Goal: Task Accomplishment & Management: Manage account settings

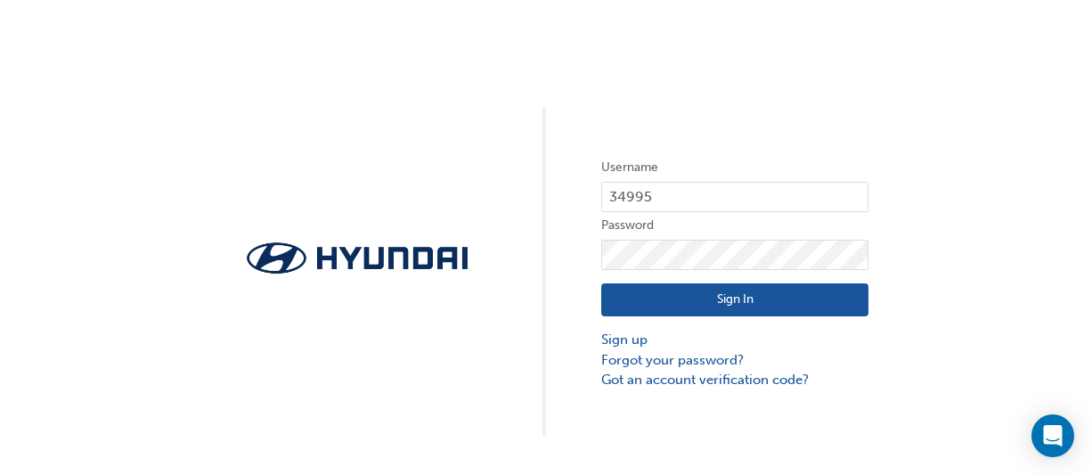
click at [724, 297] on button "Sign In" at bounding box center [734, 300] width 267 height 34
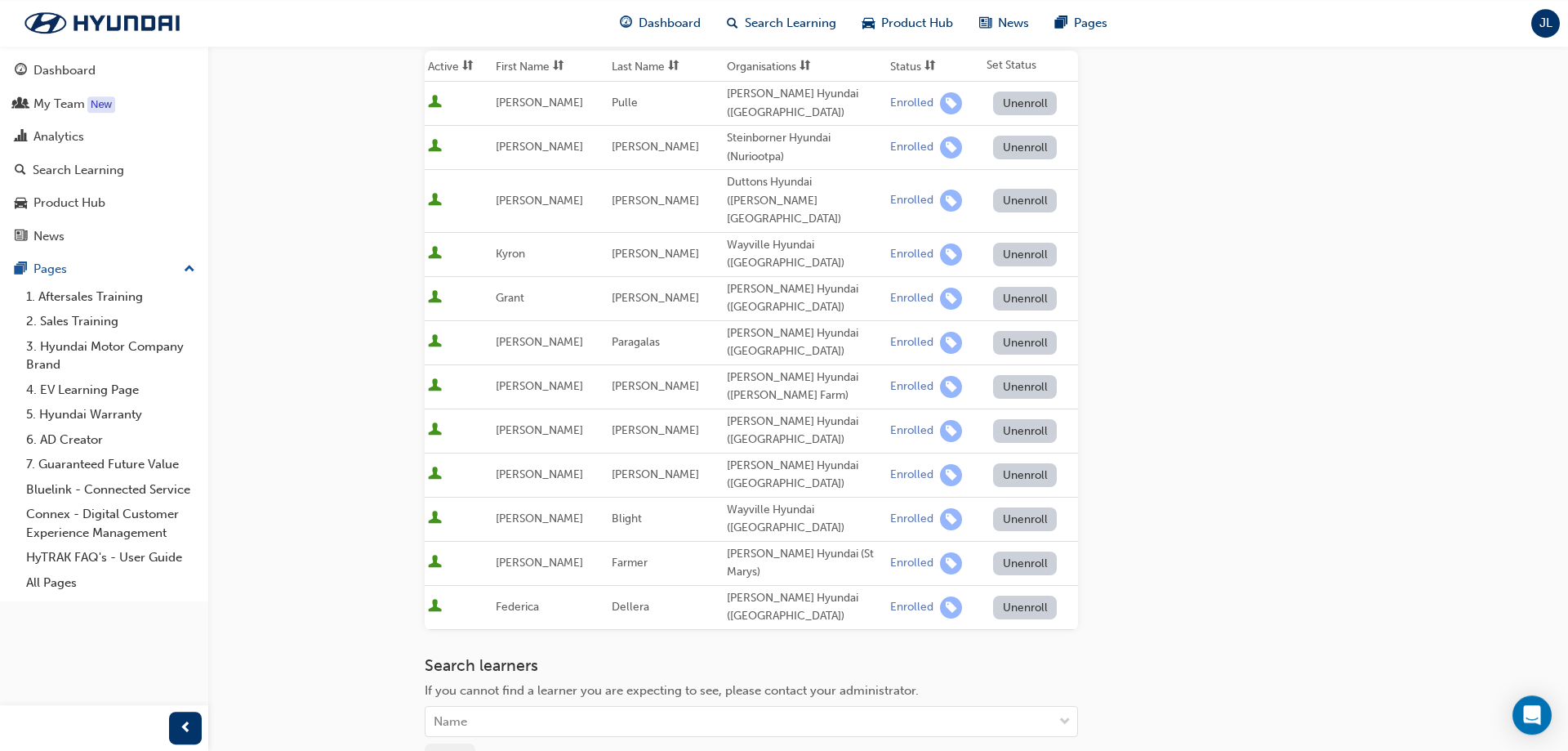
scroll to position [403, 0]
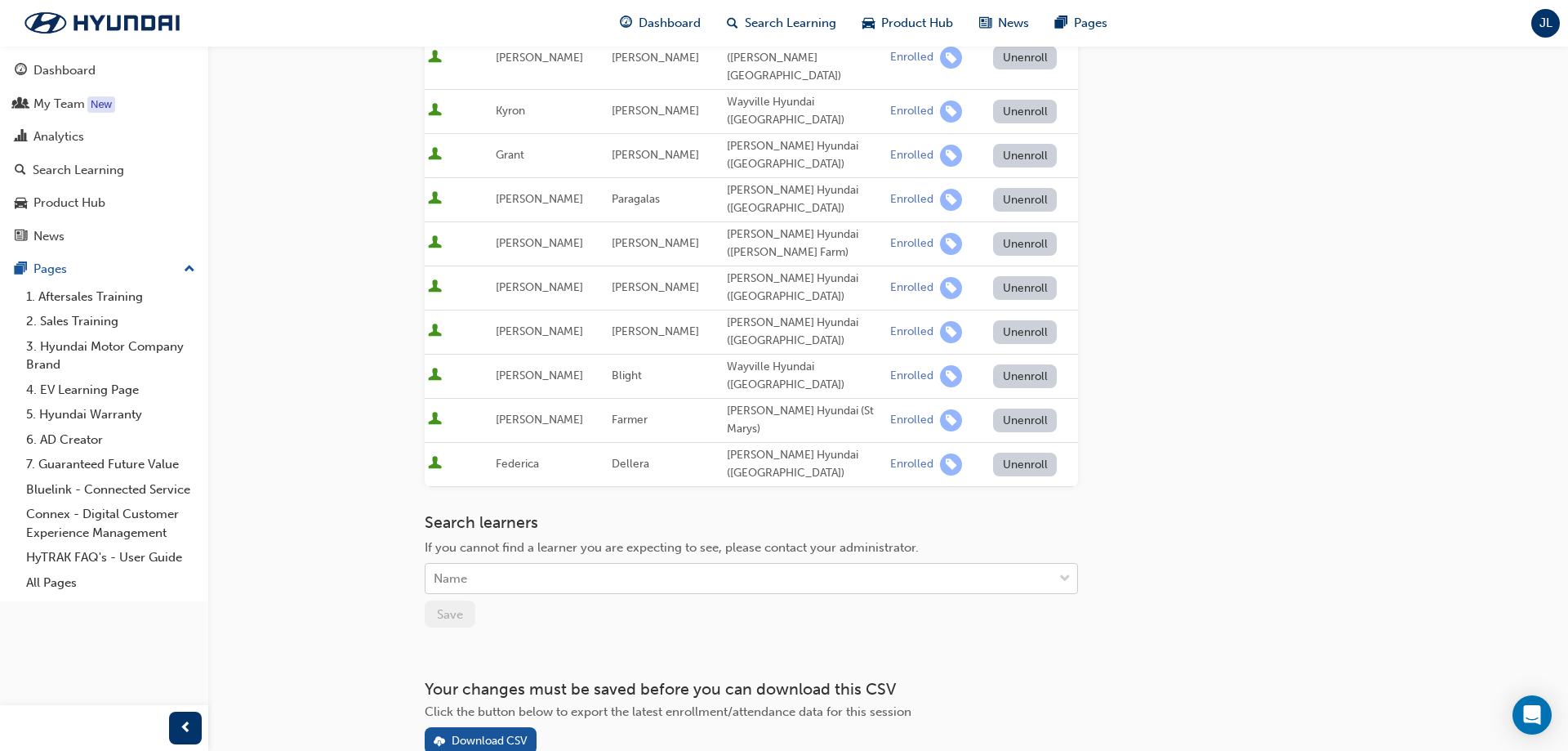
click at [581, 435] on div "Name" at bounding box center [739, 579] width 627 height 28
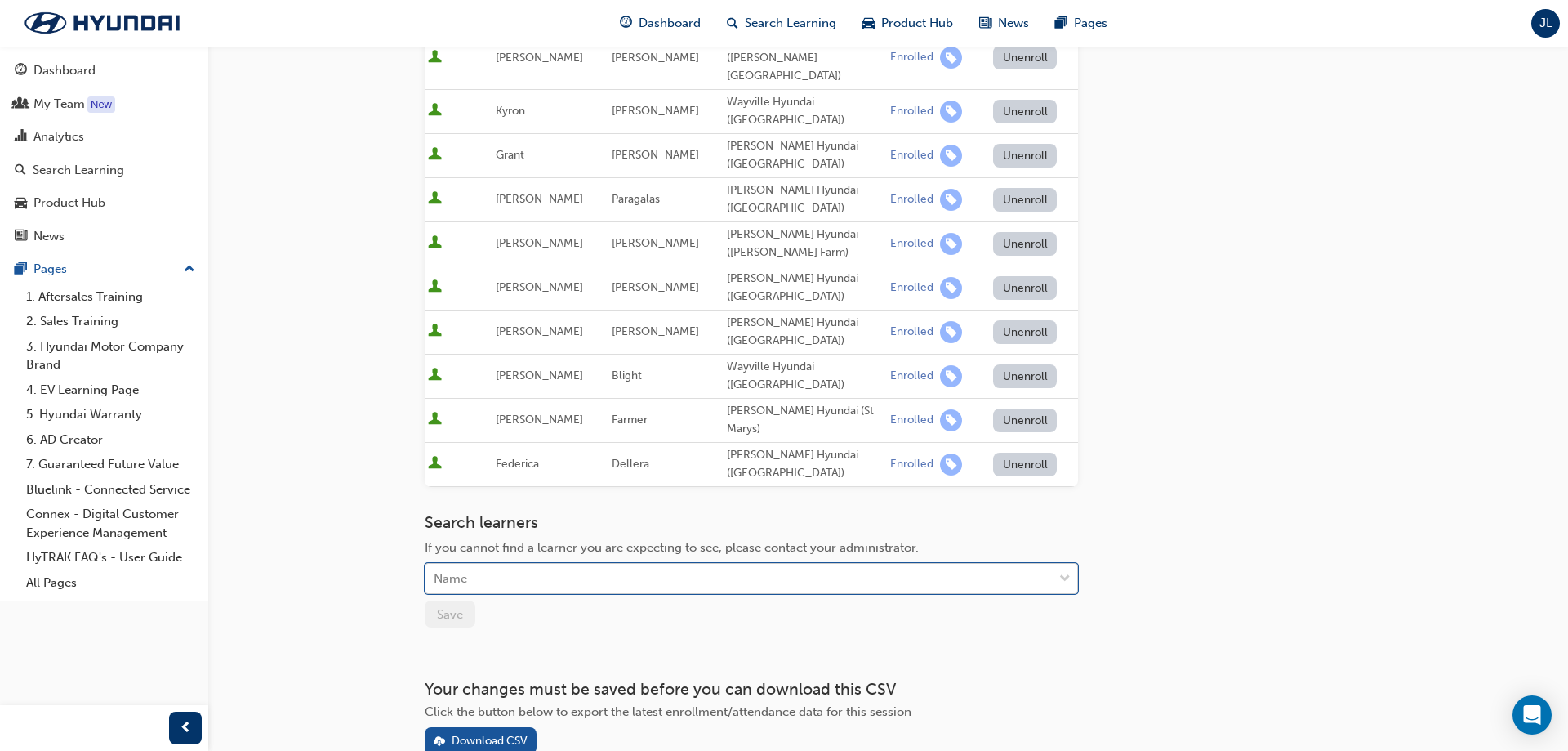
click at [587, 435] on div "Name" at bounding box center [739, 579] width 627 height 28
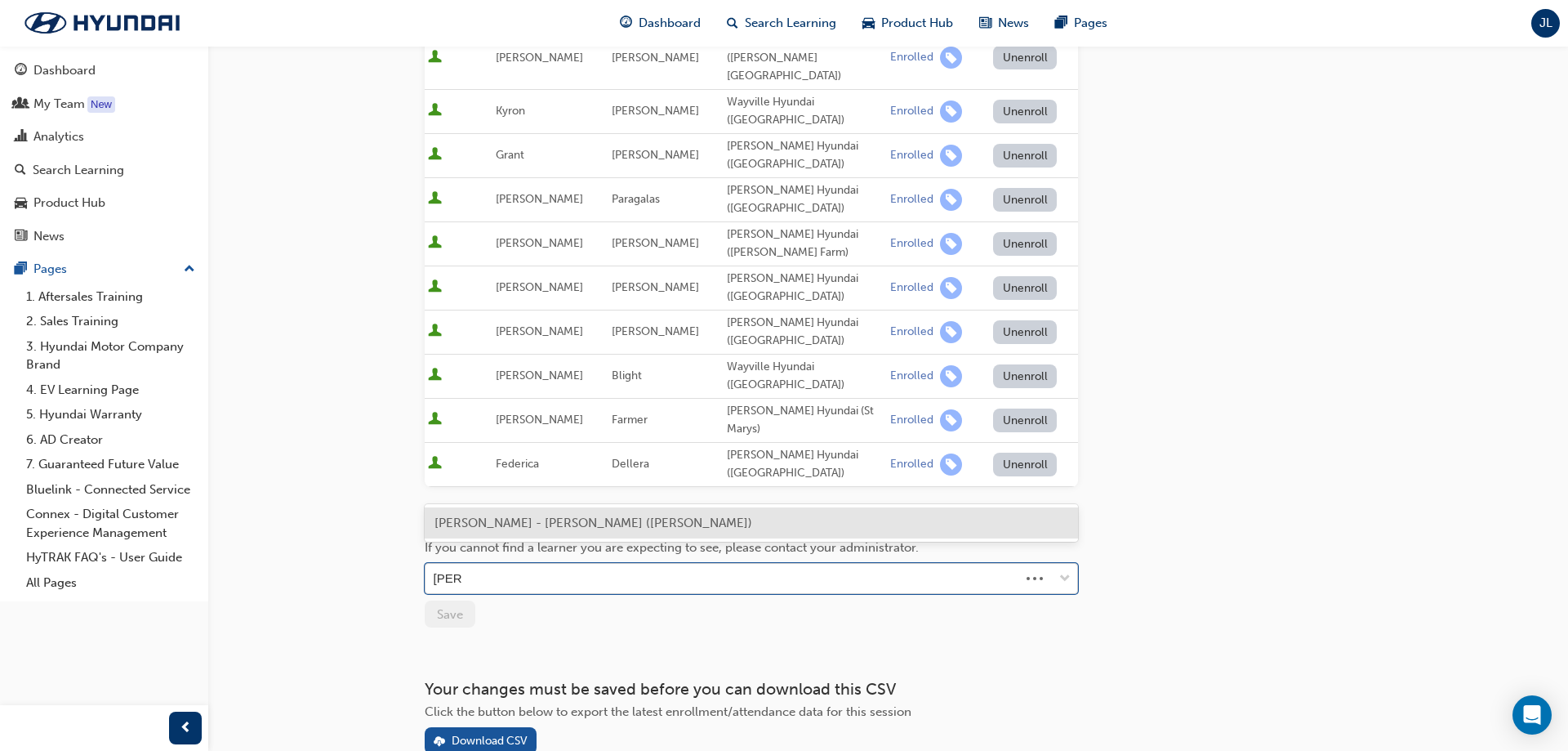
type input "[PERSON_NAME]"
click at [499, 435] on span "[PERSON_NAME] - [PERSON_NAME] ([PERSON_NAME])" at bounding box center [593, 523] width 318 height 15
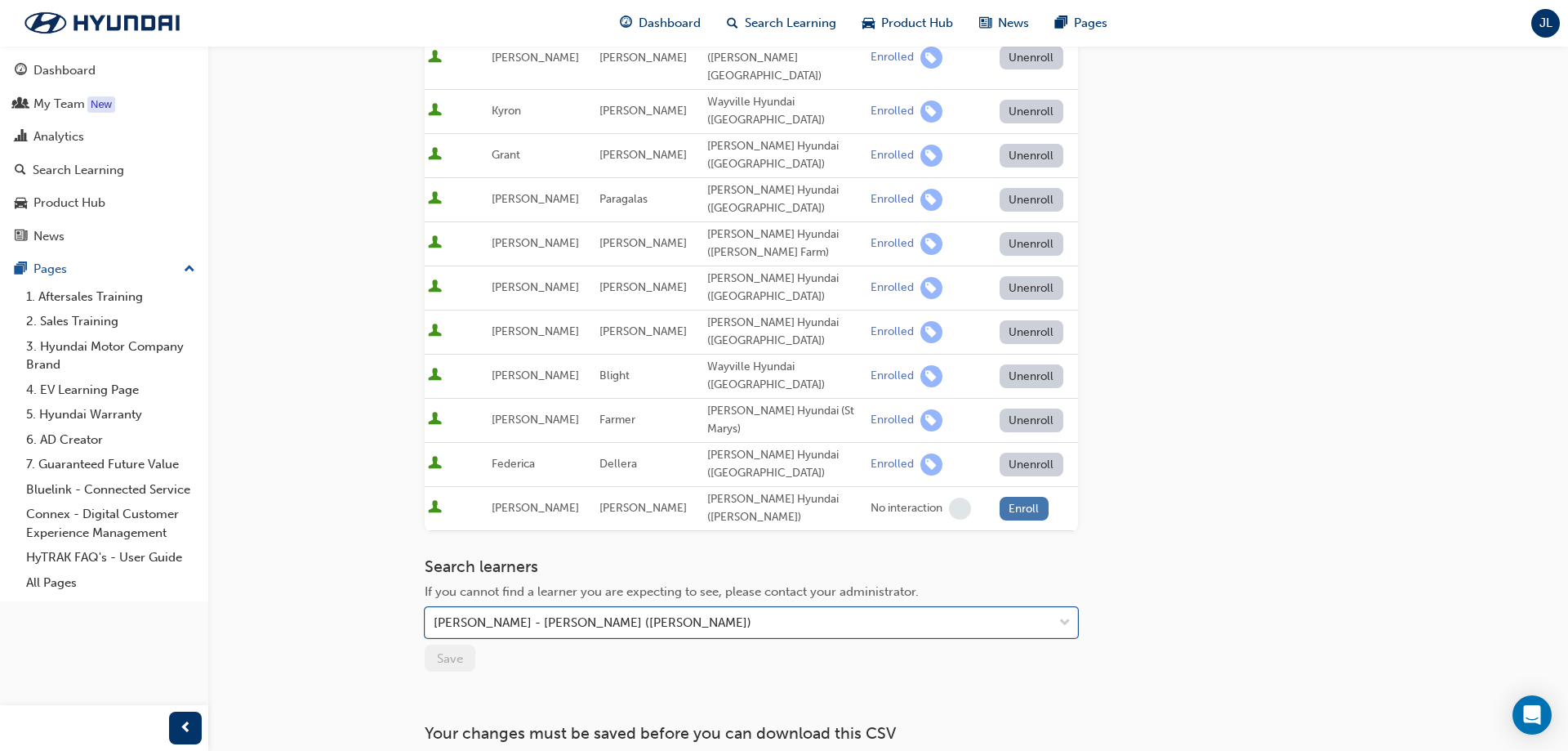
click at [1001, 435] on button "Enroll" at bounding box center [1024, 509] width 49 height 24
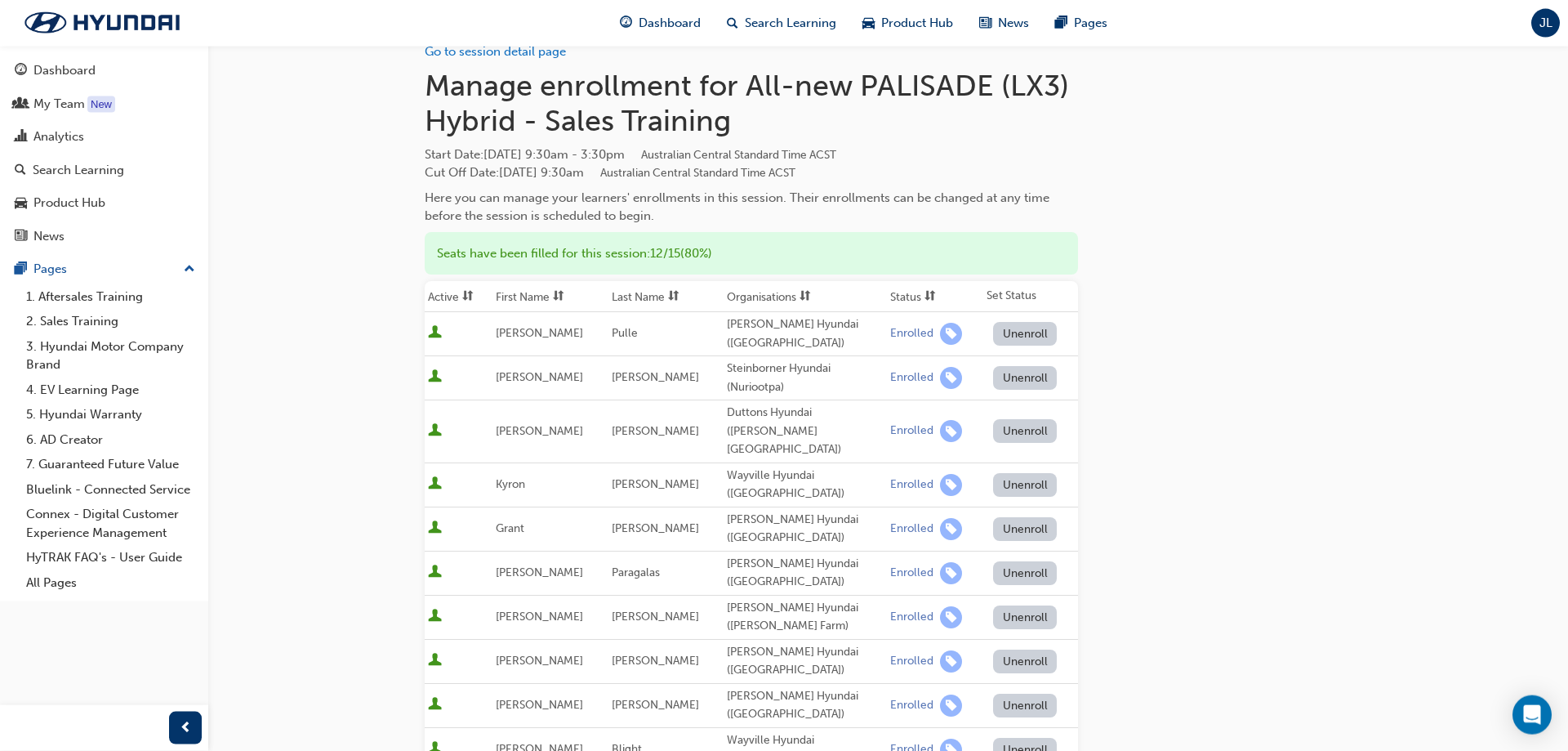
scroll to position [0, 0]
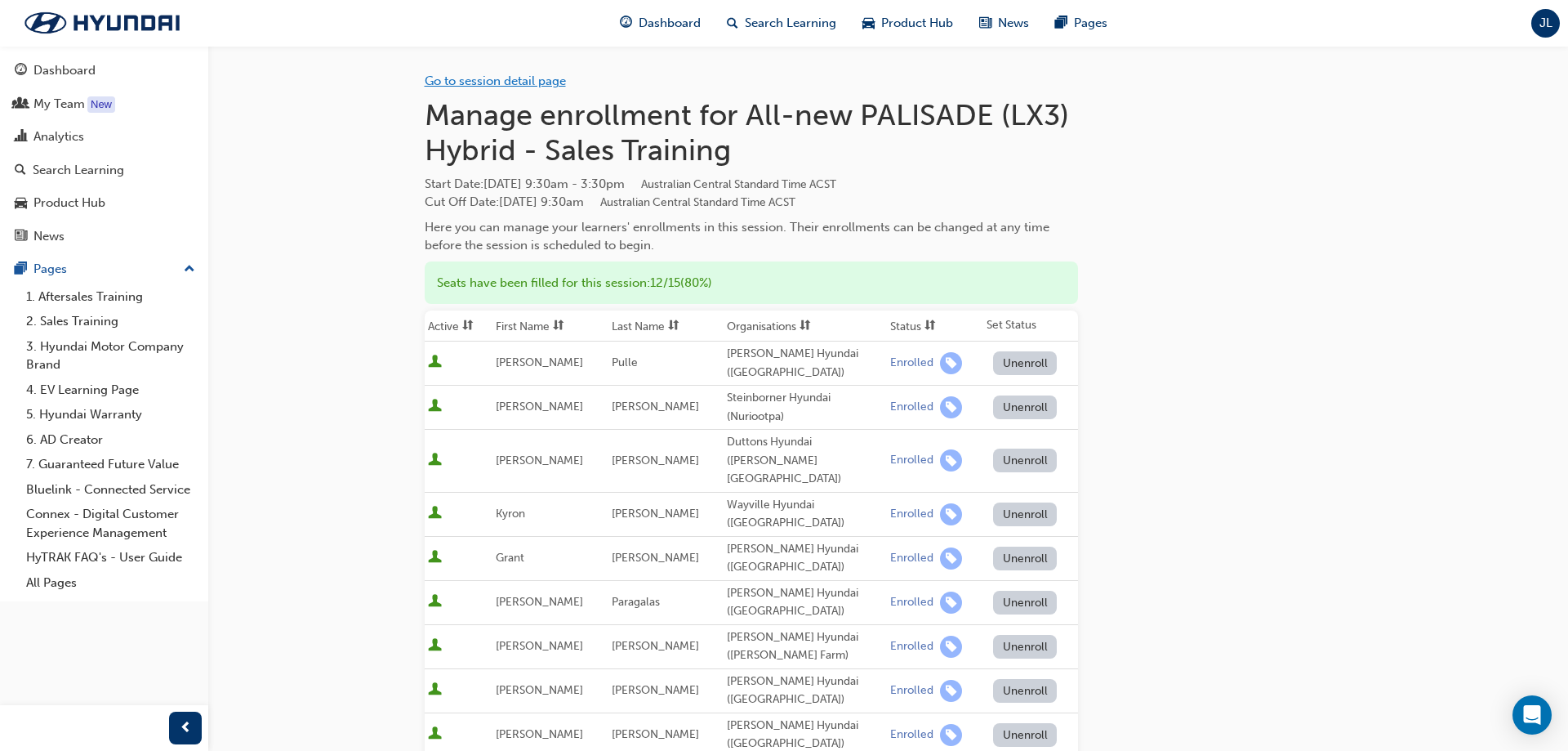
click at [522, 79] on link "Go to session detail page" at bounding box center [495, 81] width 141 height 15
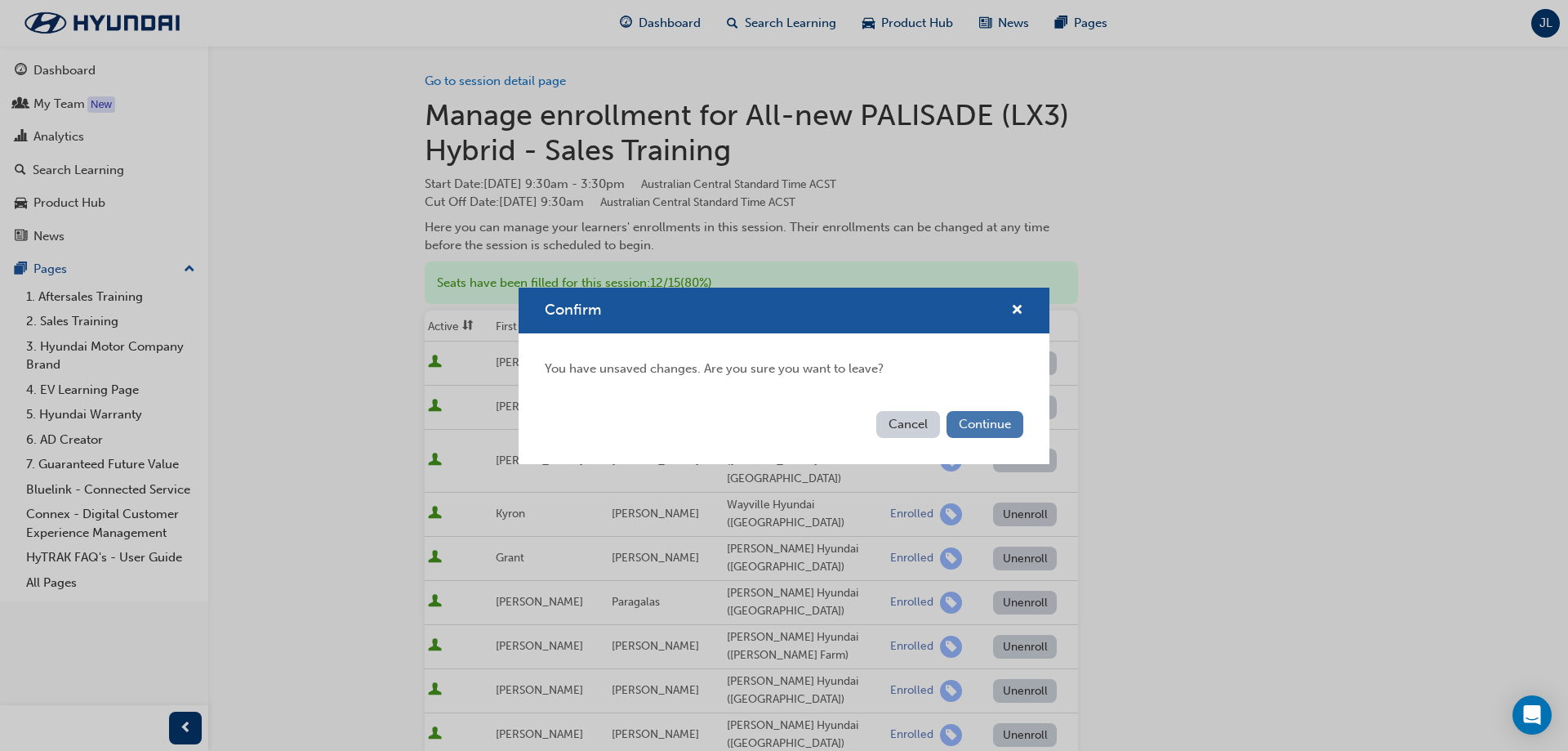
click at [997, 424] on button "Continue" at bounding box center [985, 424] width 77 height 27
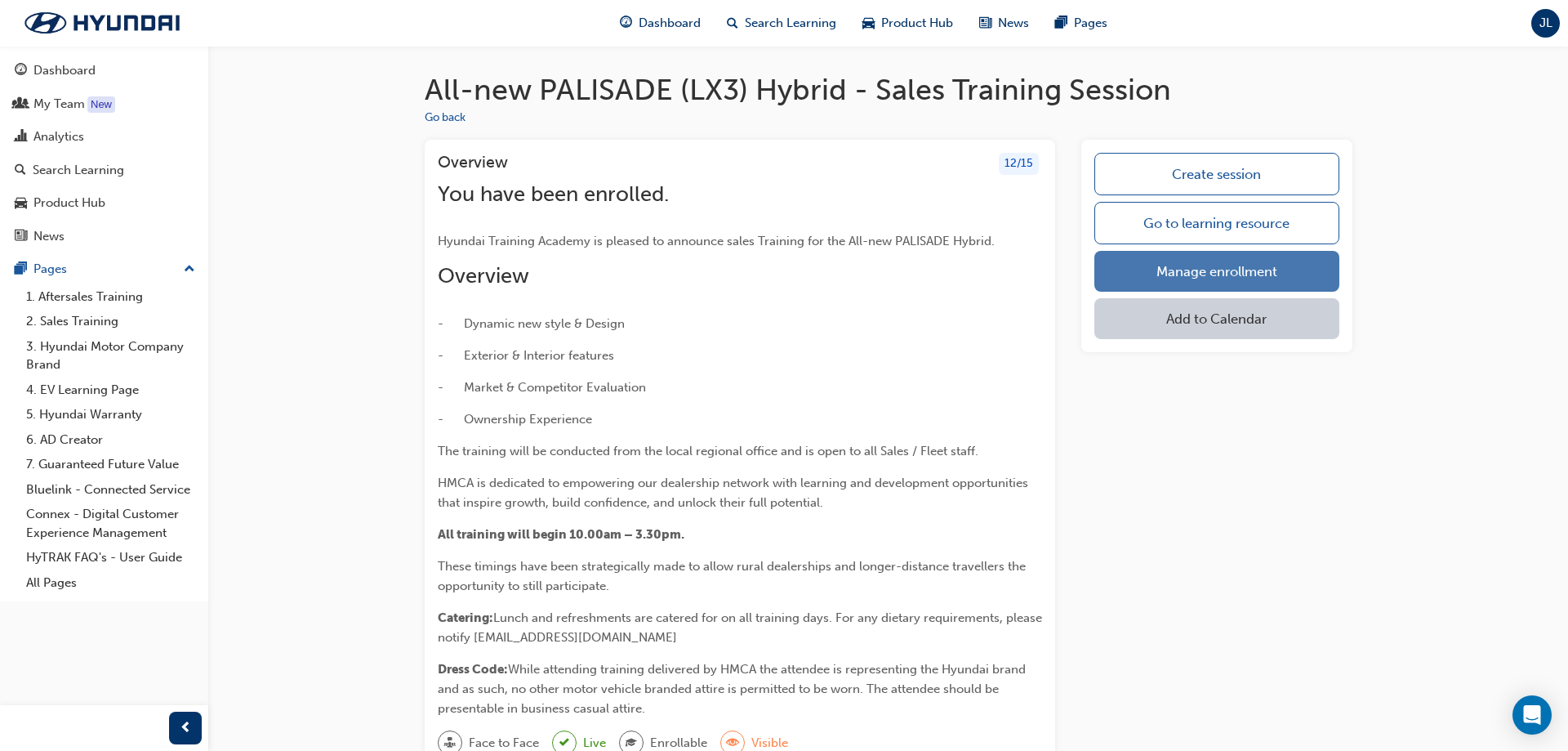
click at [1001, 271] on link "Manage enrollment" at bounding box center [1216, 271] width 244 height 41
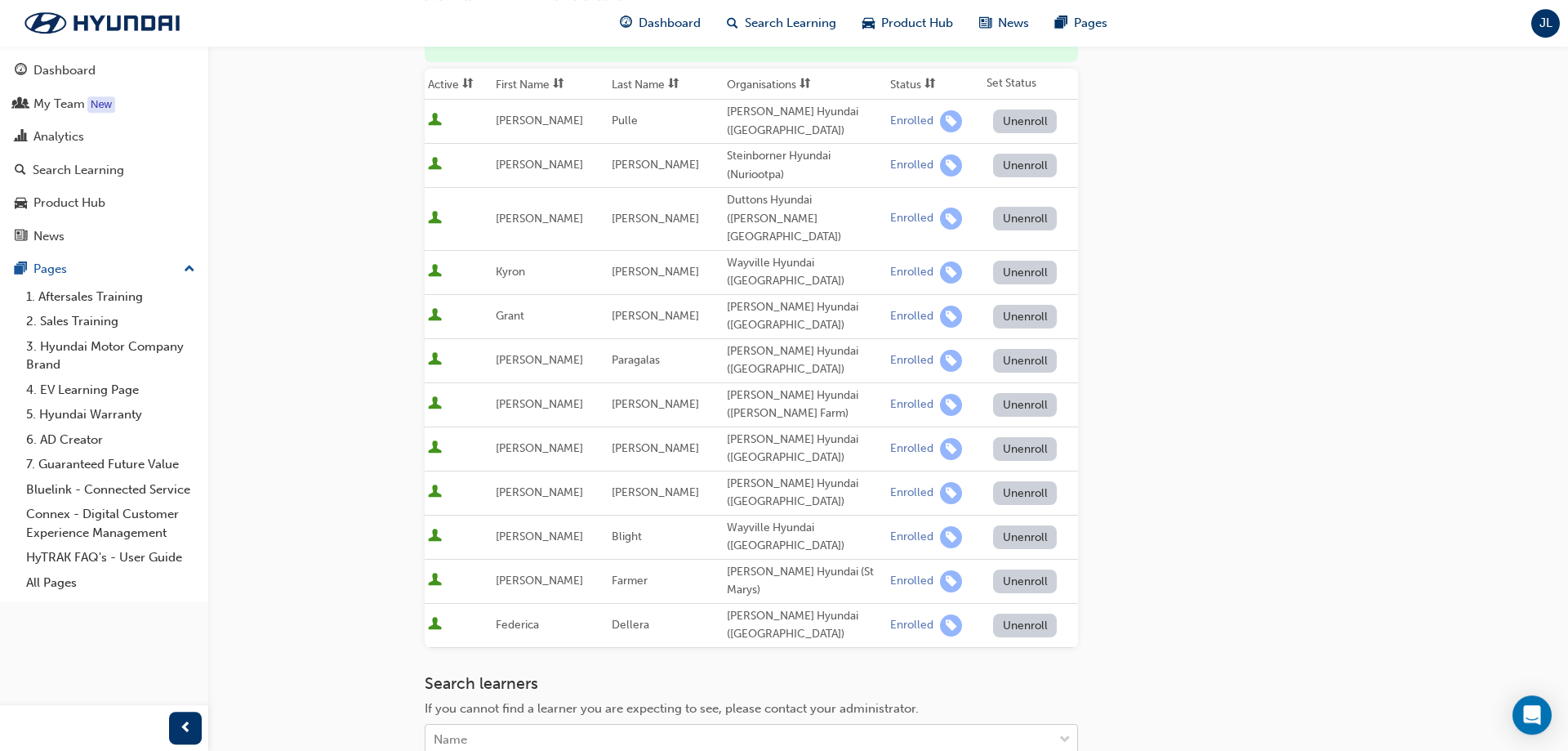
scroll to position [403, 0]
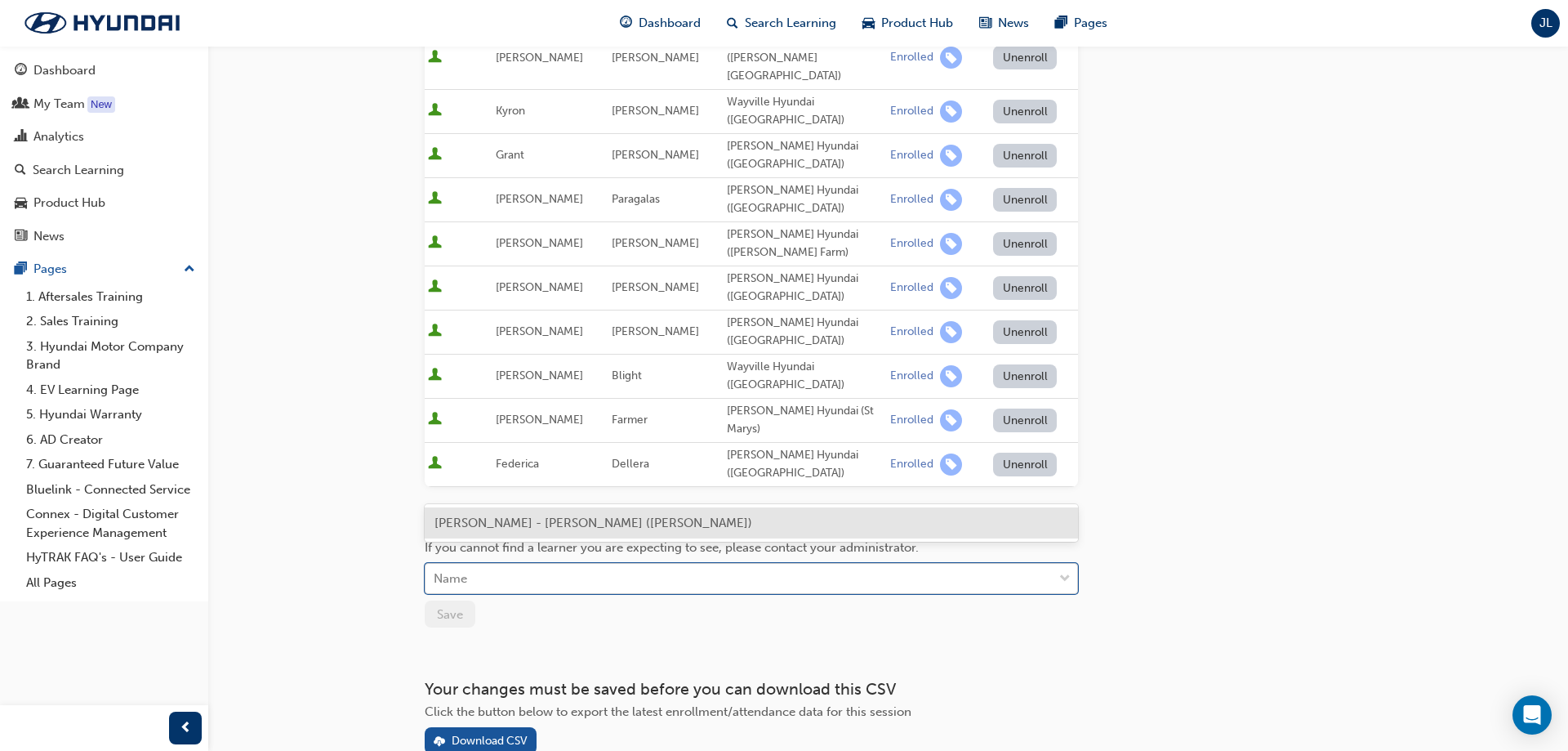
click at [643, 435] on div "Name" at bounding box center [739, 579] width 627 height 28
click at [629, 435] on span "[PERSON_NAME] - [PERSON_NAME] ([PERSON_NAME])" at bounding box center [593, 523] width 318 height 15
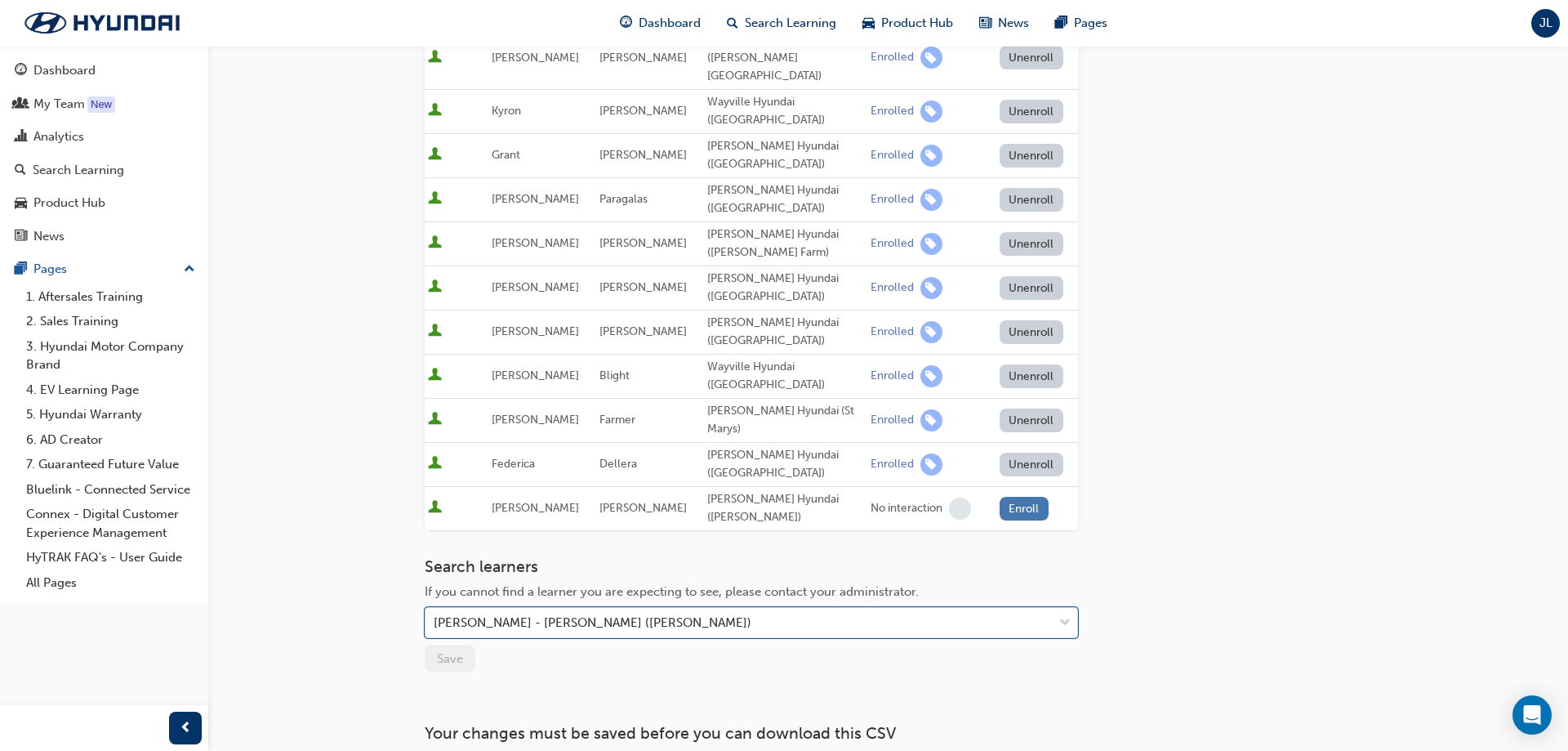
click at [1001, 435] on button "Enroll" at bounding box center [1024, 509] width 49 height 24
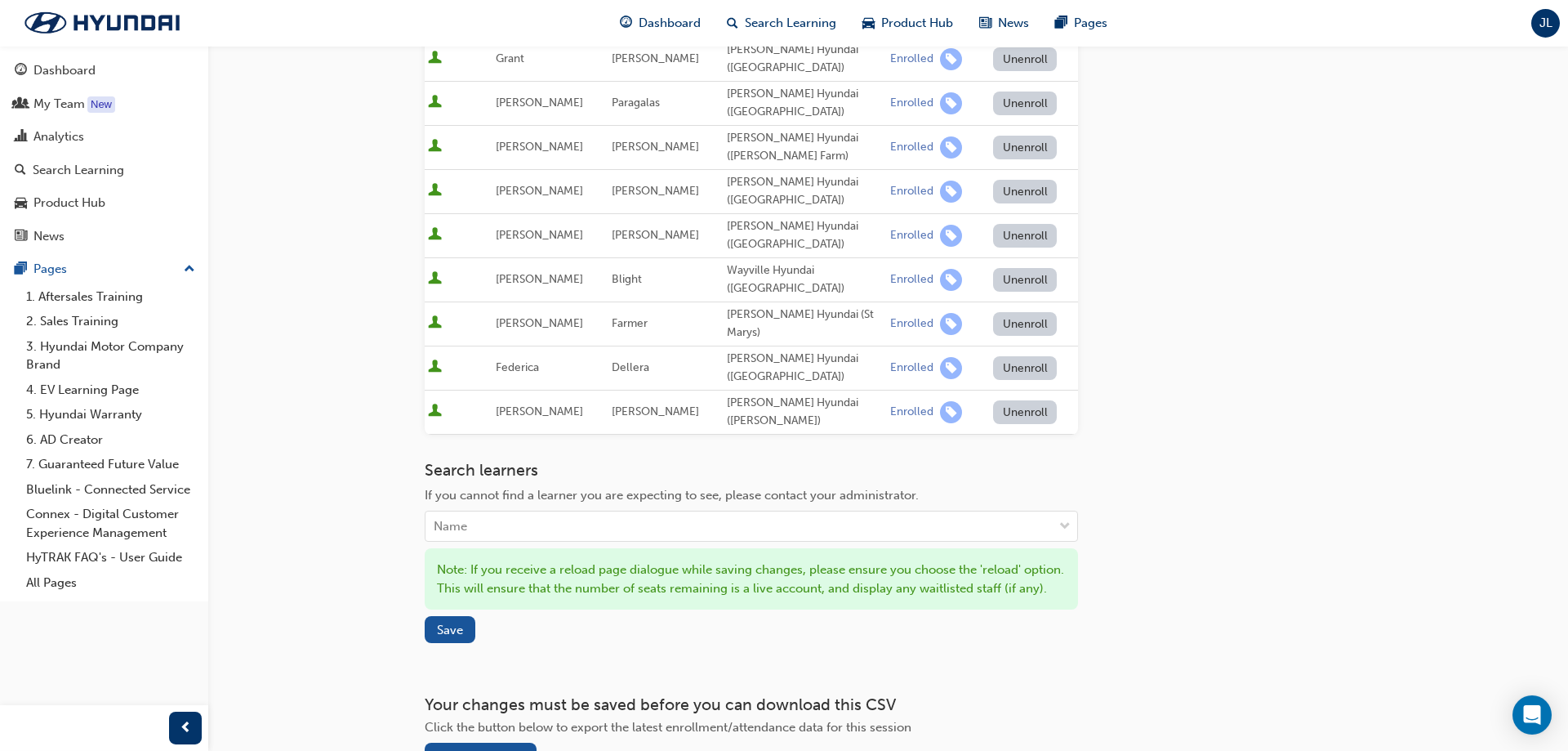
scroll to position [502, 0]
click at [455, 435] on span "Save" at bounding box center [450, 627] width 27 height 15
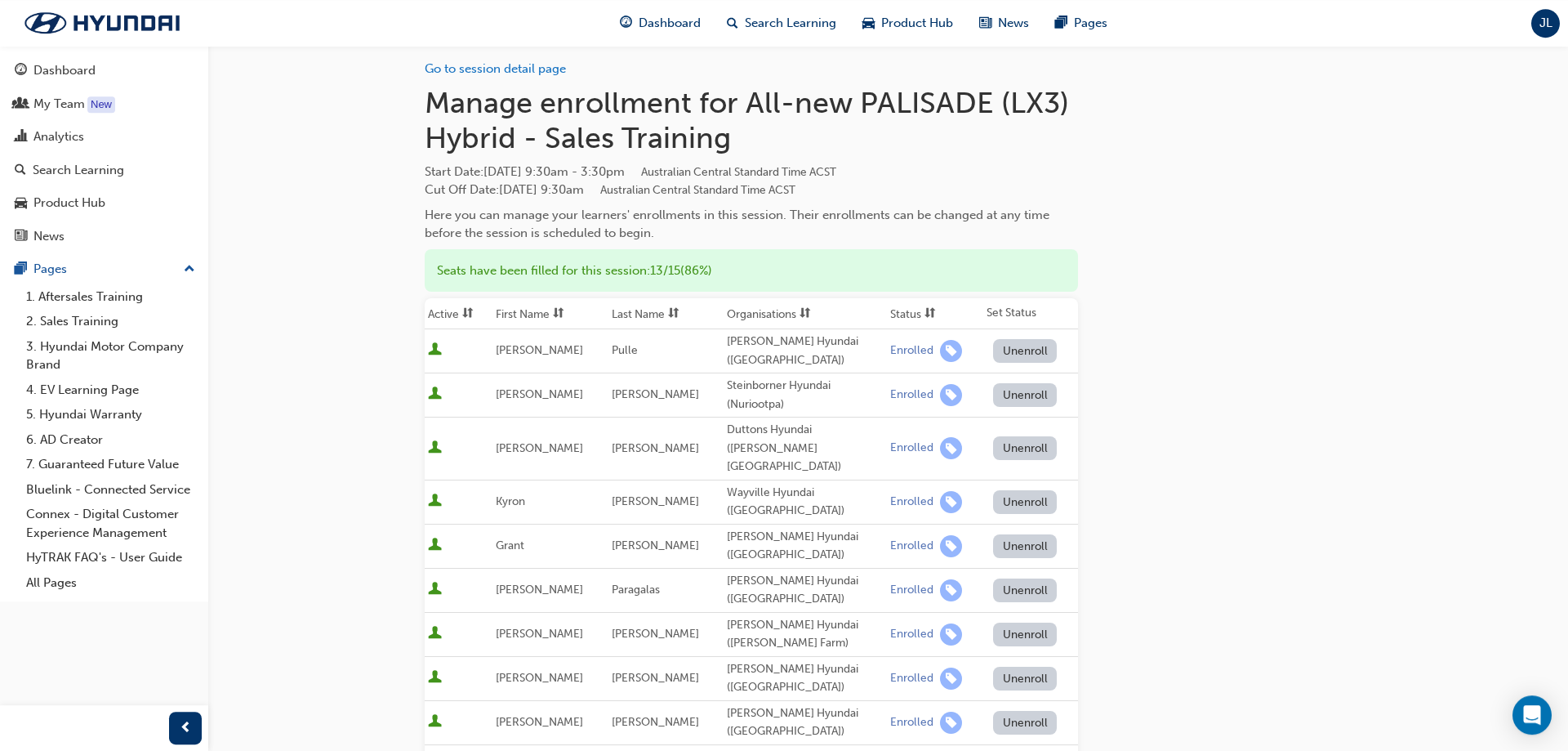
scroll to position [0, 0]
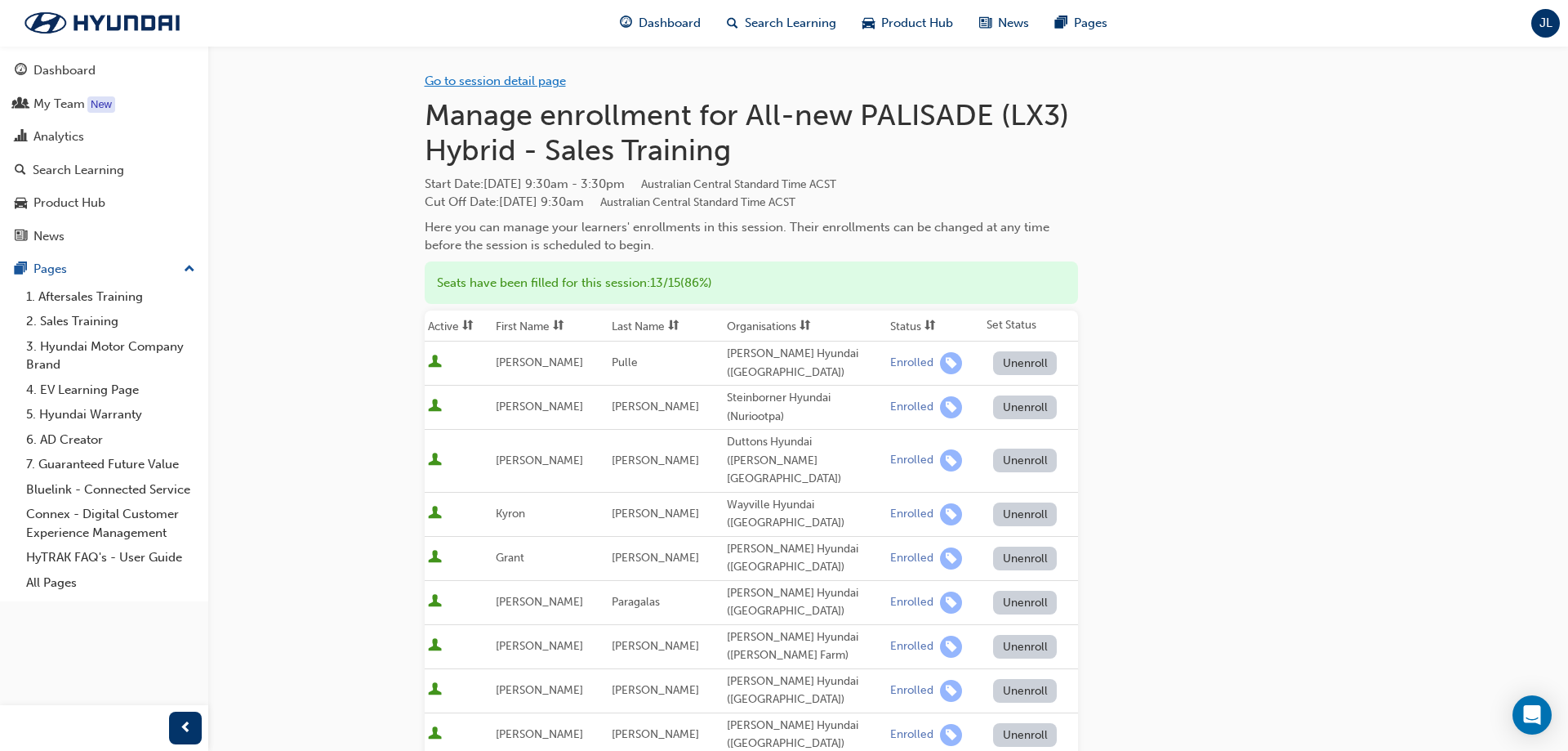
click at [465, 86] on link "Go to session detail page" at bounding box center [495, 81] width 141 height 15
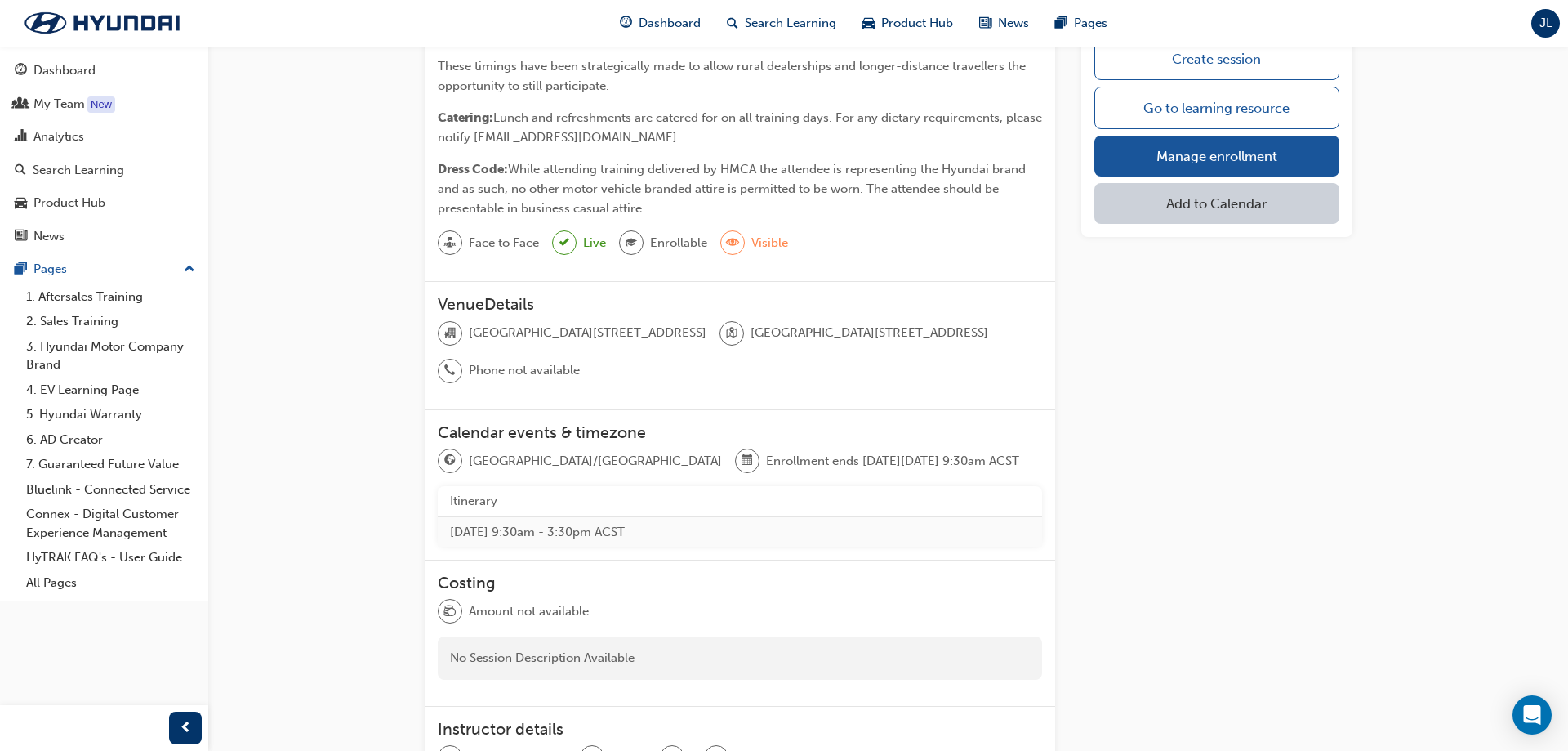
scroll to position [669, 0]
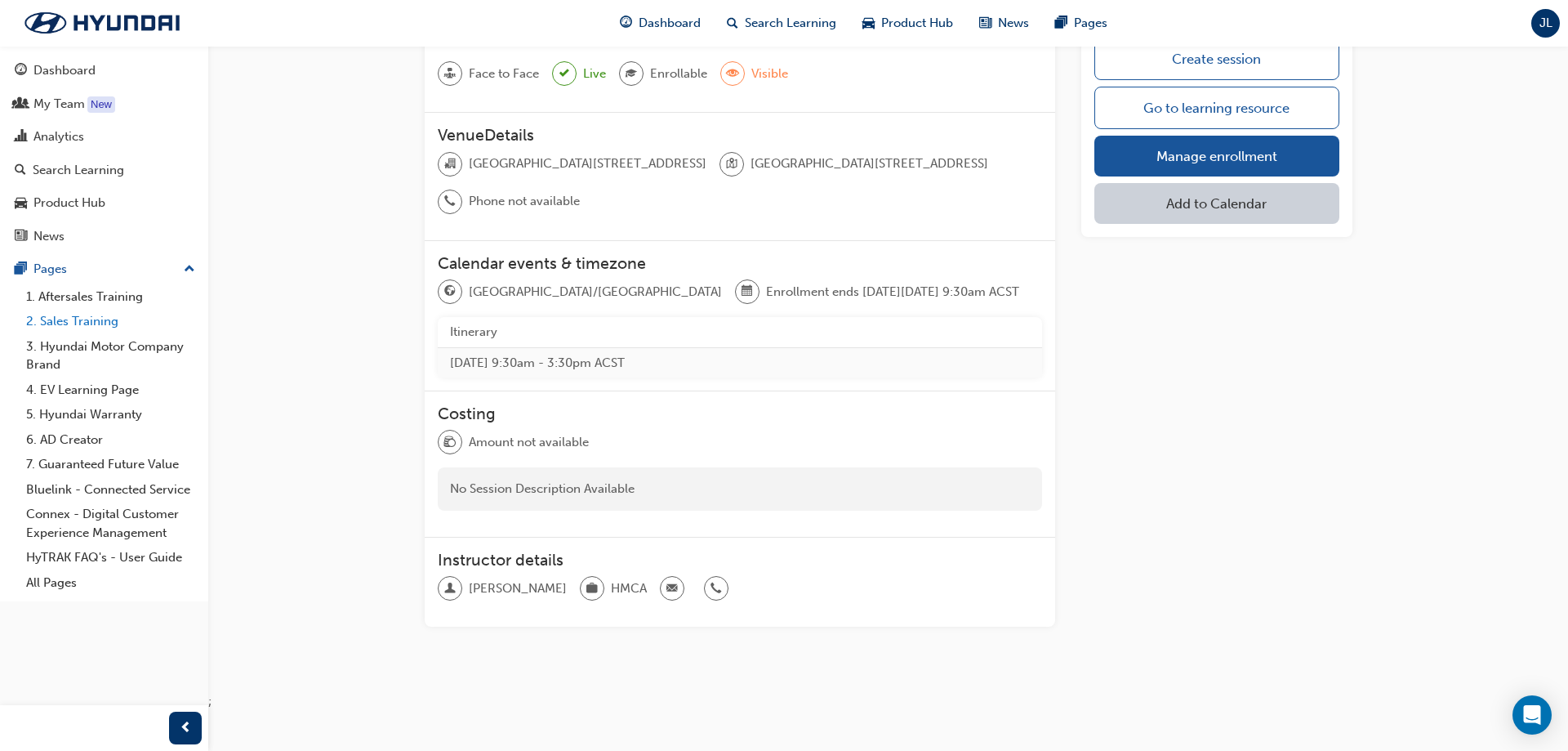
click at [102, 322] on link "2. Sales Training" at bounding box center [110, 322] width 182 height 26
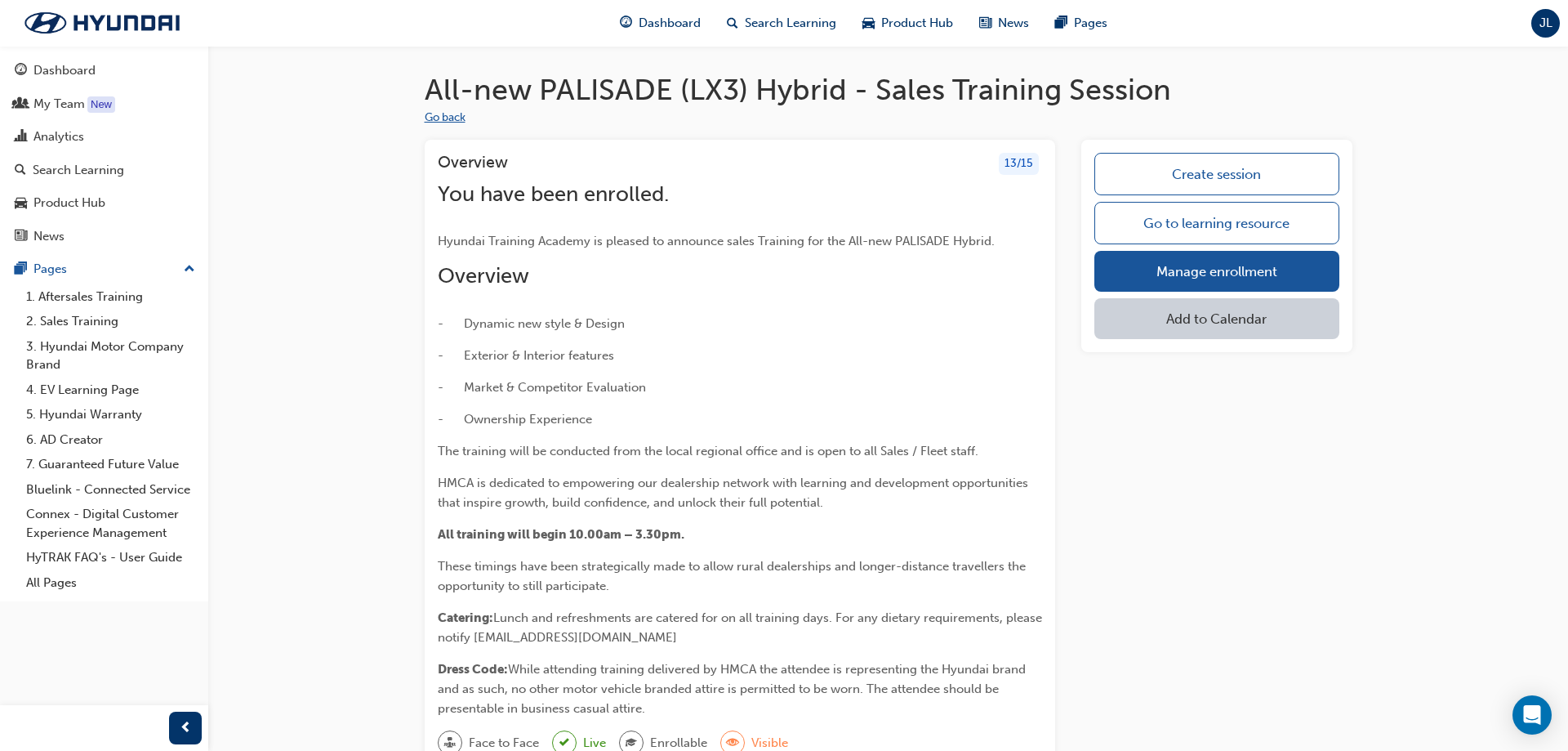
click at [456, 120] on button "Go back" at bounding box center [444, 118] width 41 height 18
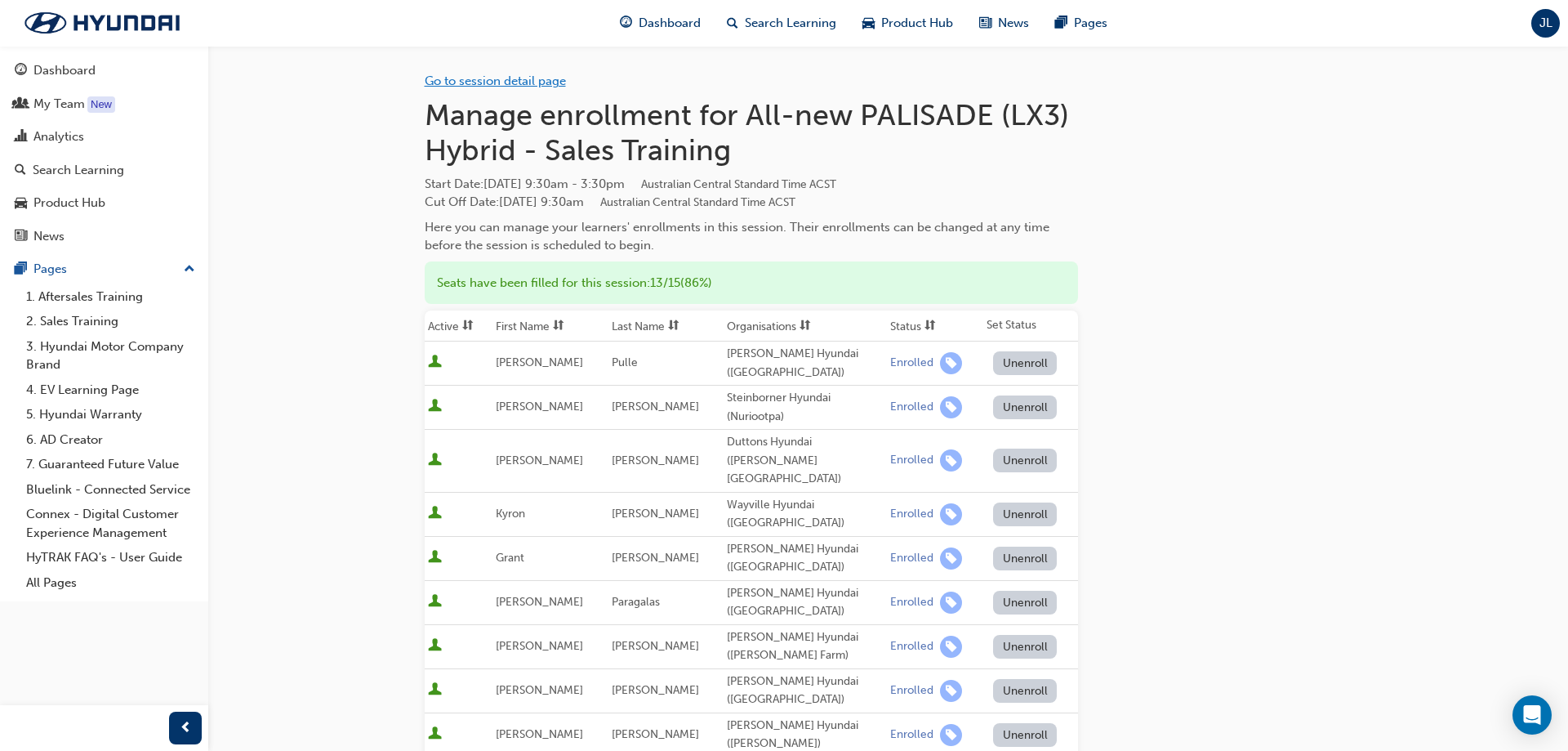
click at [498, 78] on link "Go to session detail page" at bounding box center [495, 81] width 141 height 15
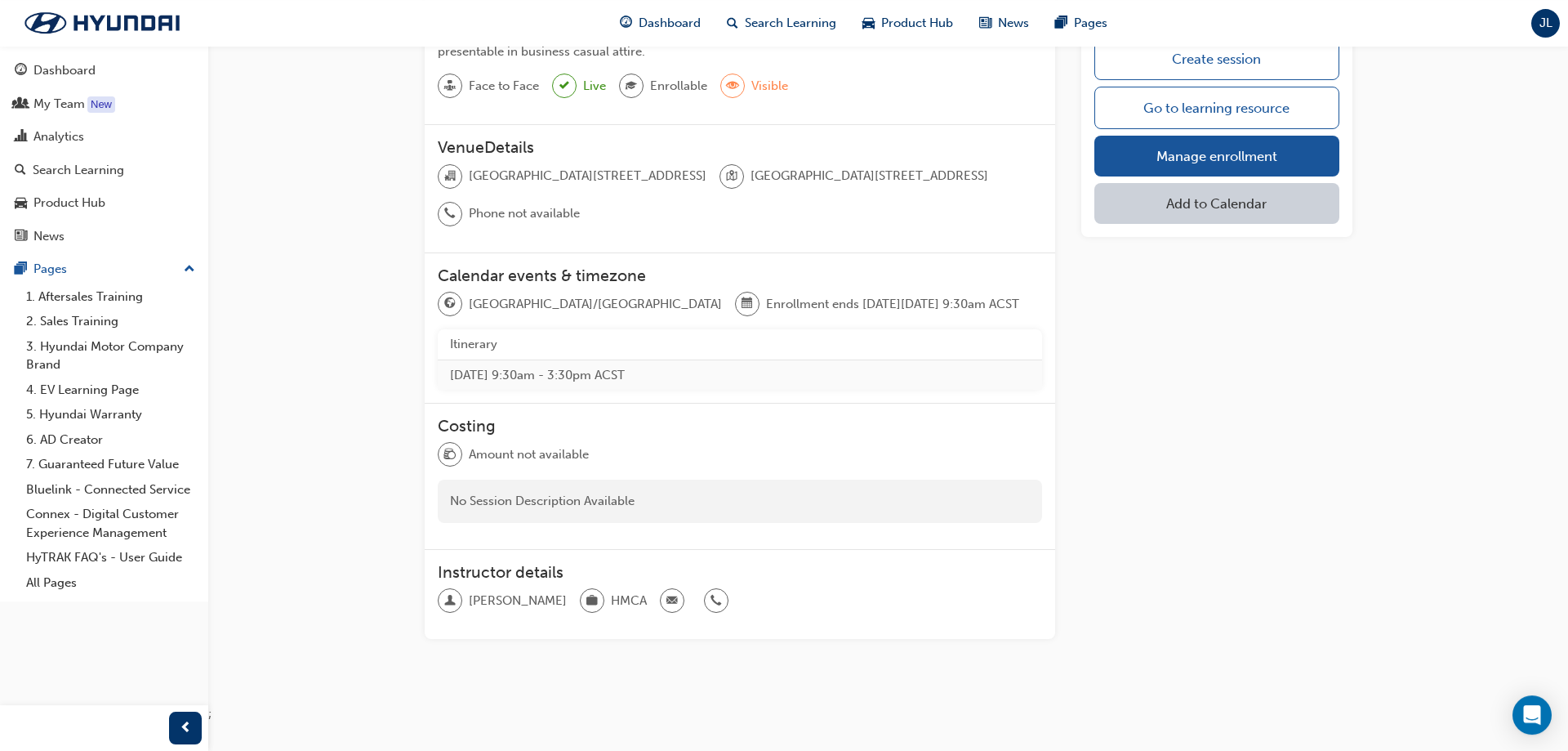
scroll to position [669, 0]
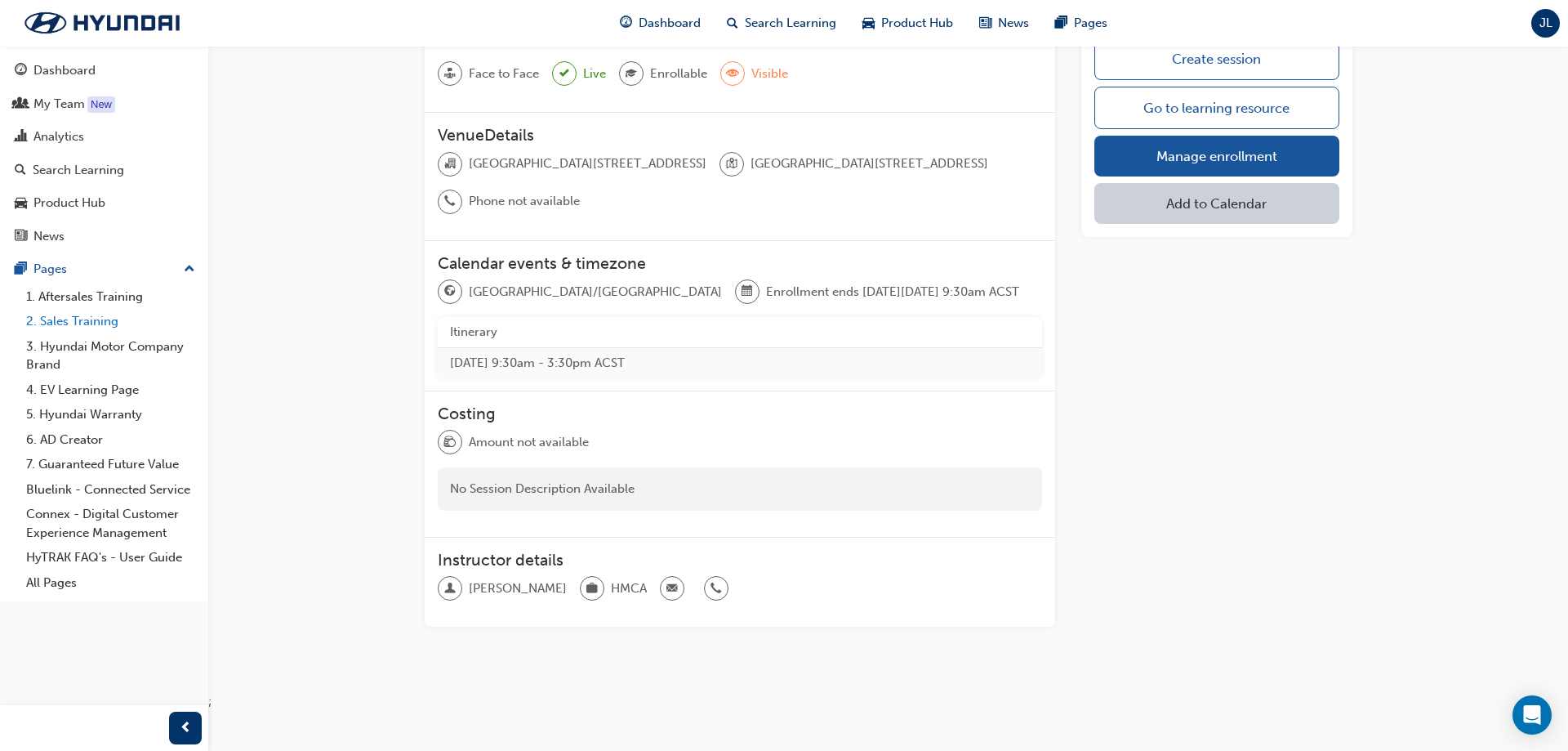
click at [82, 315] on link "2. Sales Training" at bounding box center [110, 322] width 182 height 26
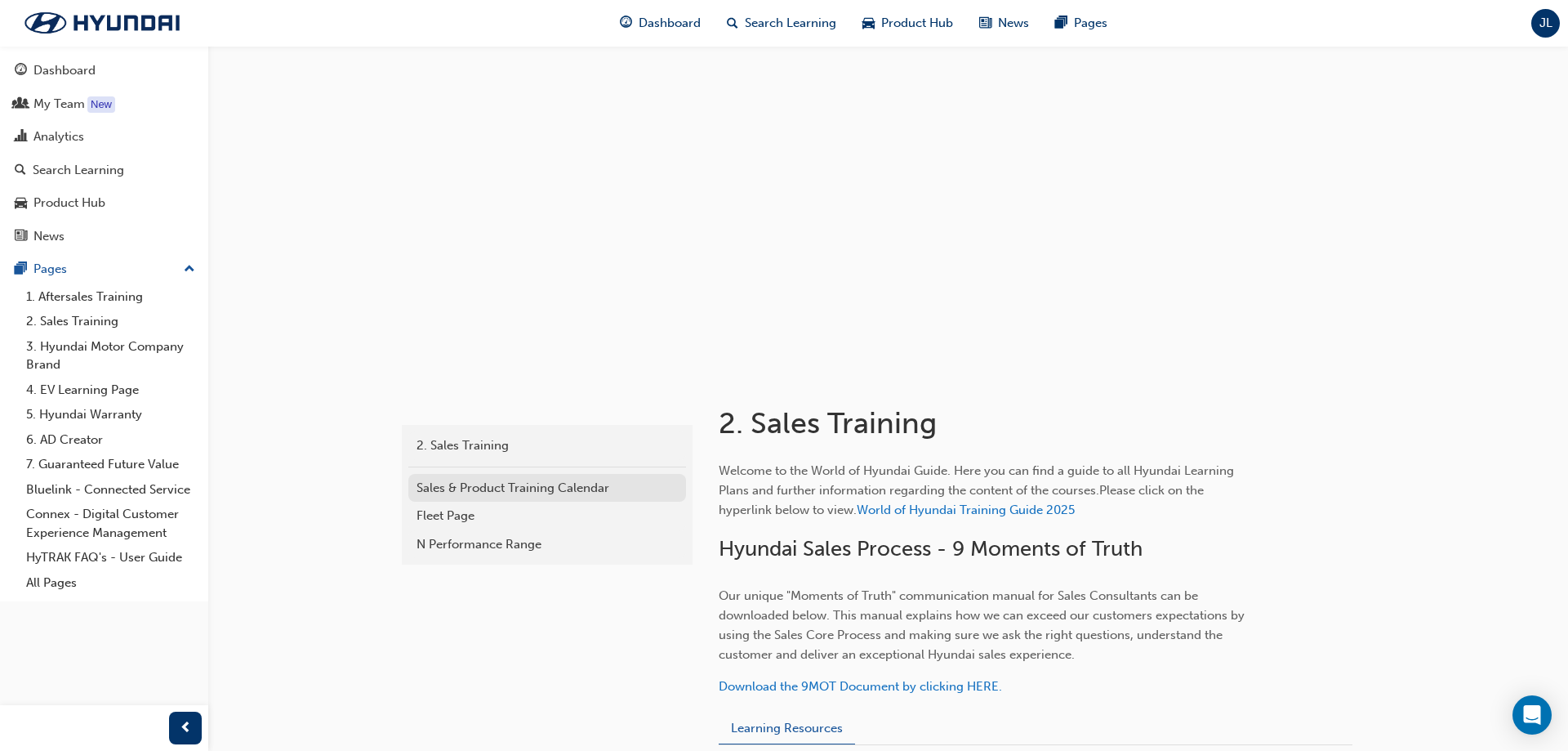
click at [477, 435] on div "Sales & Product Training Calendar" at bounding box center [546, 488] width 261 height 18
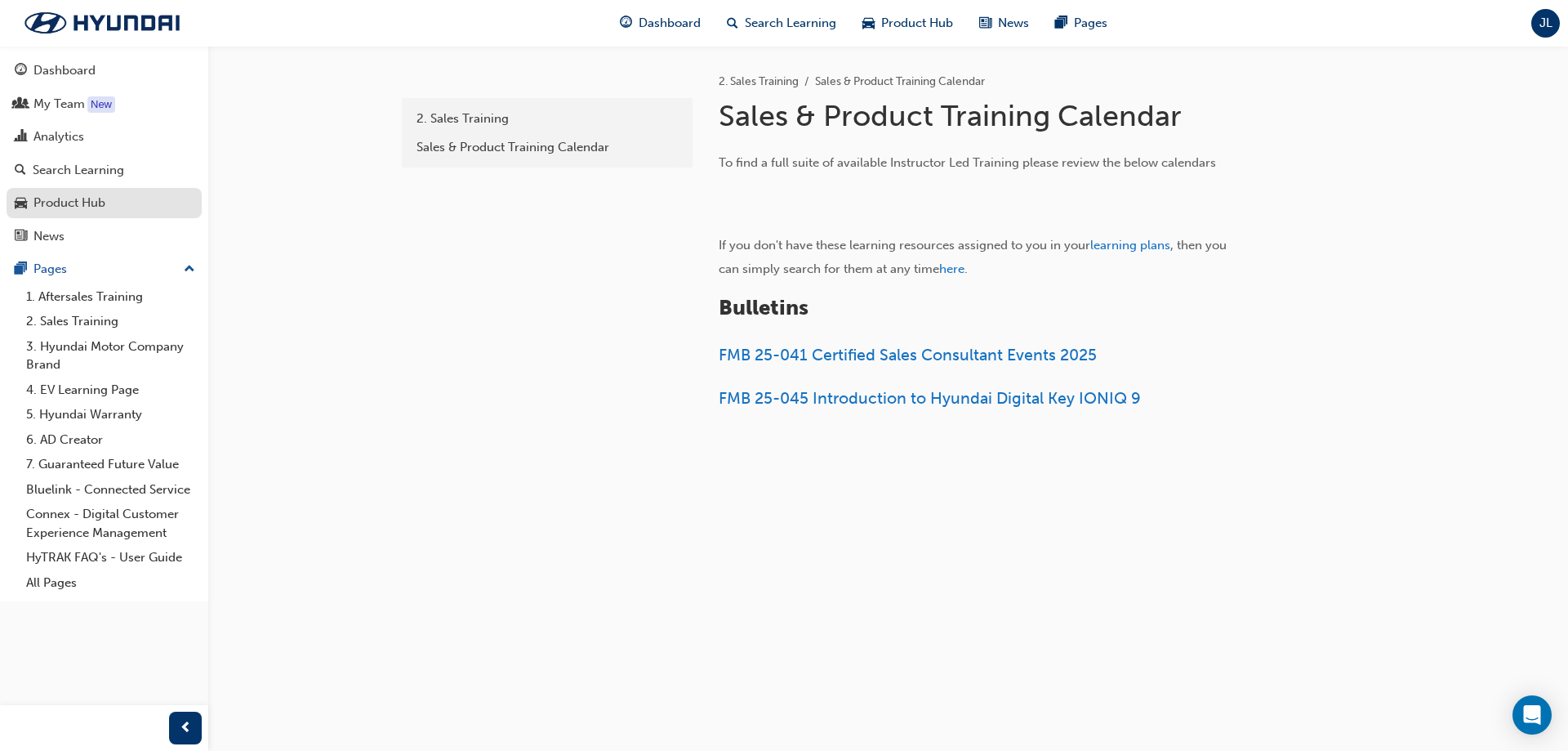
click at [71, 206] on div "Product Hub" at bounding box center [70, 203] width 71 height 18
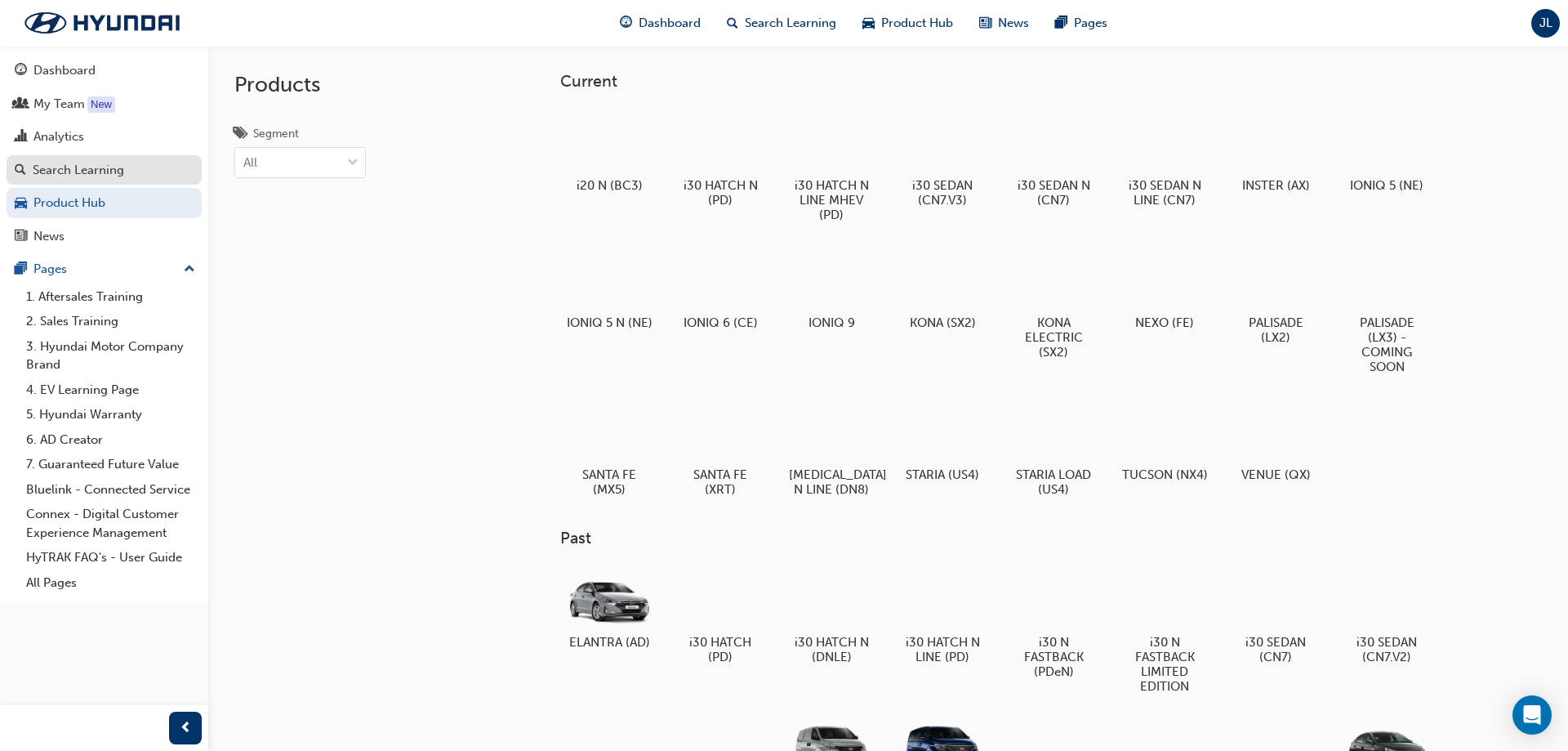
click at [94, 176] on div "Search Learning" at bounding box center [79, 171] width 92 height 18
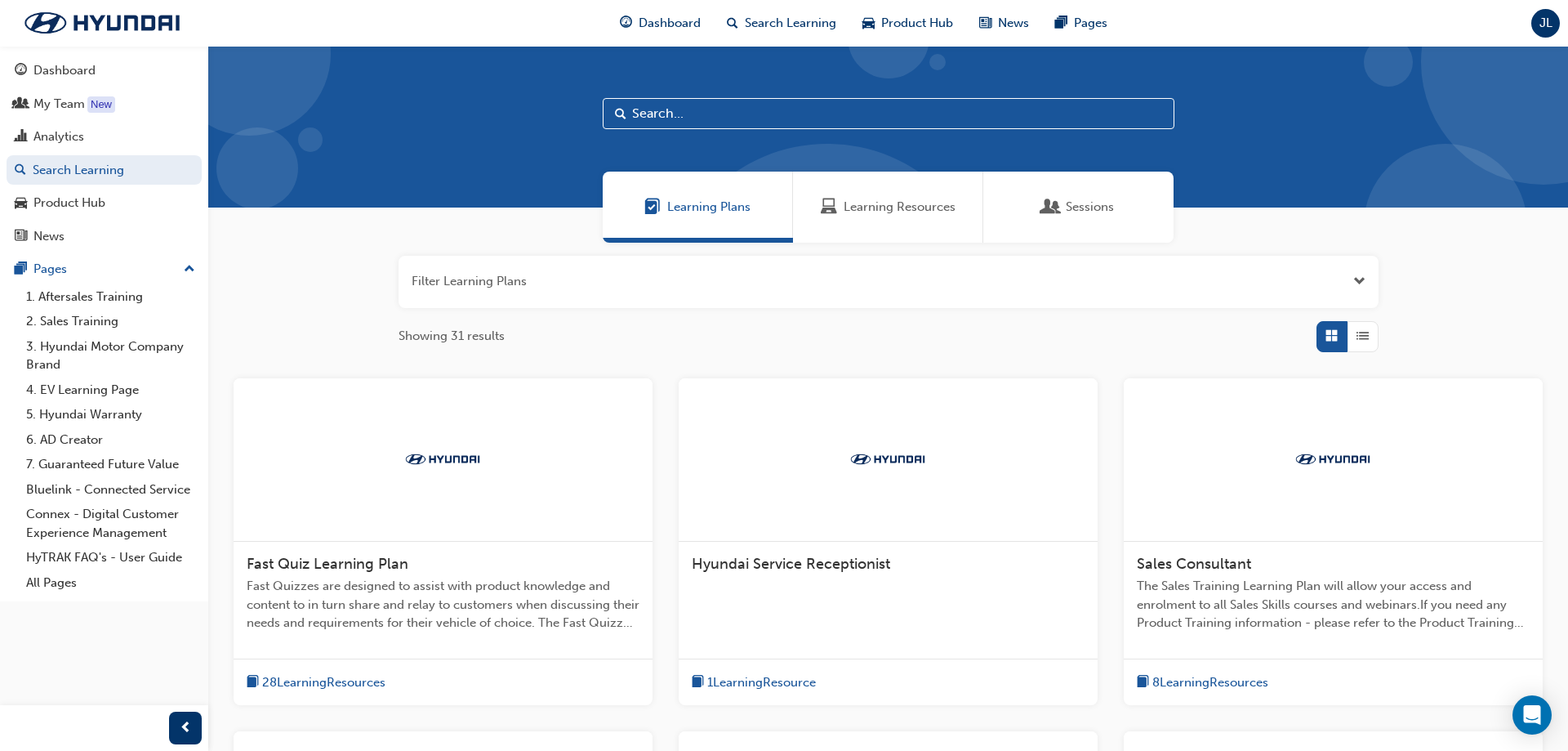
click at [1001, 213] on span "Sessions" at bounding box center [1090, 207] width 49 height 18
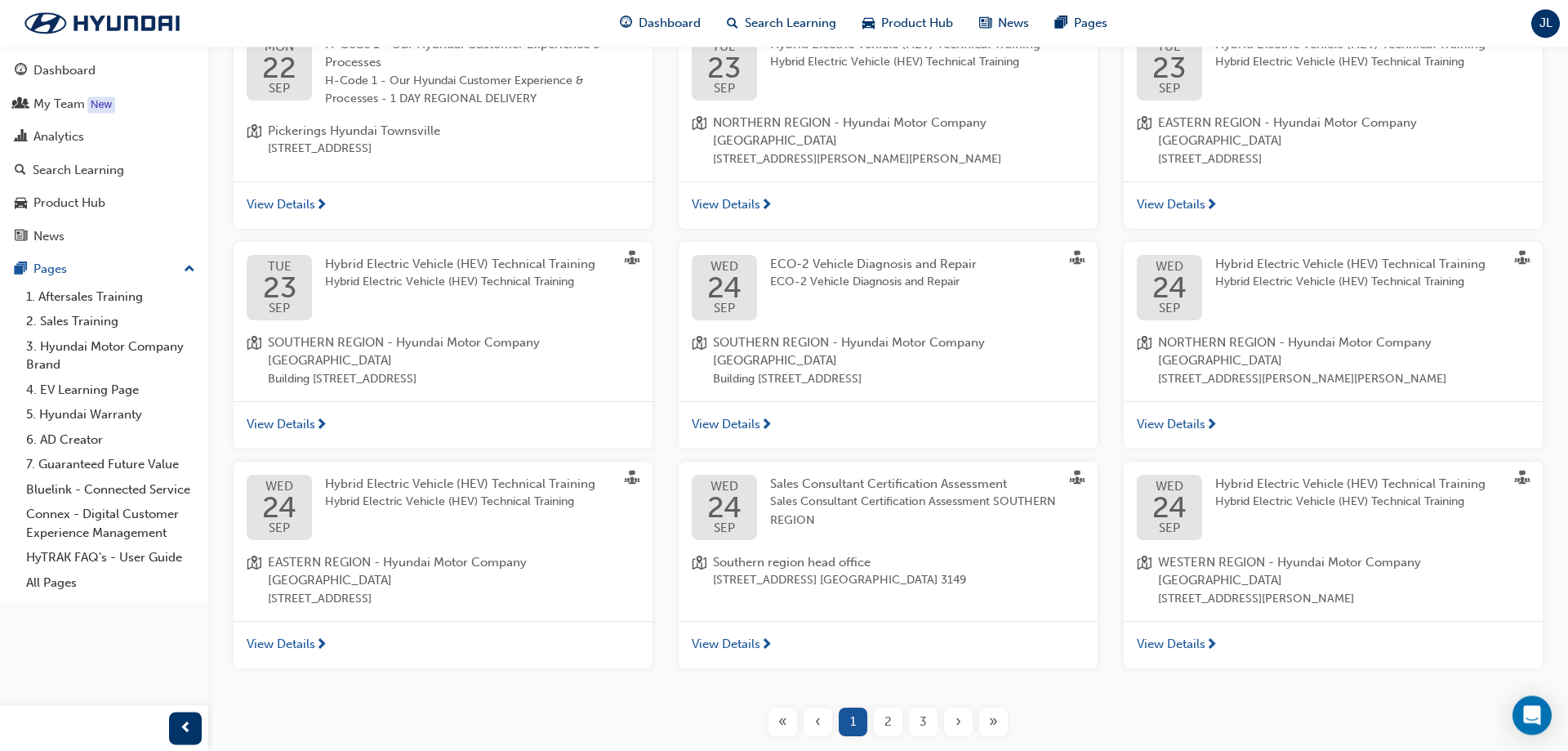
scroll to position [402, 0]
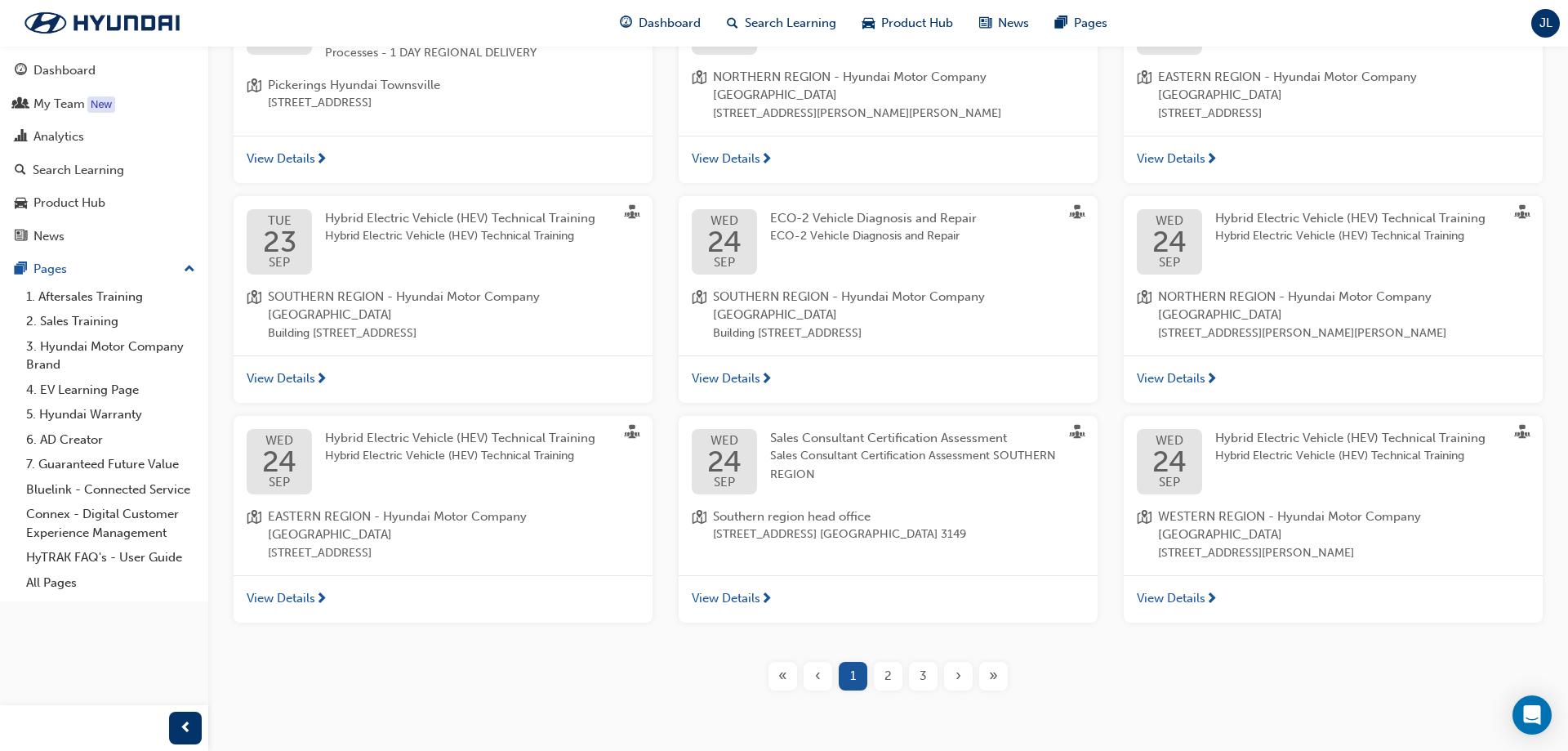
click at [883, 435] on div "2" at bounding box center [887, 676] width 28 height 28
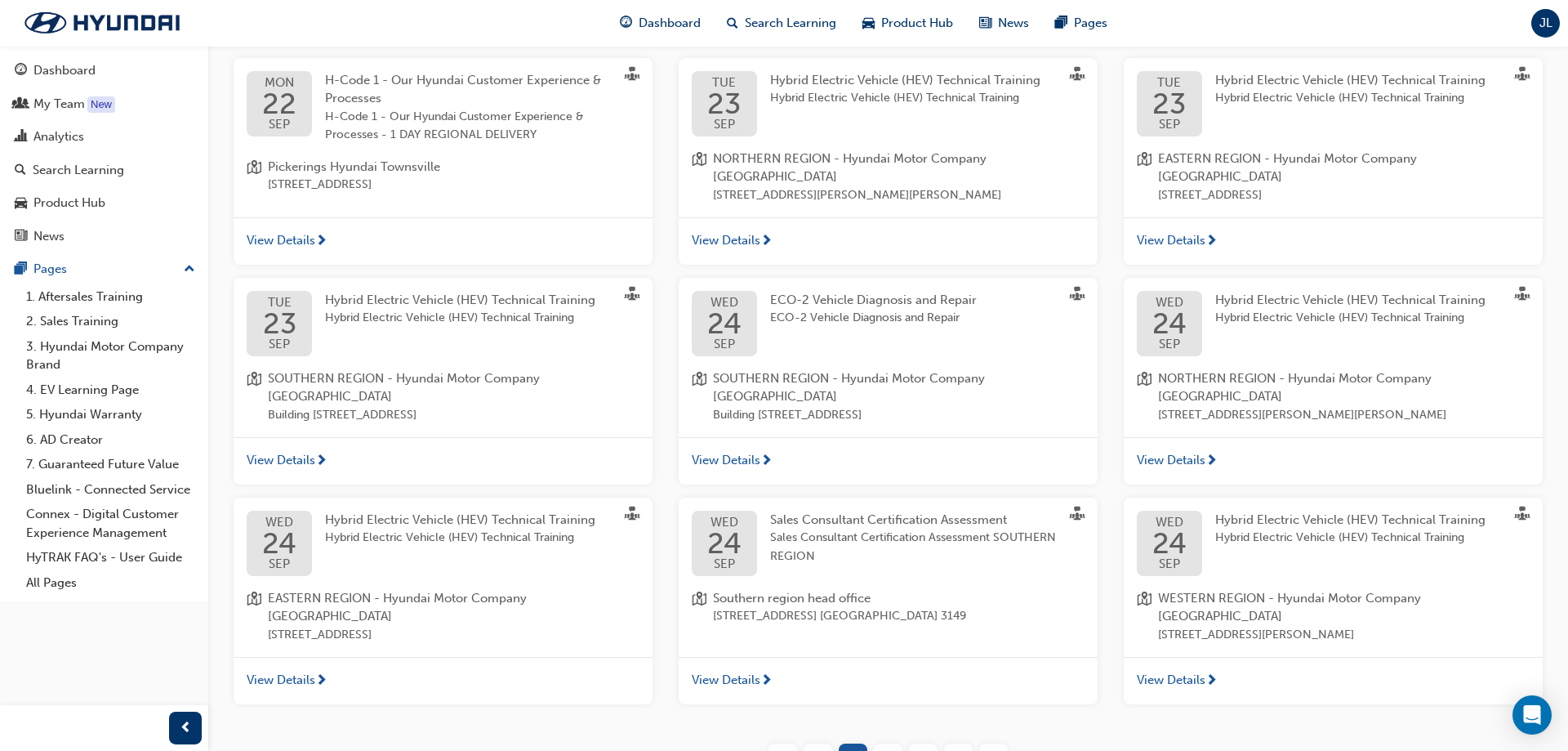
scroll to position [322, 0]
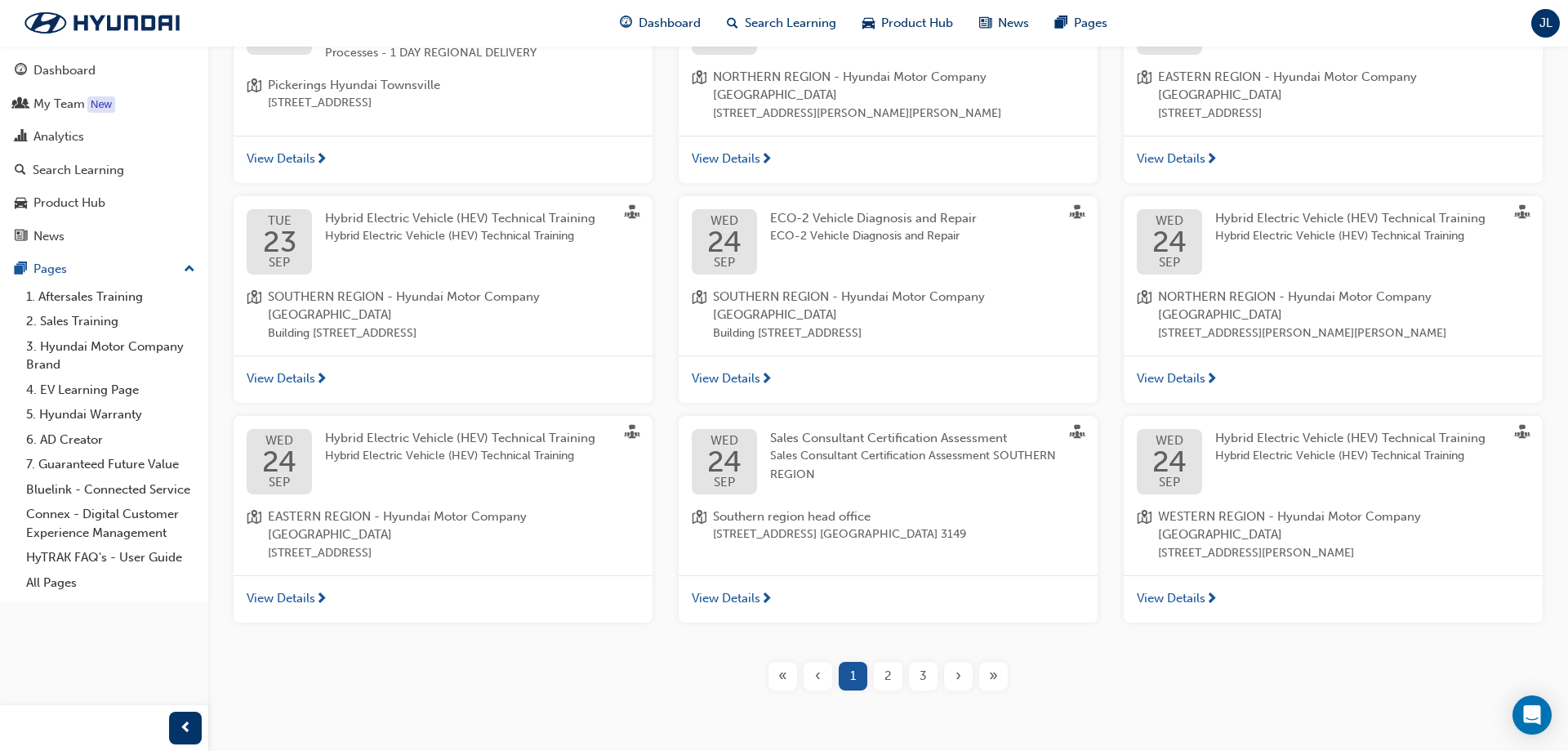
click at [889, 435] on span "2" at bounding box center [888, 676] width 7 height 18
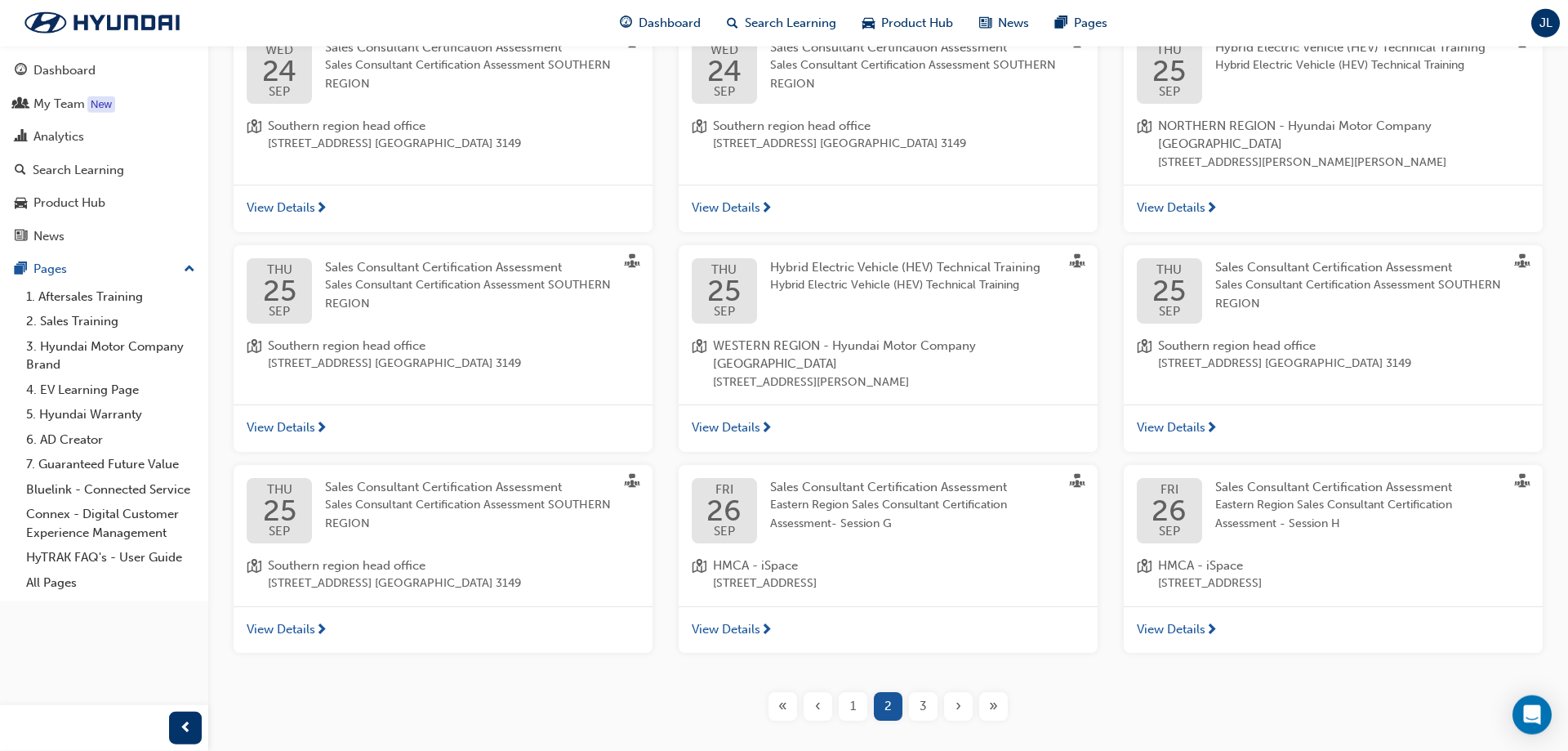
scroll to position [393, 0]
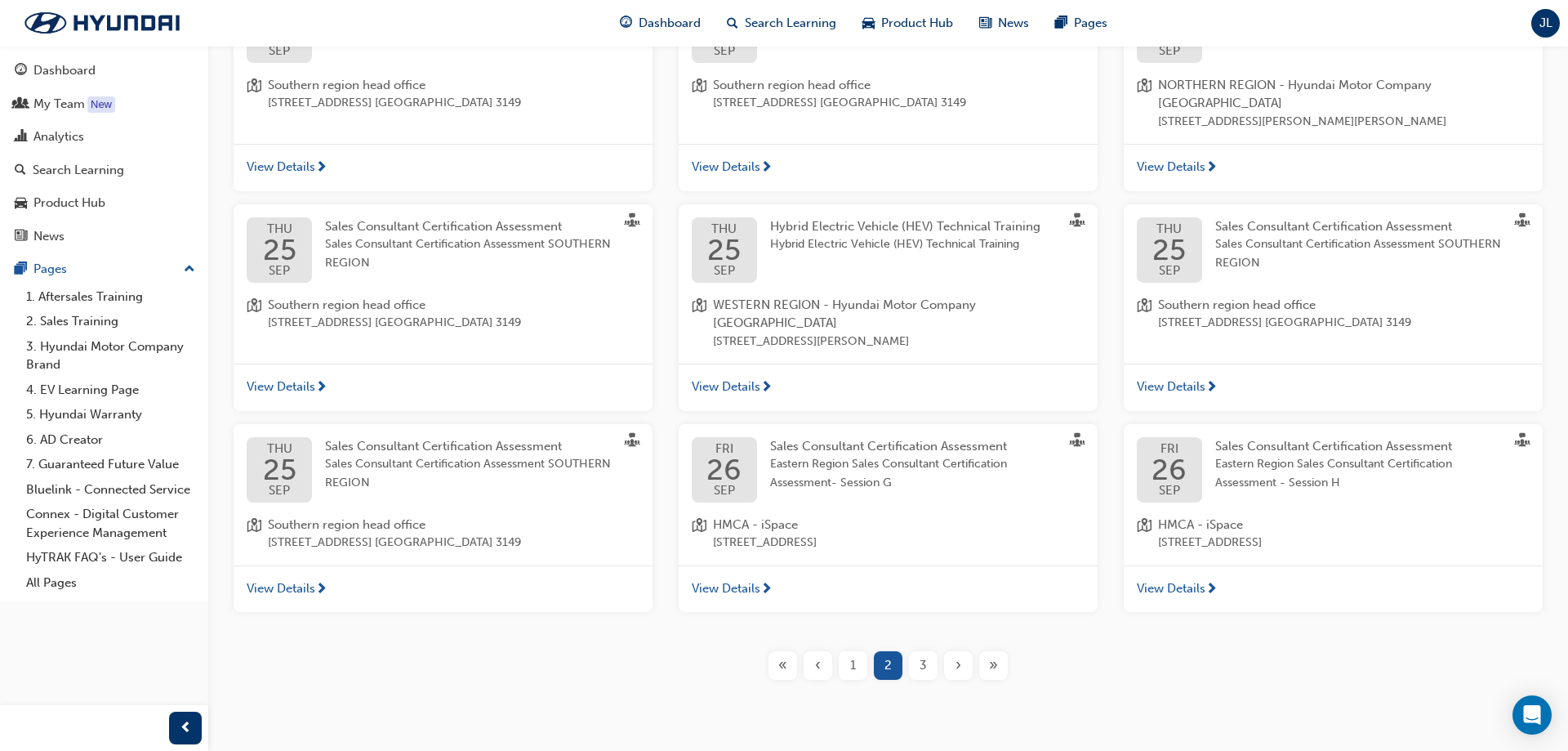
click at [923, 435] on span "3" at bounding box center [923, 666] width 7 height 18
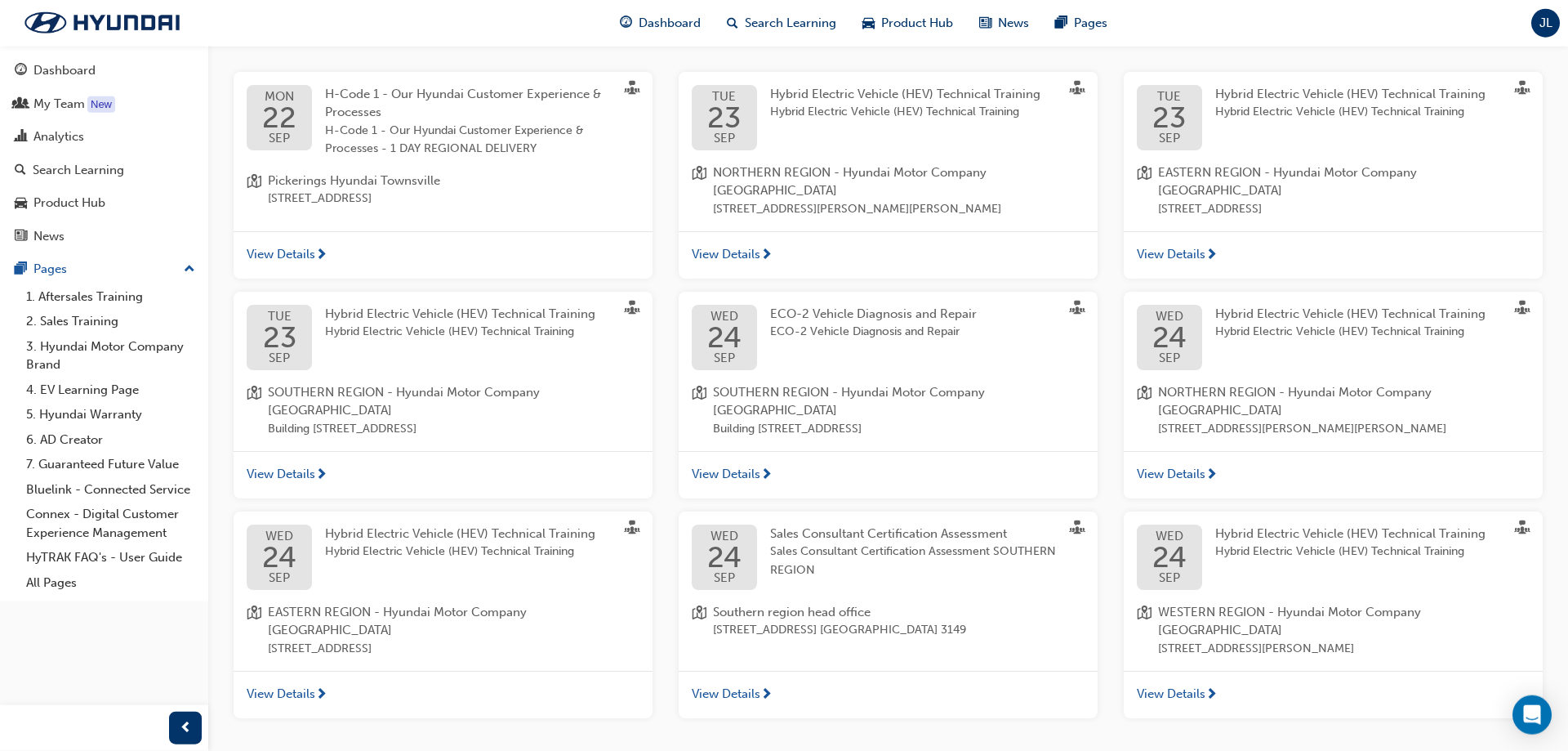
scroll to position [402, 0]
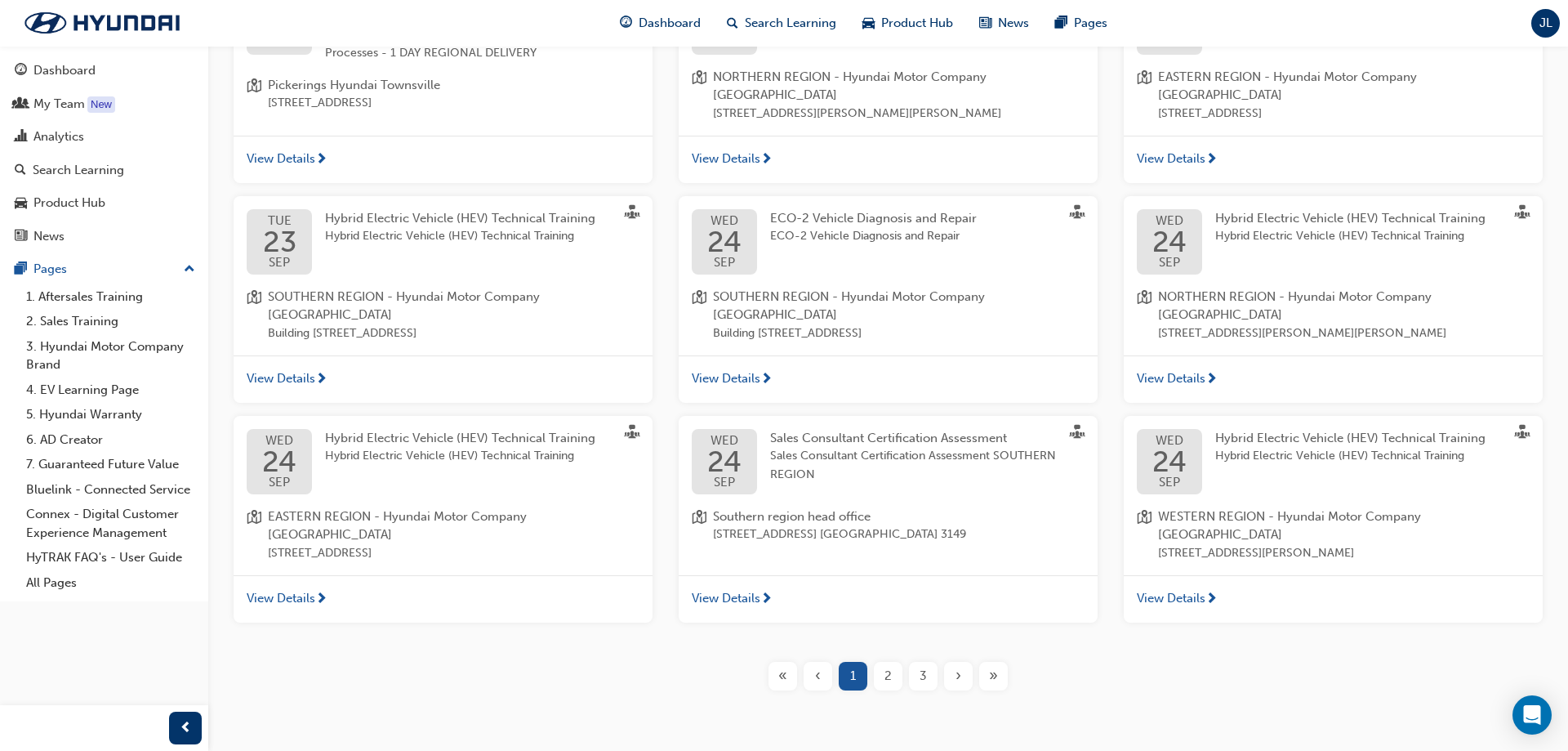
click at [926, 435] on span "3" at bounding box center [923, 676] width 7 height 18
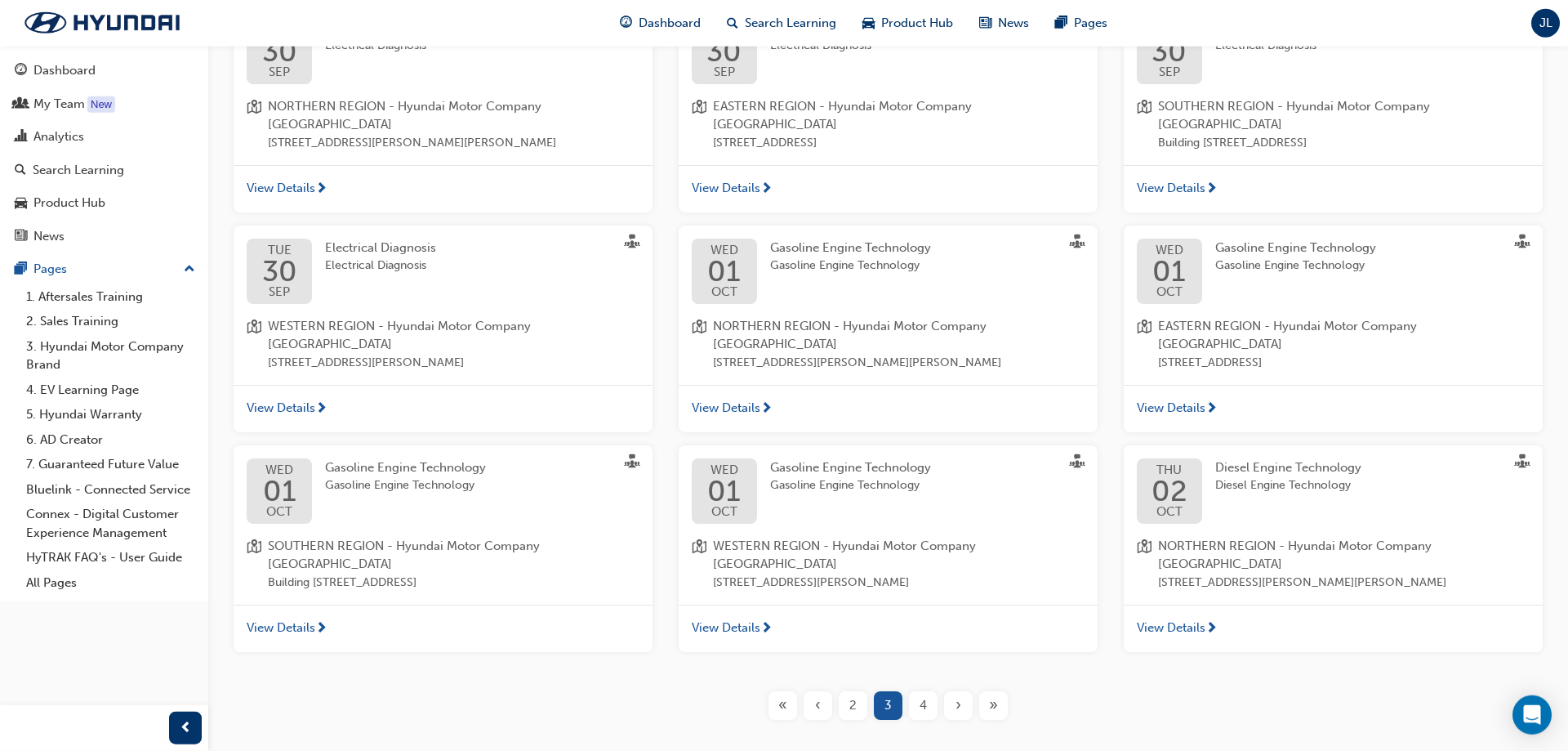
scroll to position [393, 0]
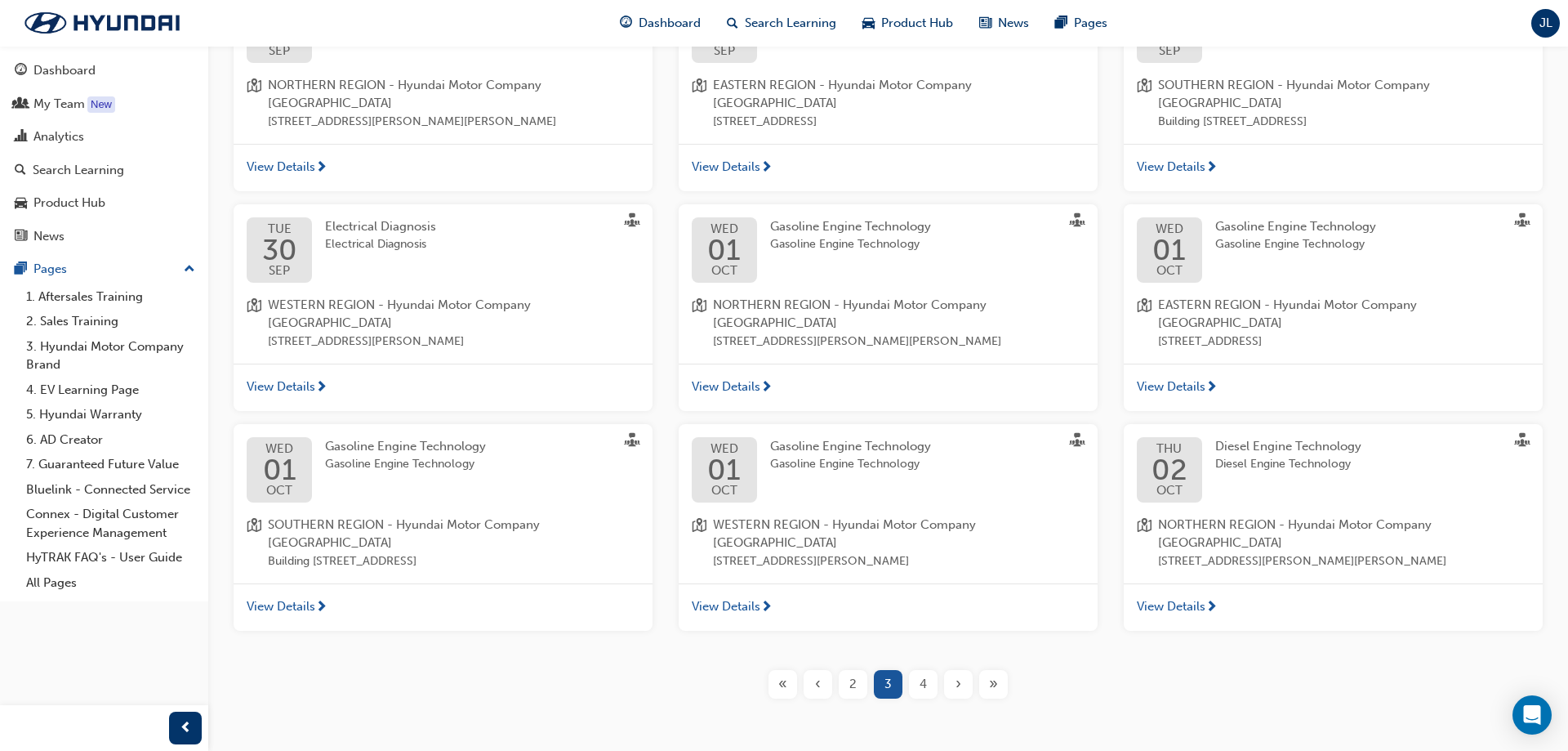
click at [918, 435] on div "4" at bounding box center [923, 684] width 28 height 28
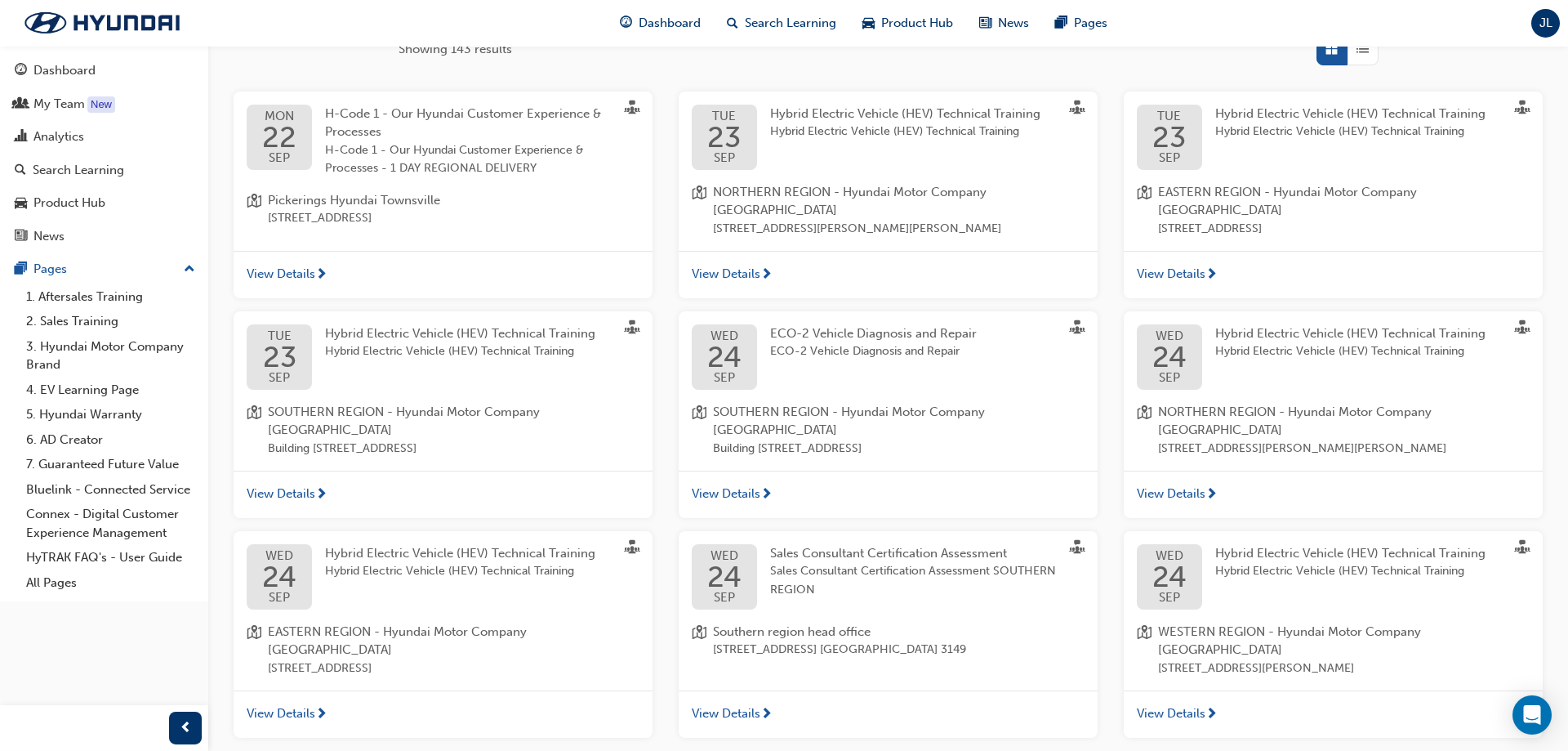
scroll to position [322, 0]
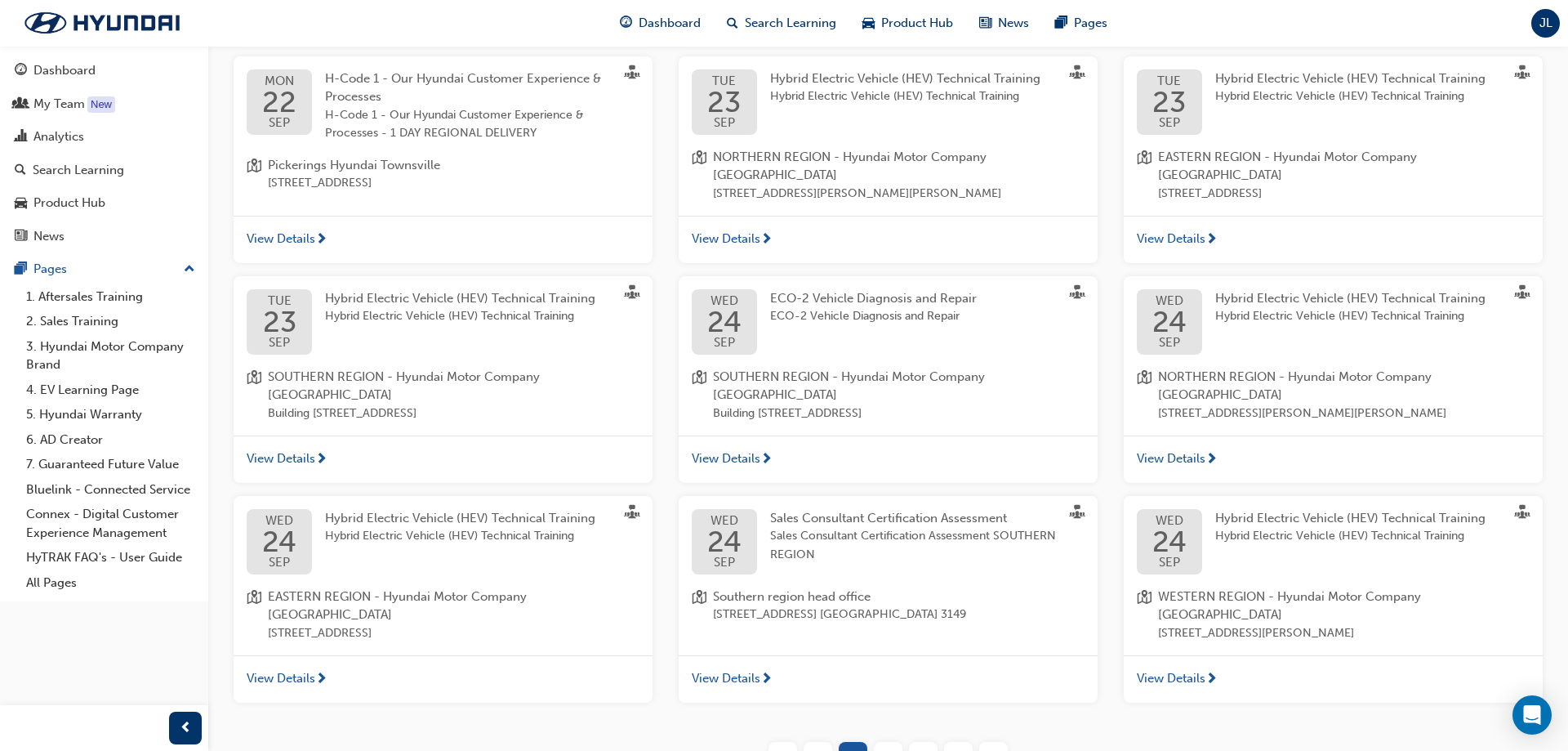
click at [962, 435] on div "›" at bounding box center [958, 756] width 28 height 28
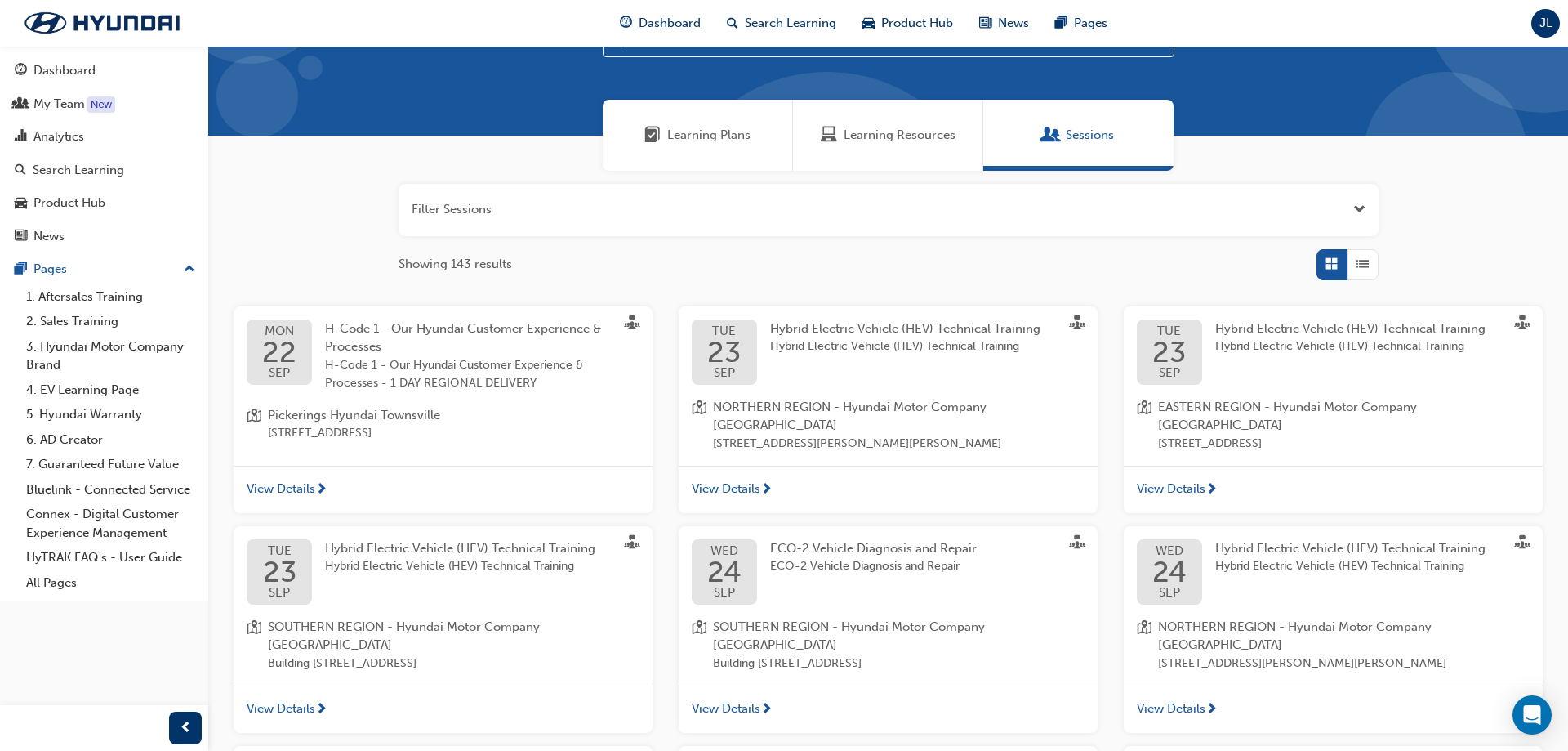
scroll to position [402, 0]
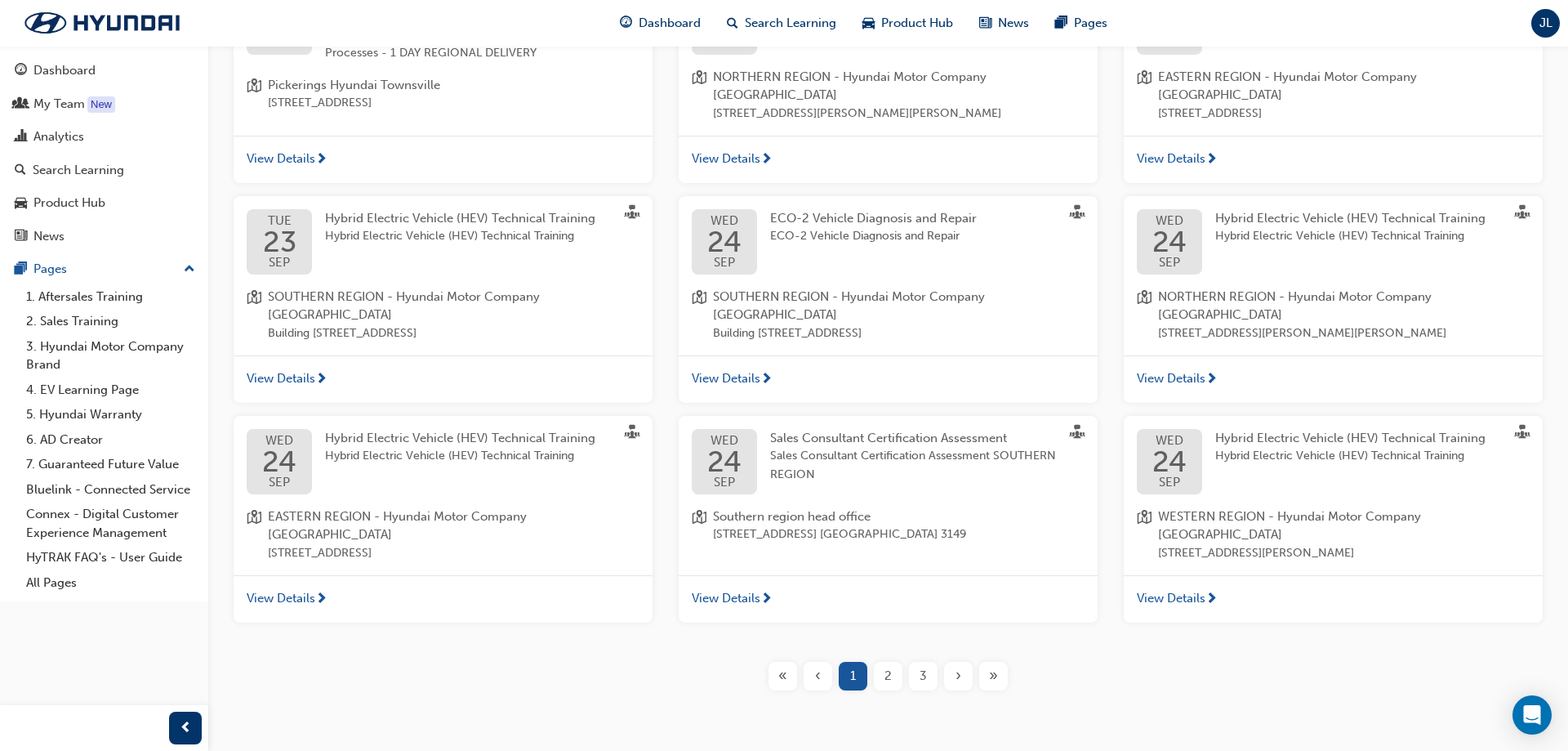
click at [950, 435] on div "›" at bounding box center [958, 676] width 28 height 28
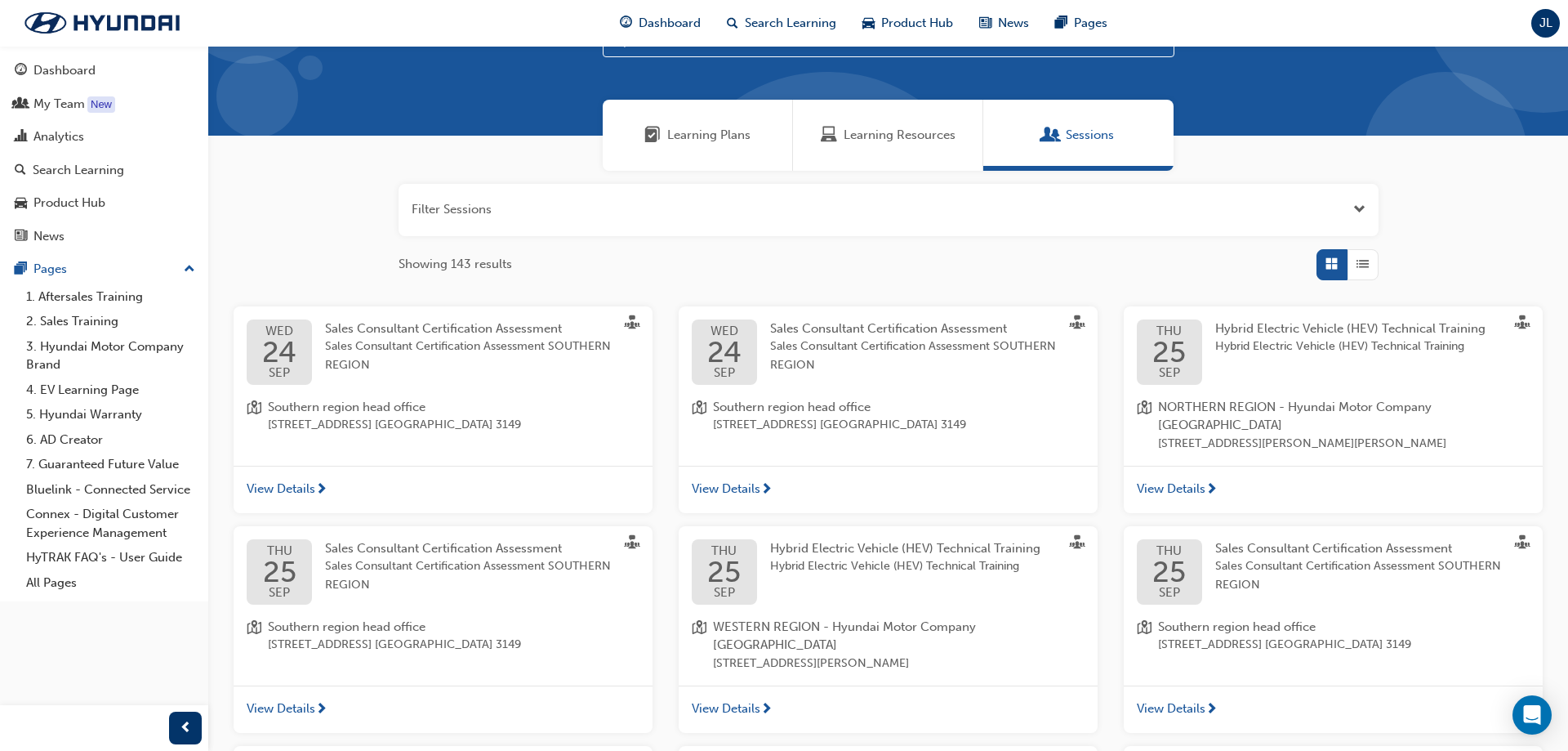
scroll to position [393, 0]
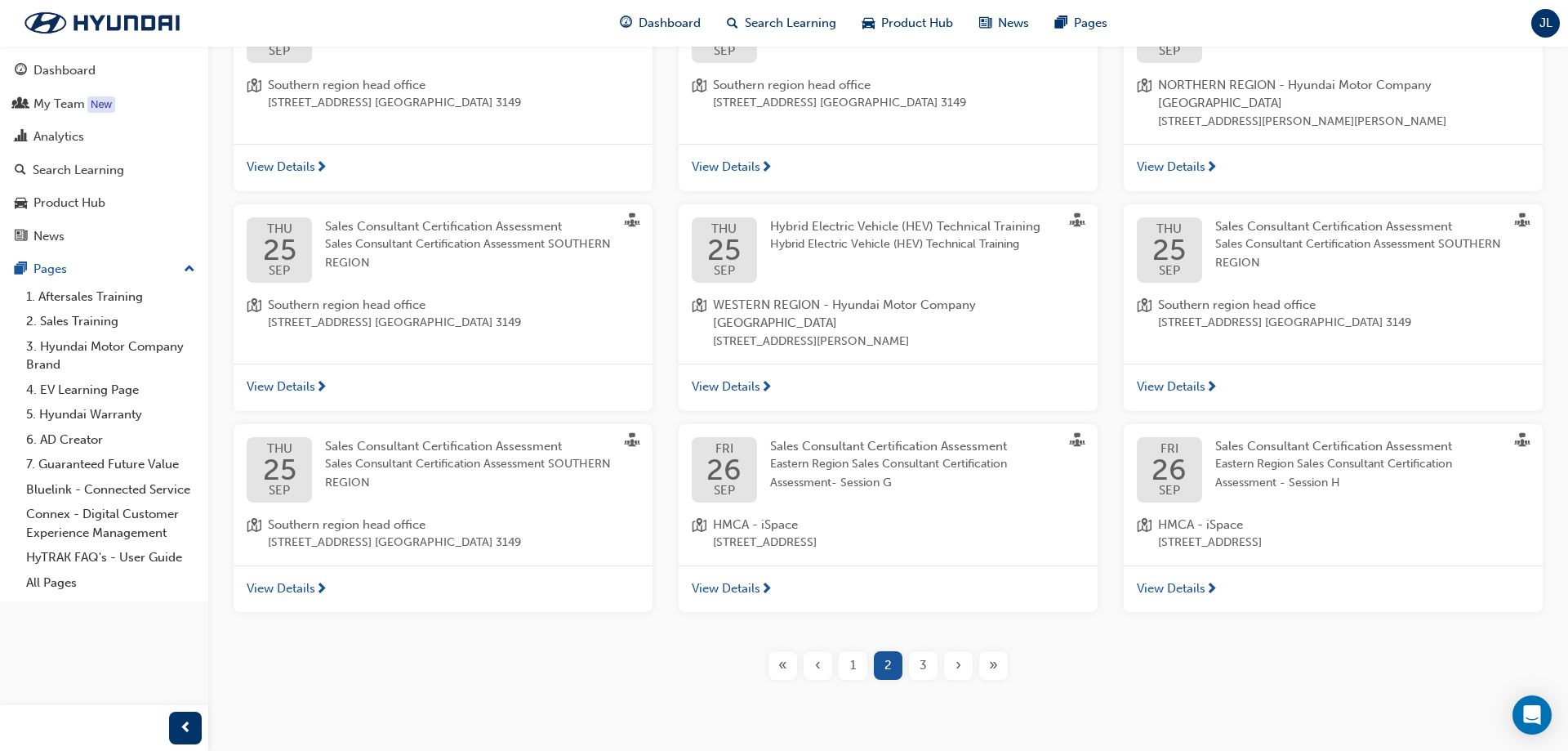
click at [959, 435] on span "›" at bounding box center [959, 666] width 5 height 18
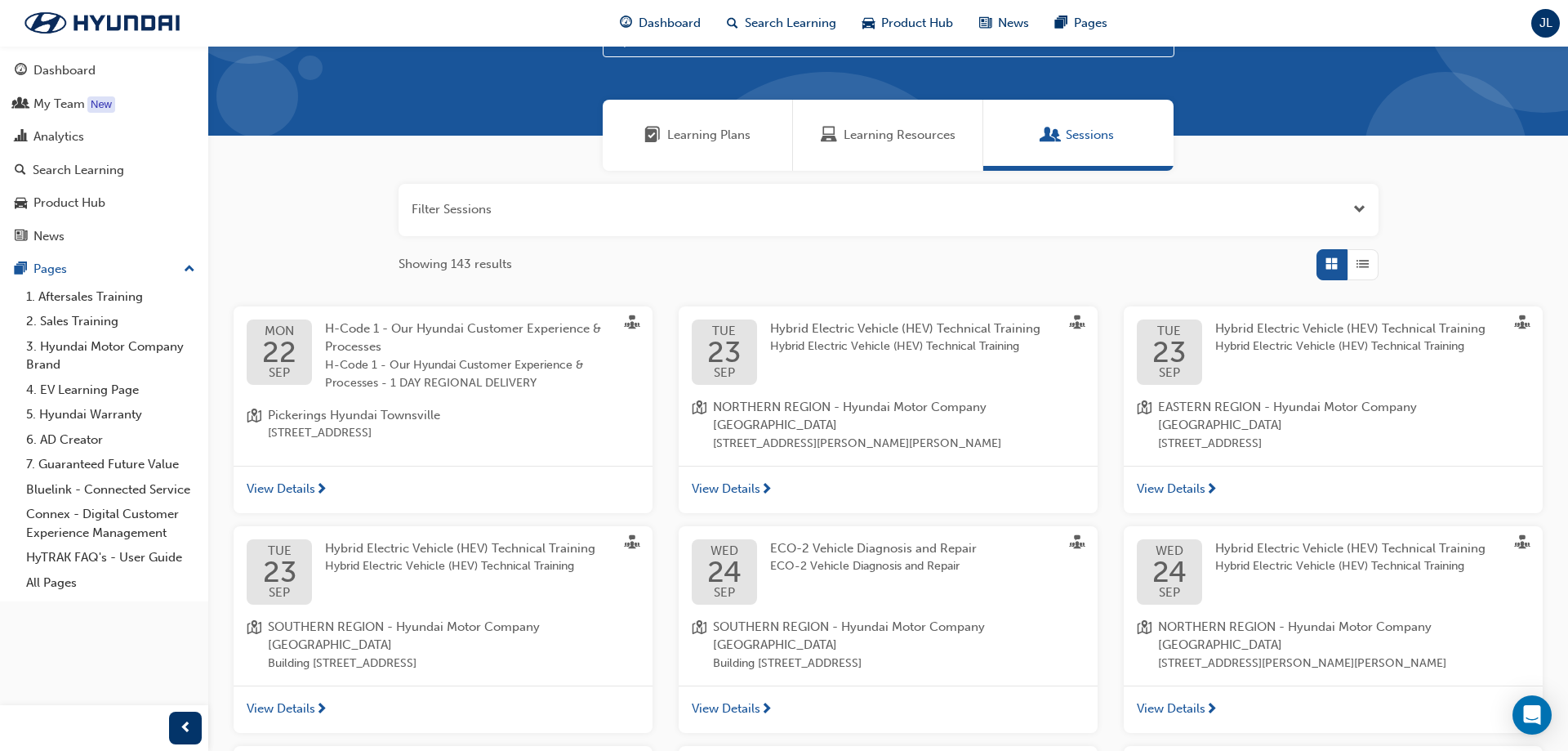
scroll to position [402, 0]
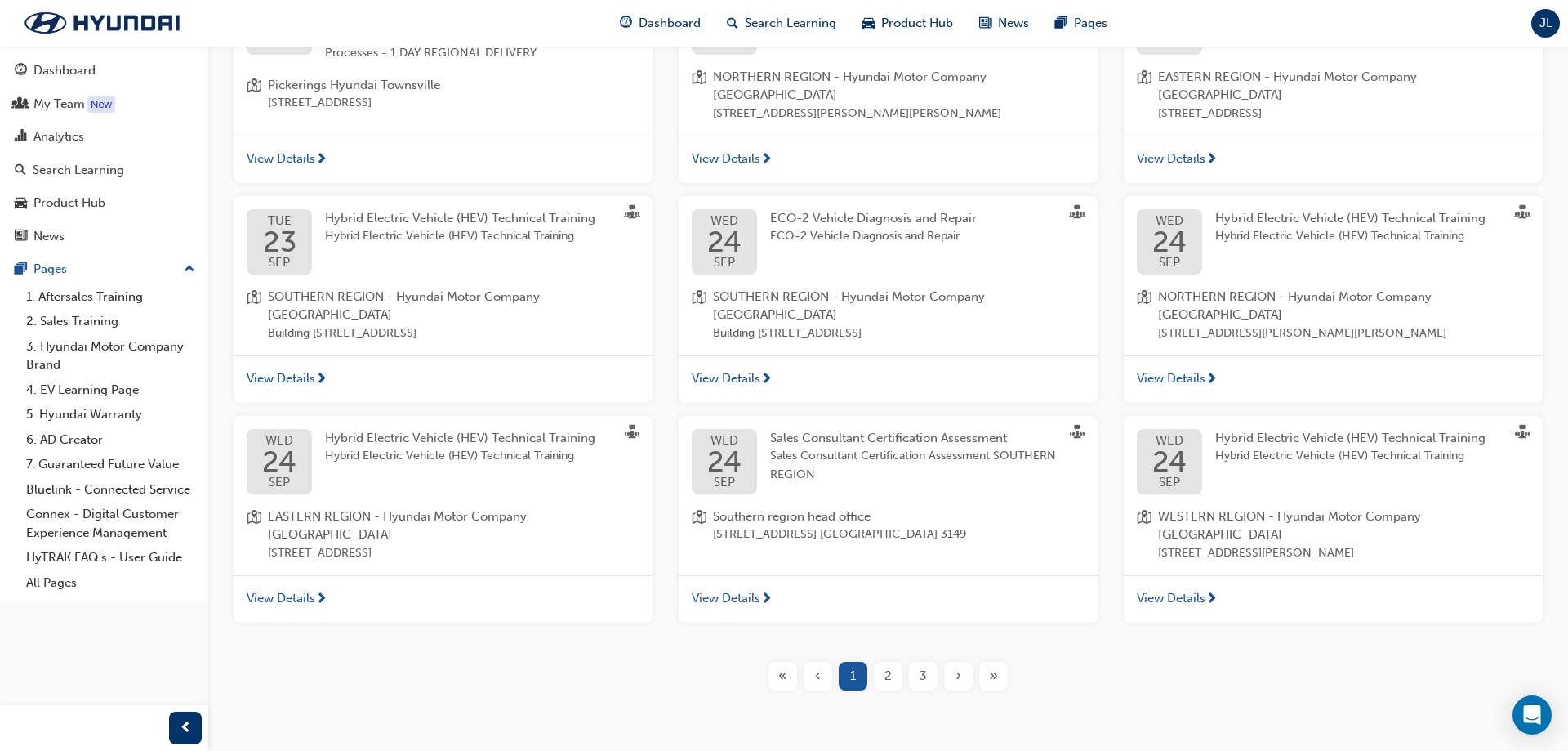
click at [987, 435] on div "»" at bounding box center [992, 676] width 28 height 28
click at [996, 435] on span "»" at bounding box center [993, 676] width 9 height 18
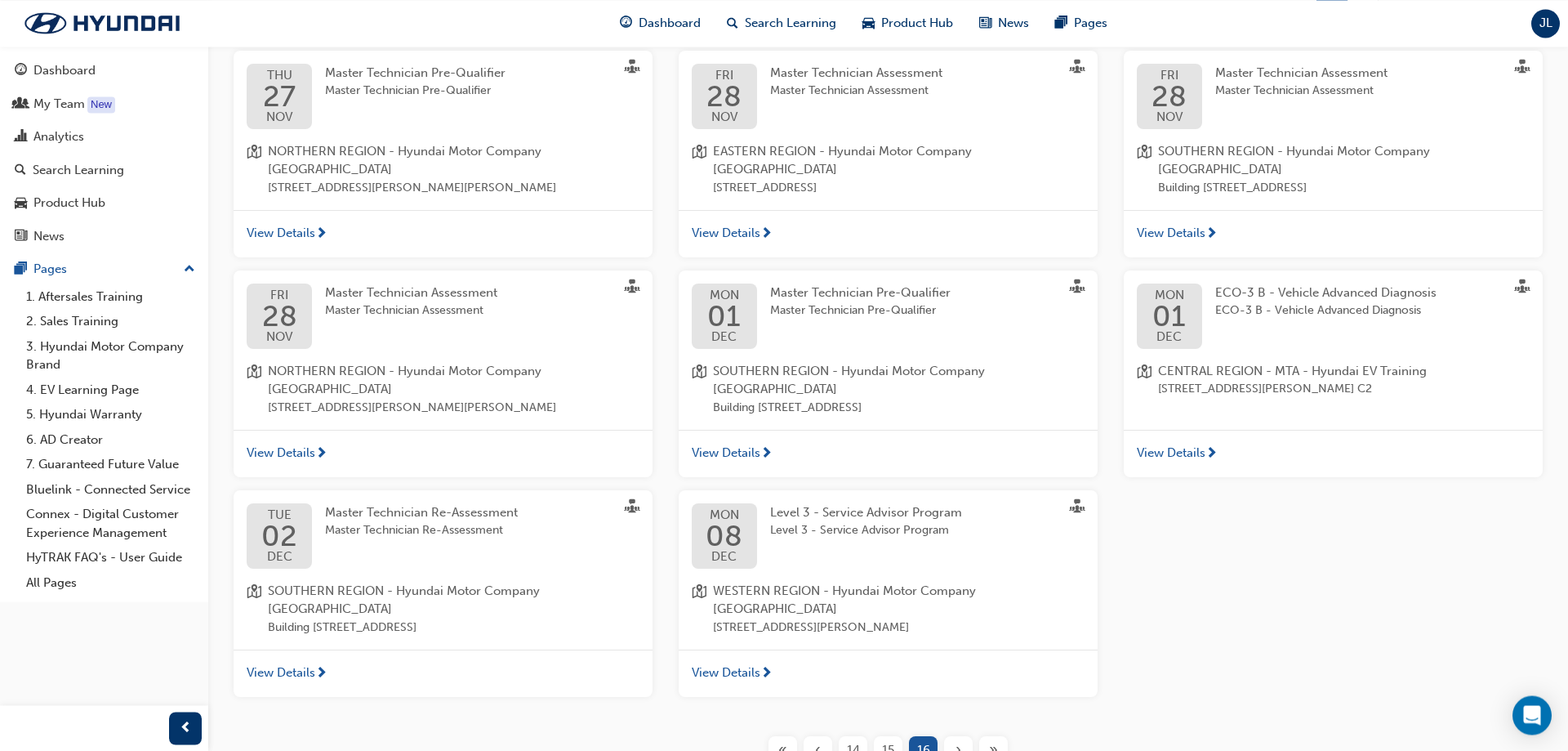
scroll to position [393, 0]
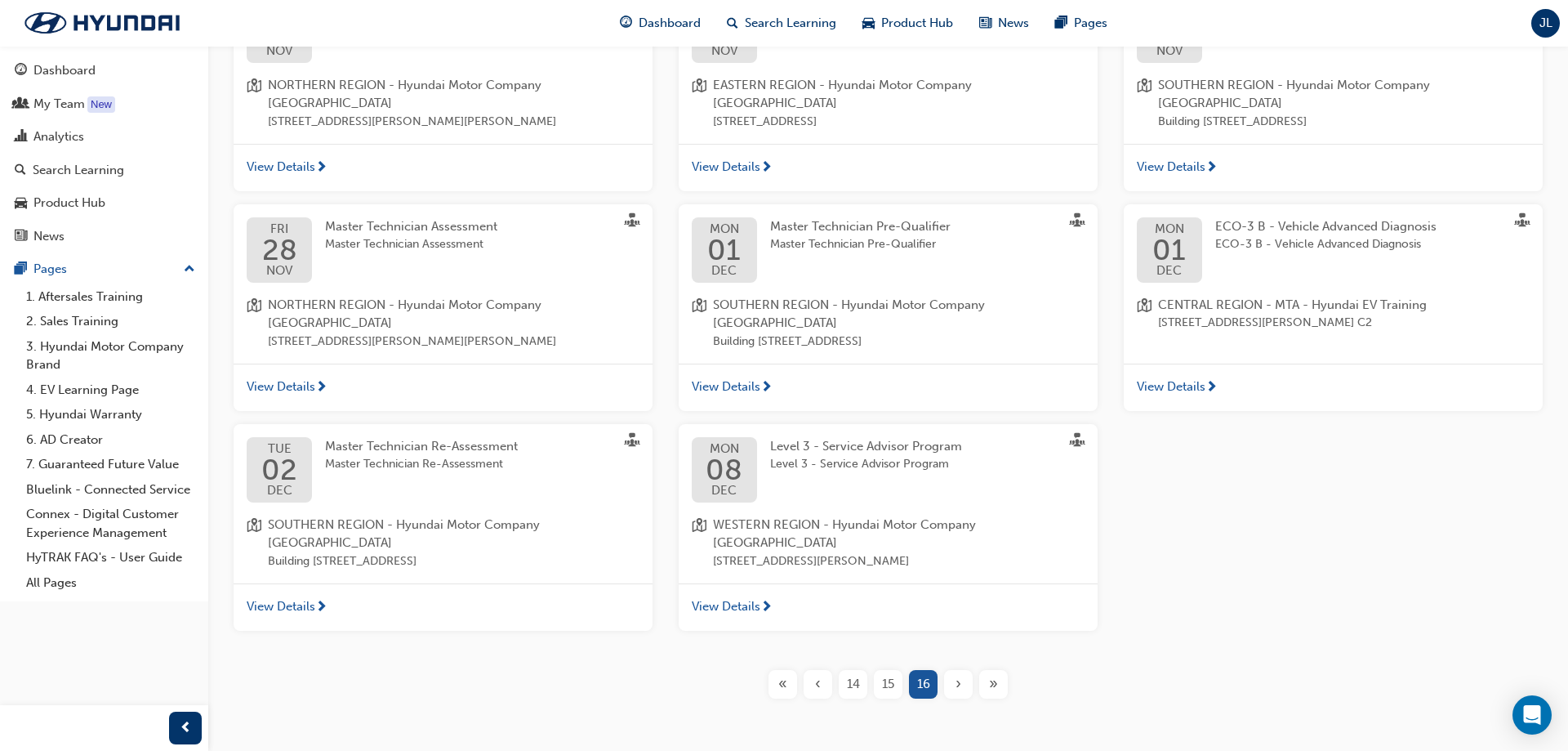
click at [783, 435] on span "«" at bounding box center [783, 684] width 9 height 18
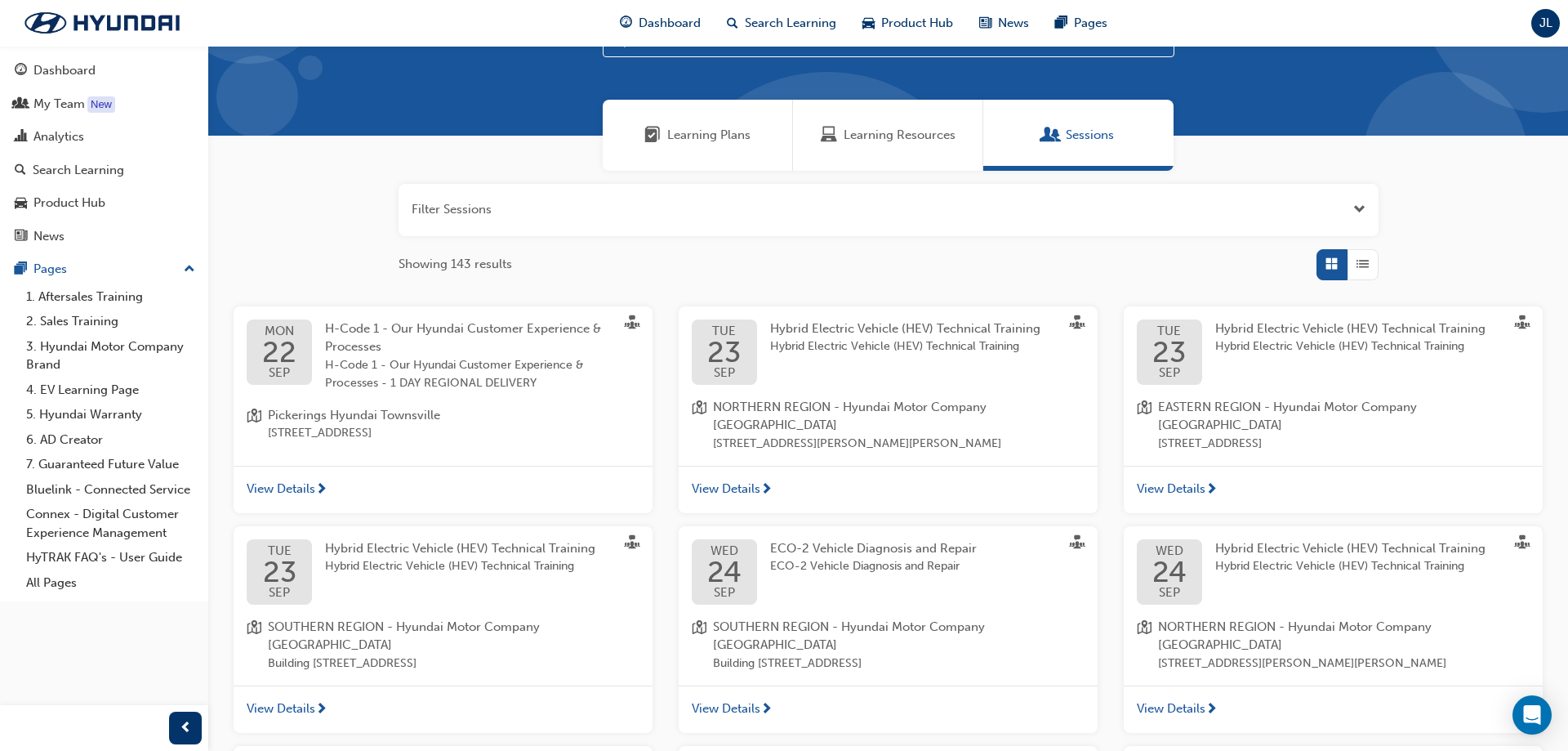
scroll to position [402, 0]
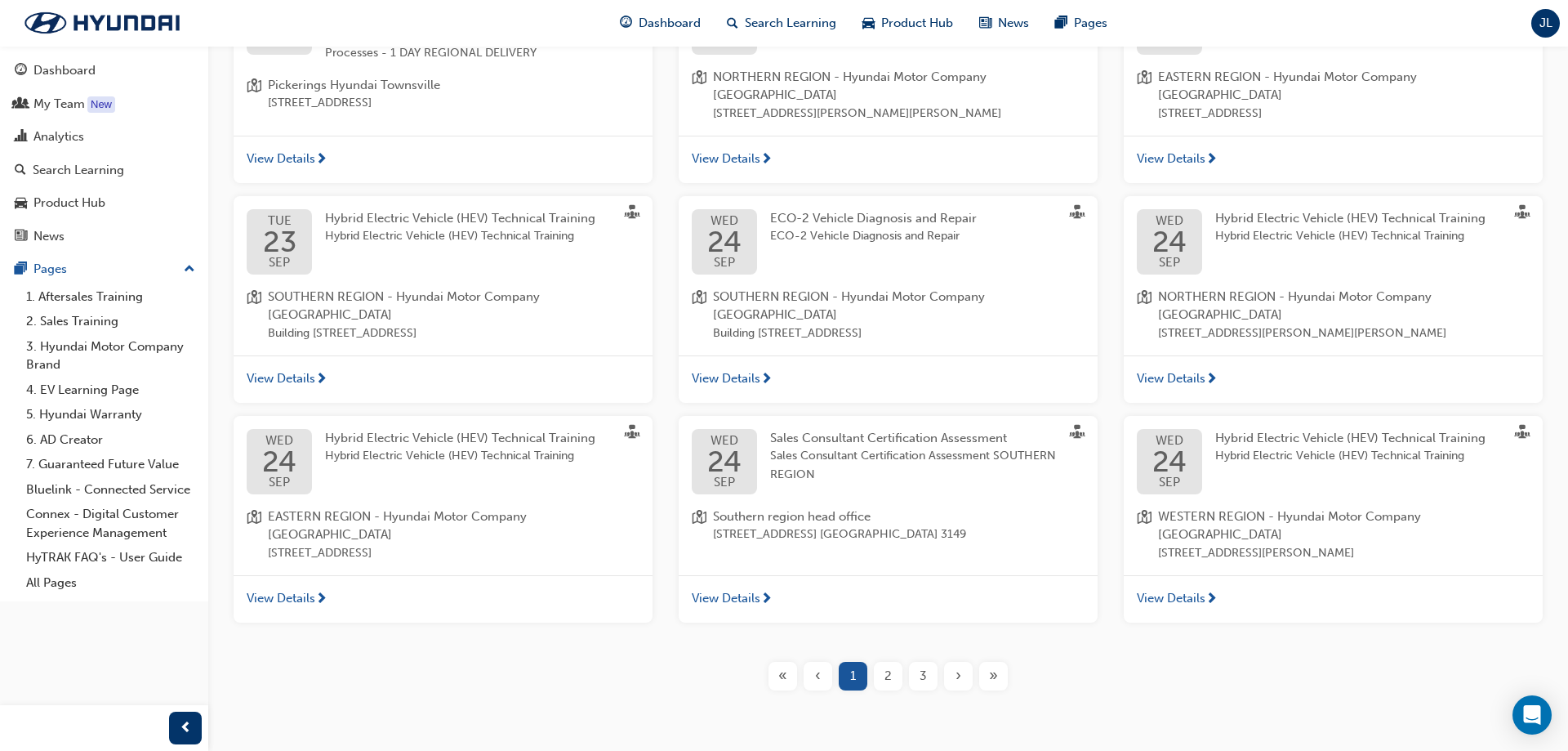
click at [955, 435] on div "›" at bounding box center [958, 676] width 28 height 28
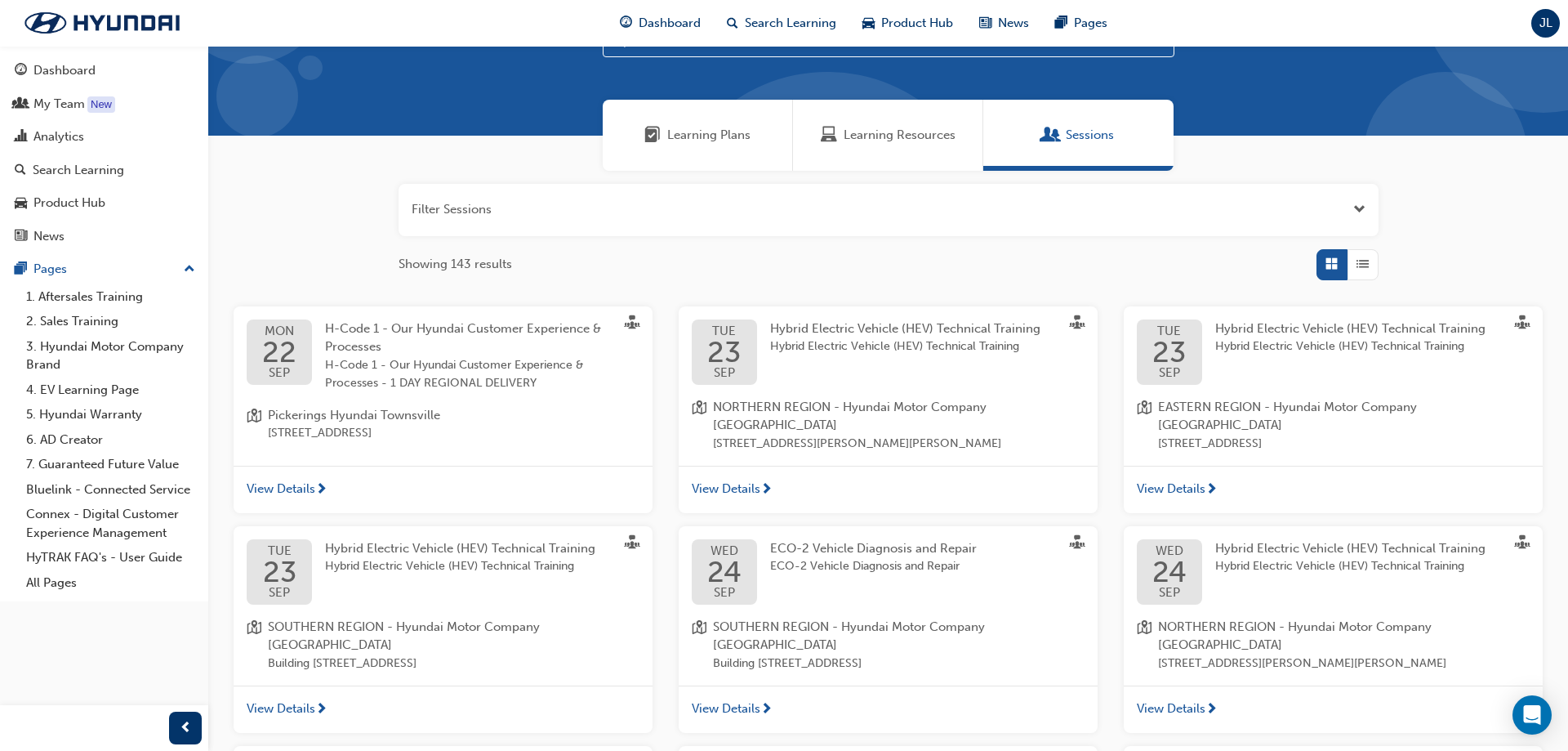
scroll to position [402, 0]
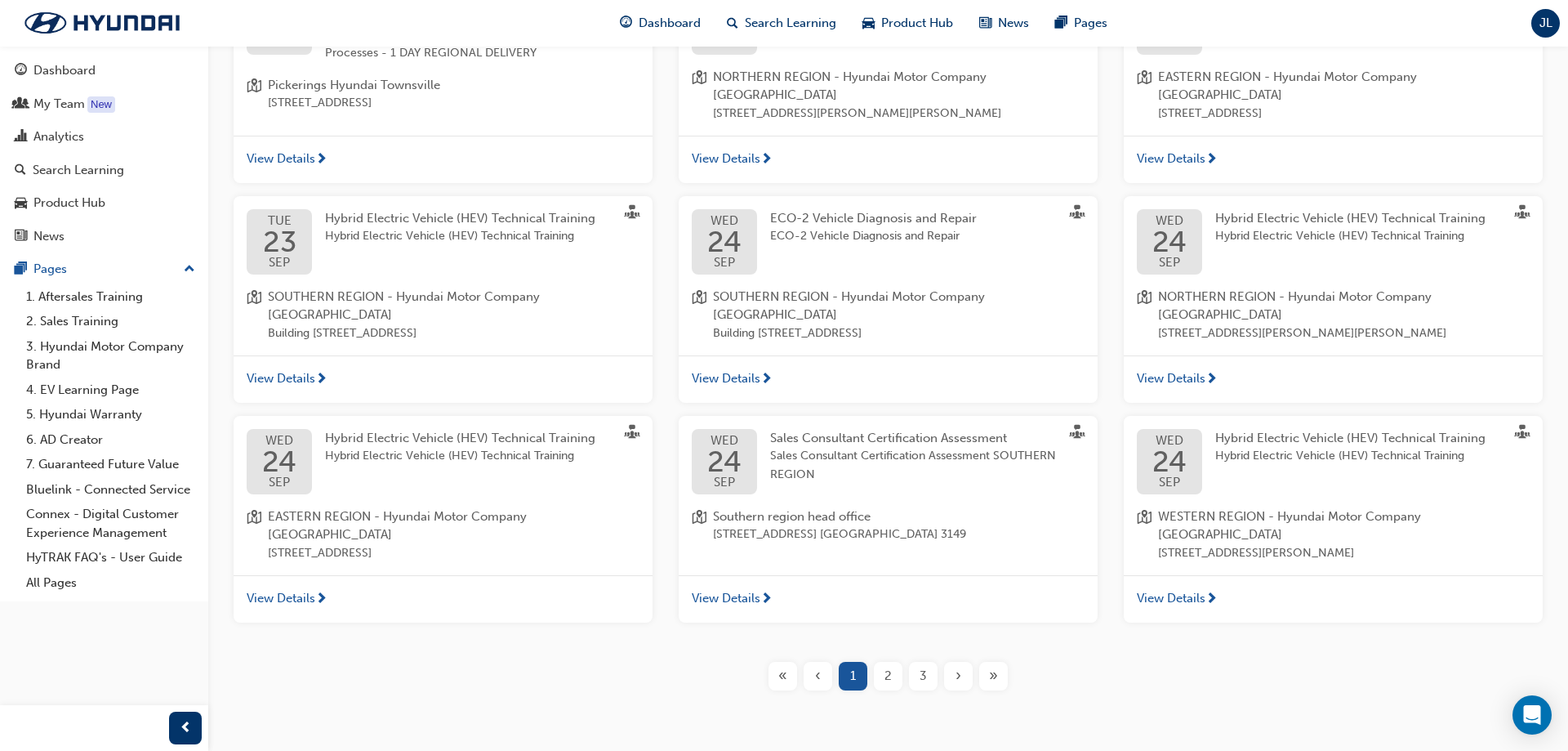
click at [959, 435] on span "›" at bounding box center [959, 676] width 5 height 18
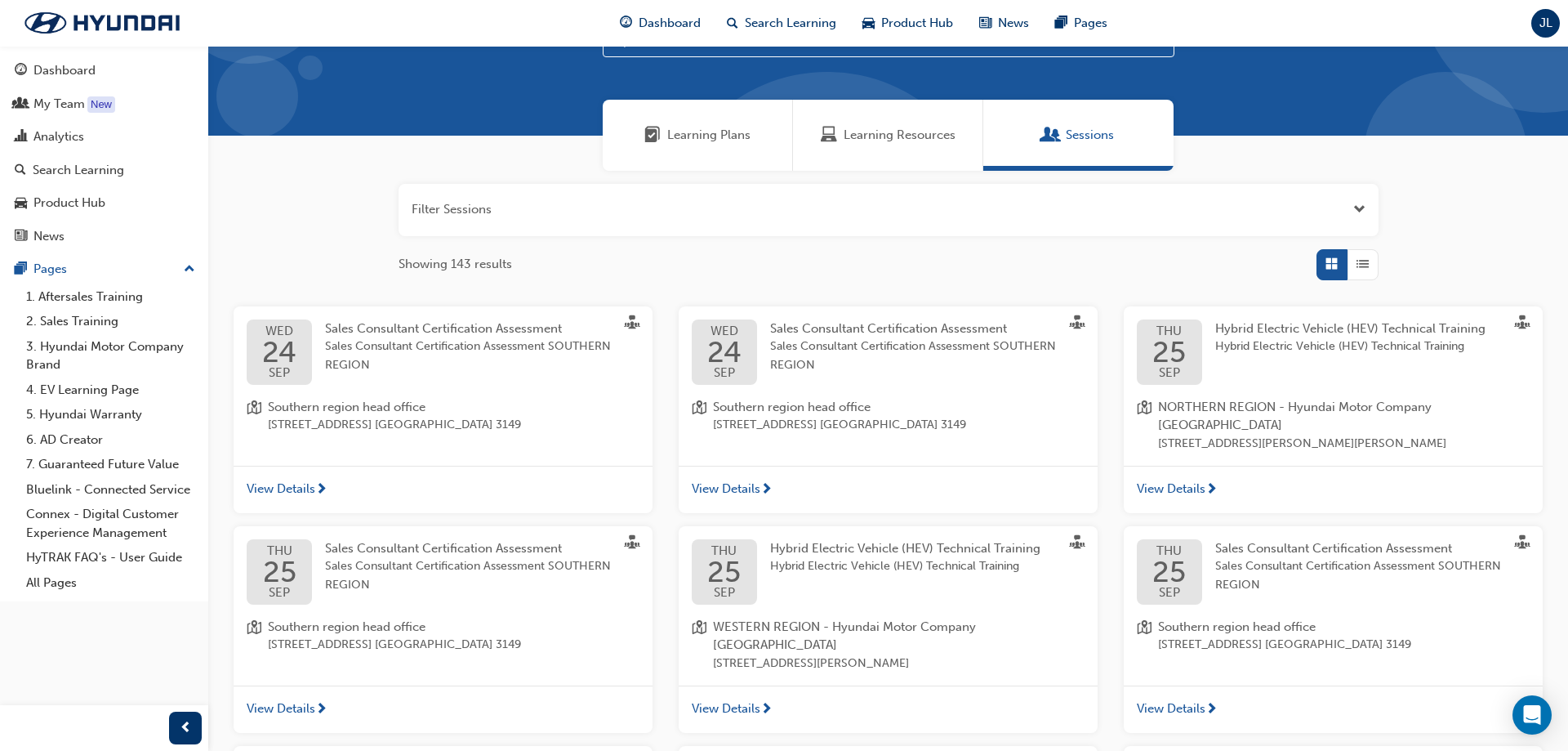
scroll to position [393, 0]
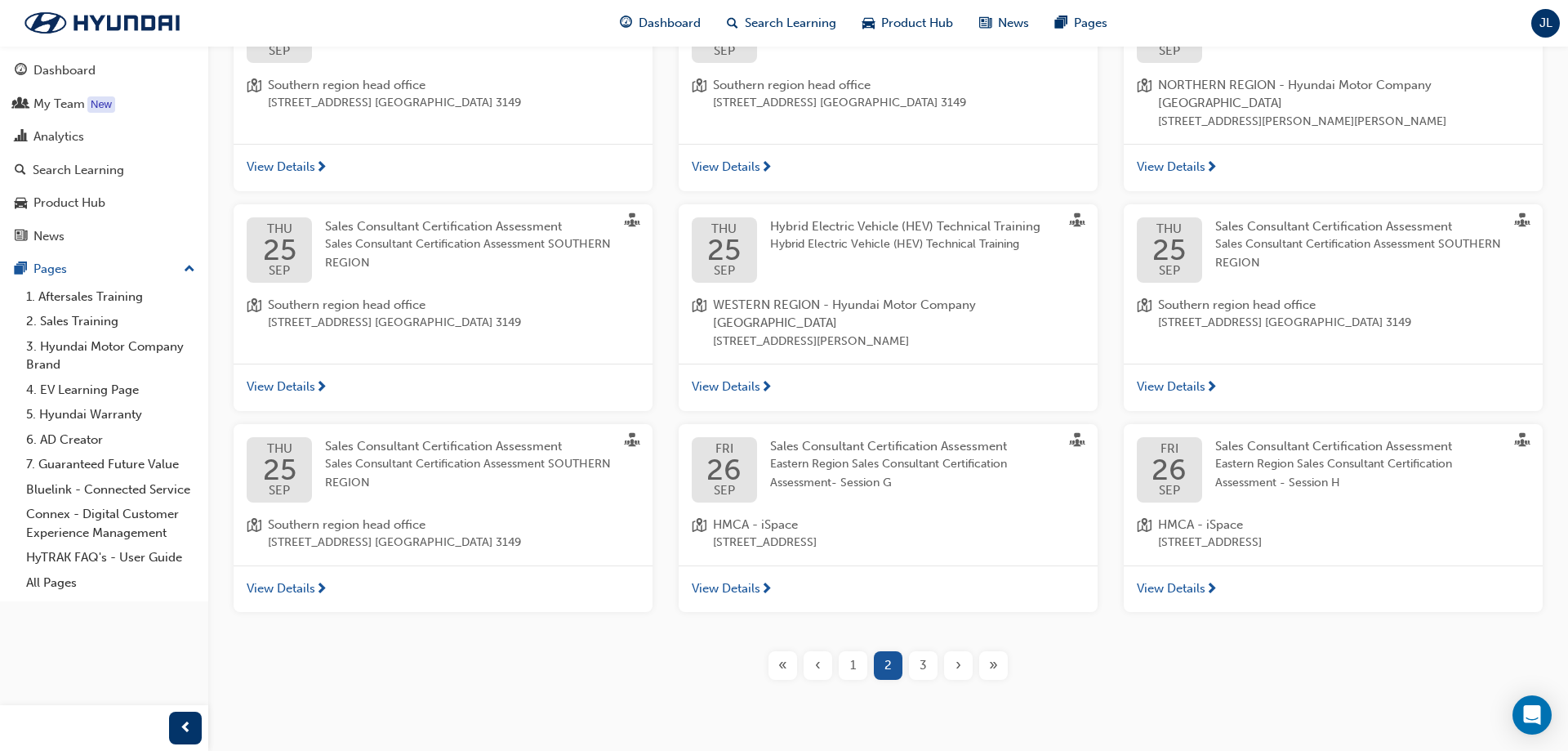
click at [959, 435] on span "›" at bounding box center [959, 666] width 5 height 18
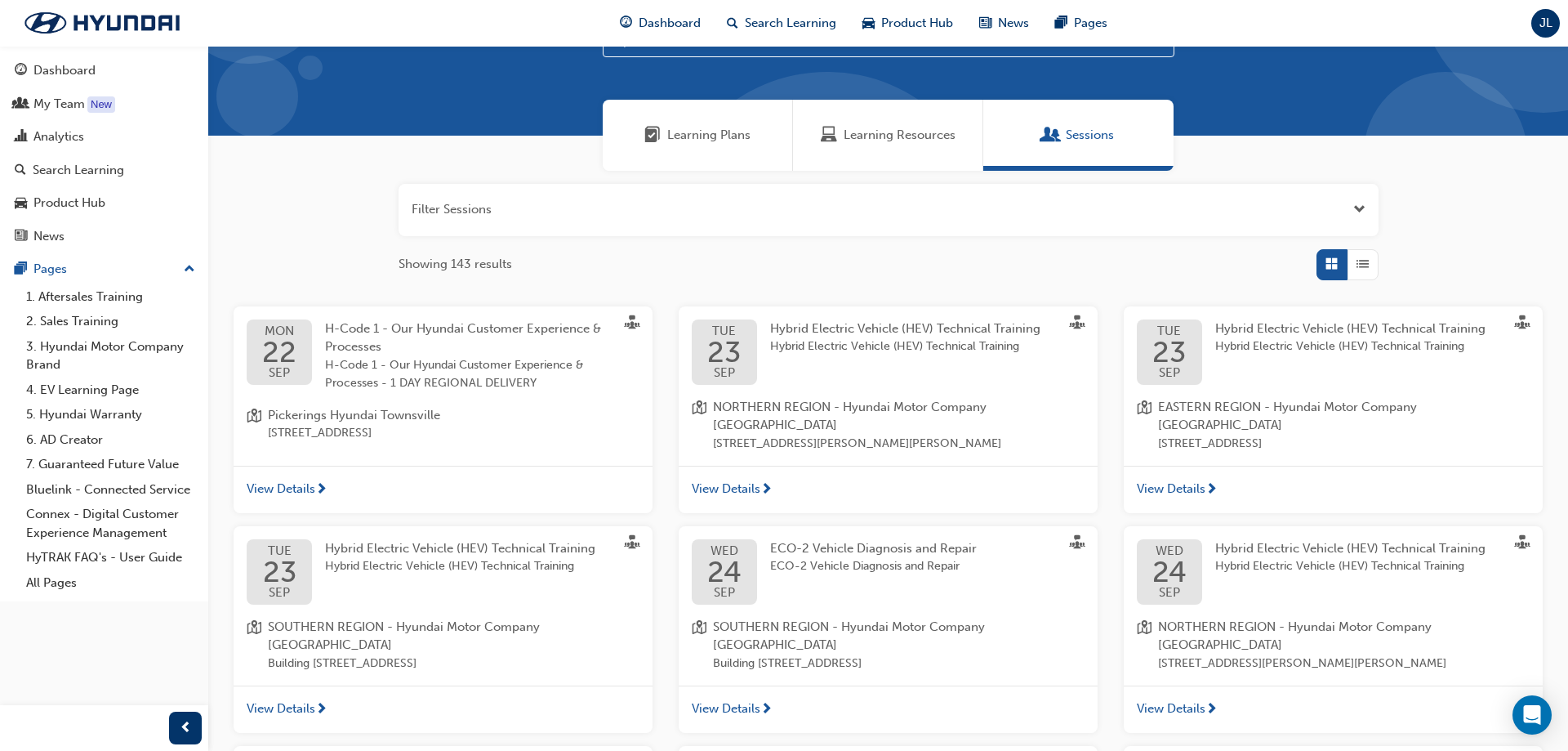
scroll to position [402, 0]
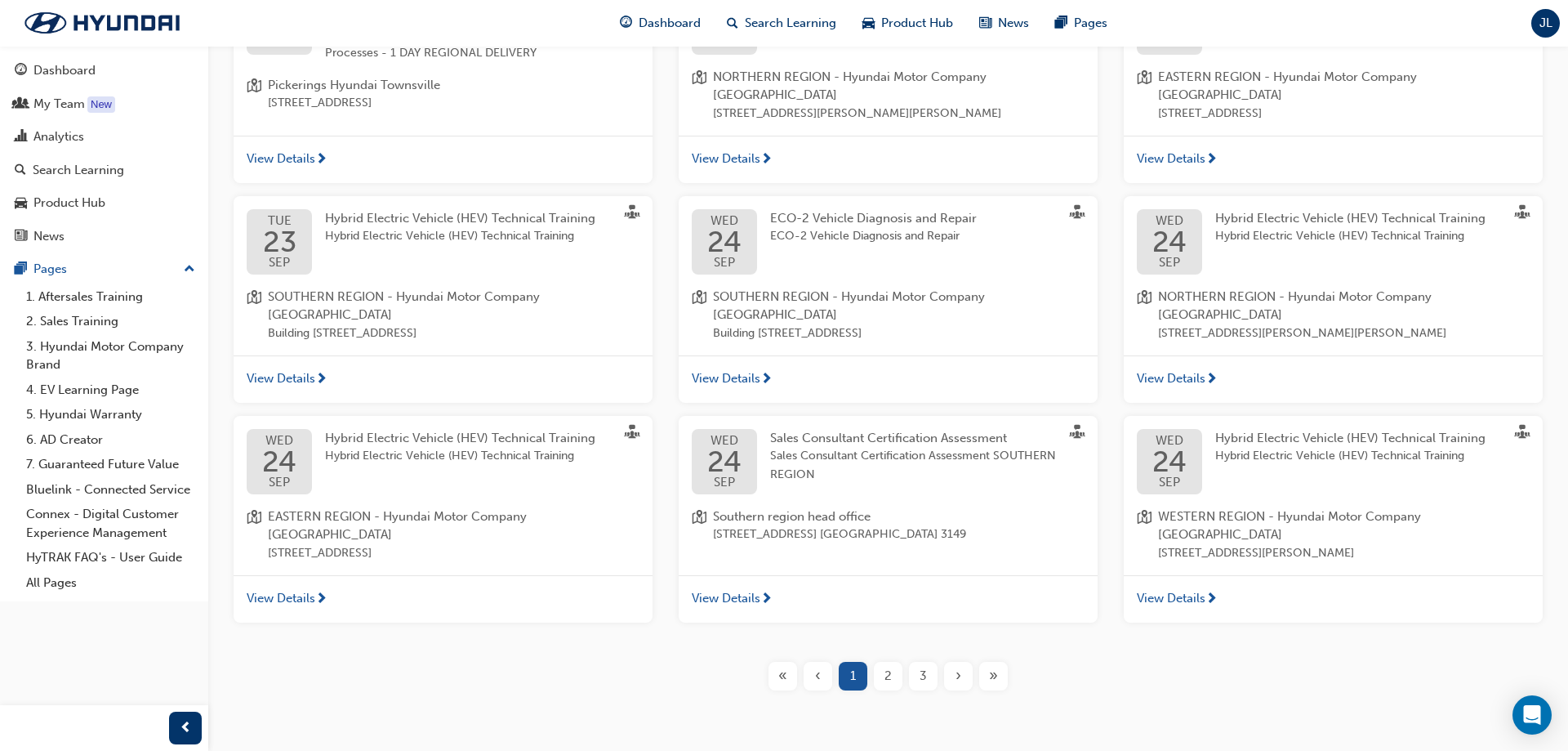
click at [989, 435] on div "»" at bounding box center [992, 676] width 28 height 28
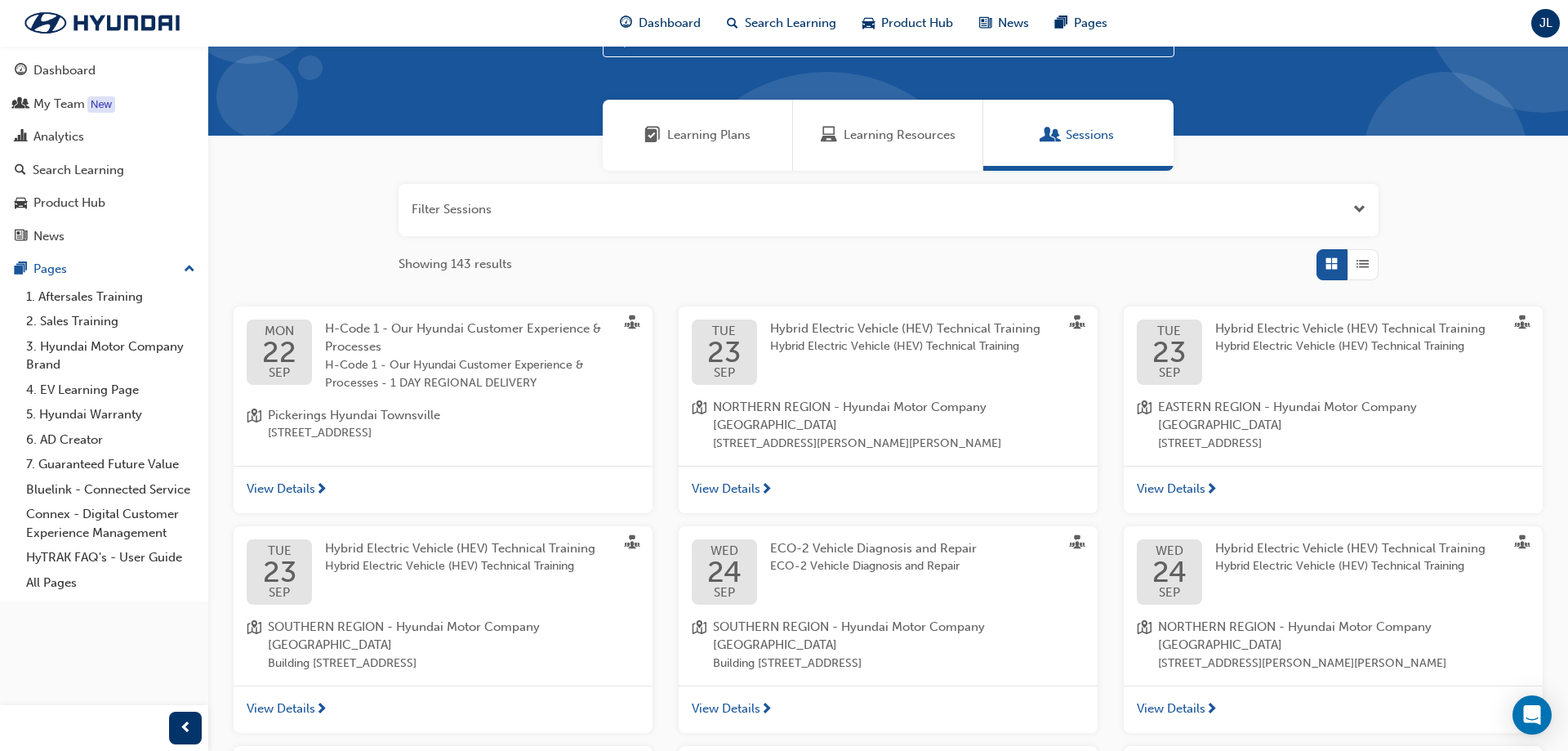
scroll to position [402, 0]
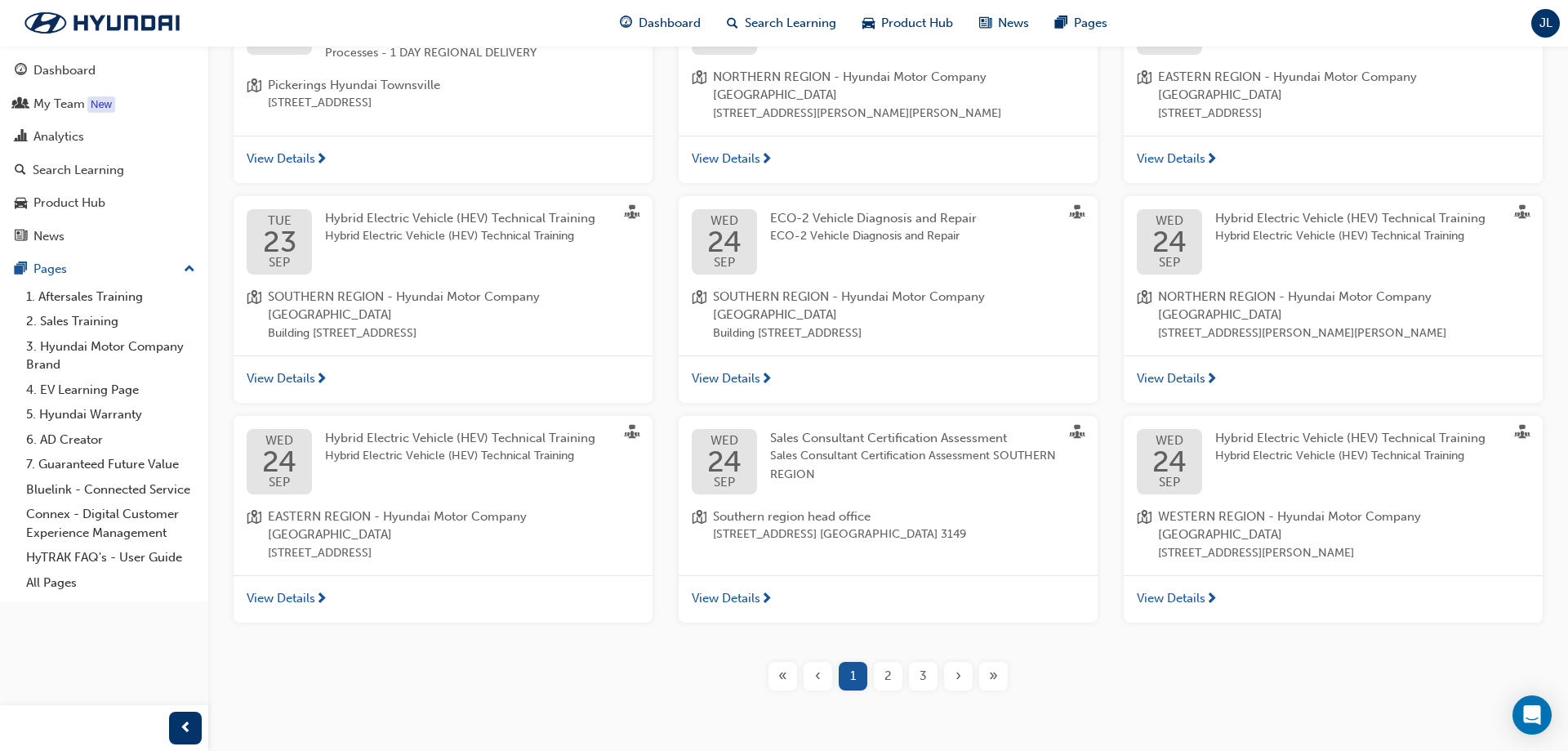
click at [986, 435] on div "»" at bounding box center [992, 676] width 28 height 28
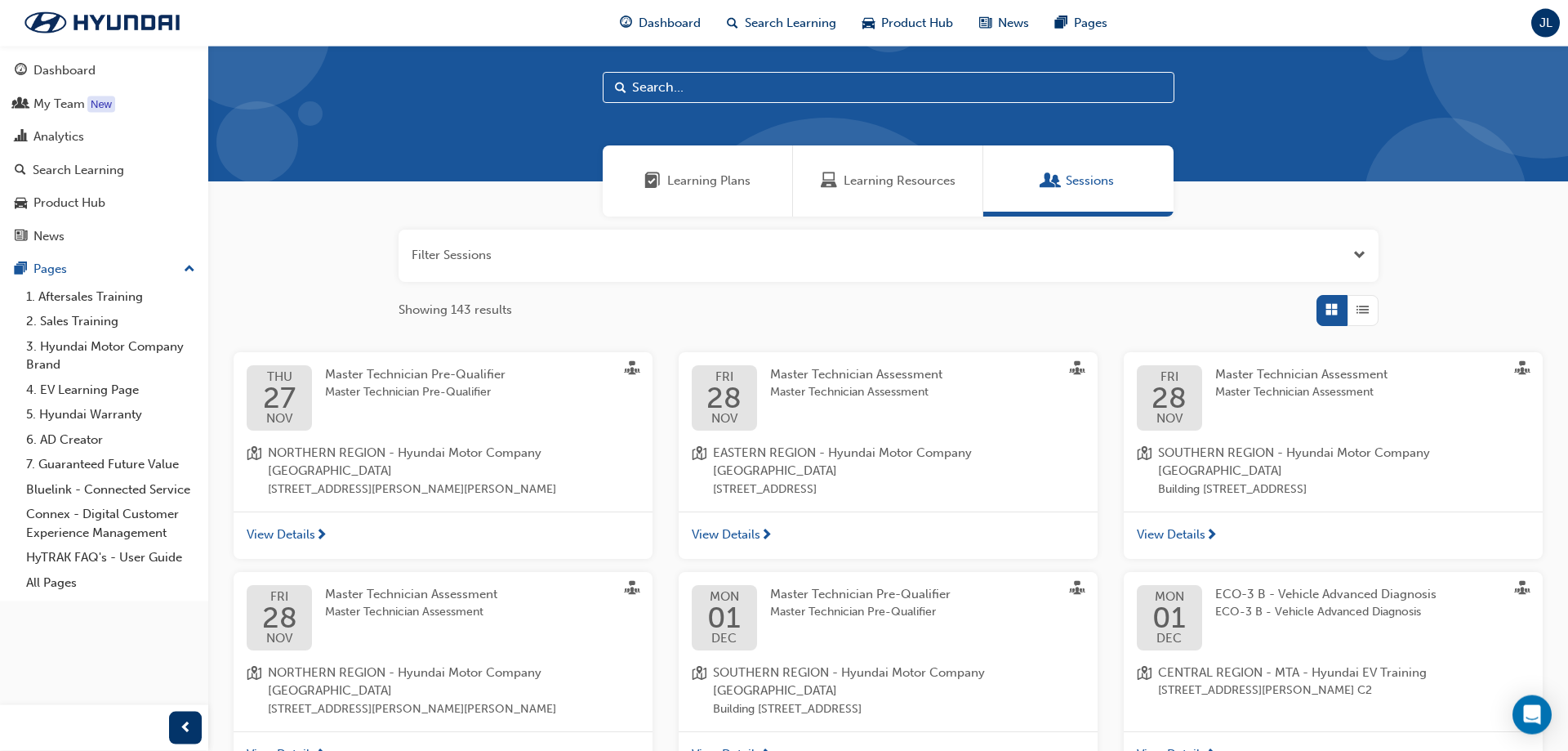
scroll to position [0, 0]
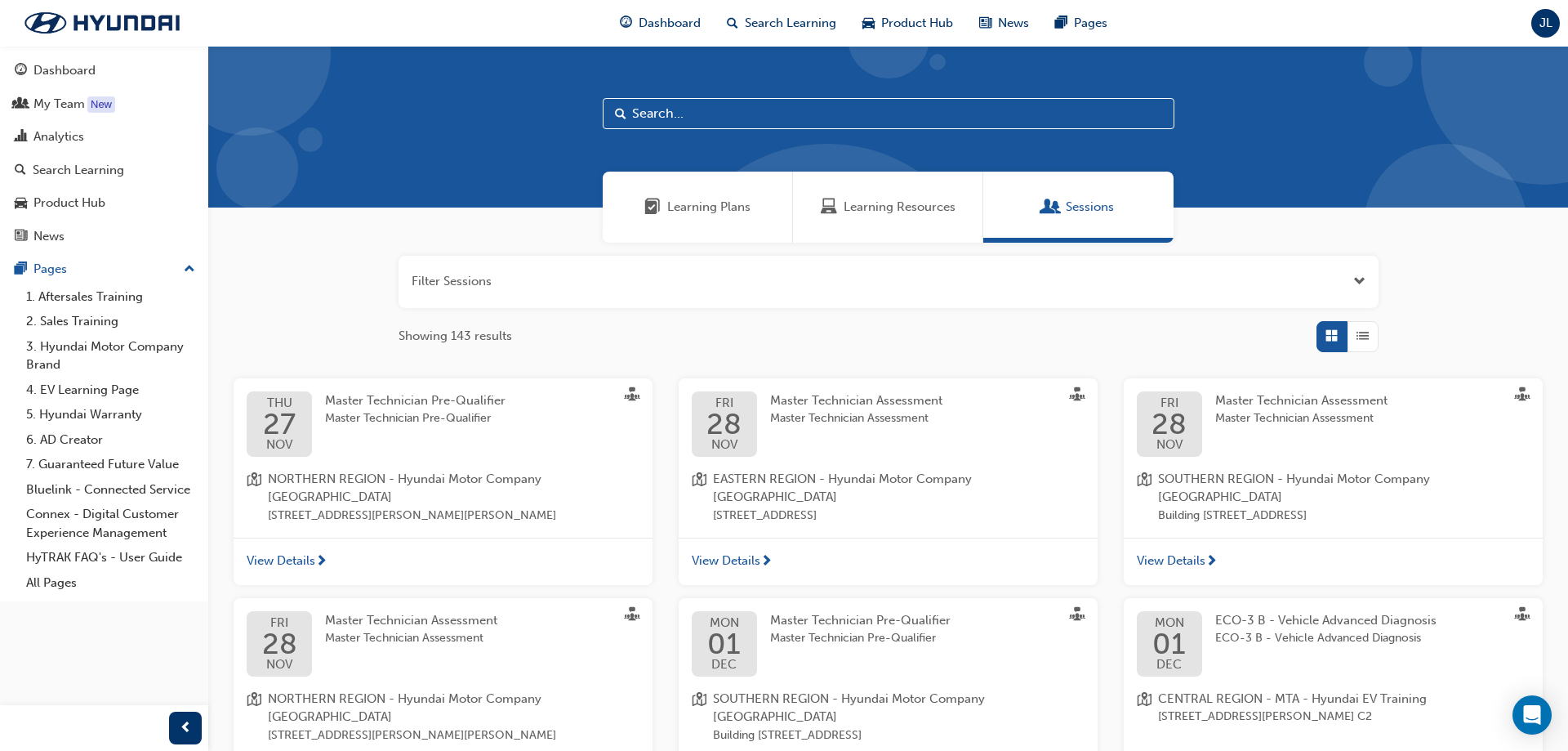
click at [1001, 278] on span "Open the filter" at bounding box center [1358, 282] width 12 height 18
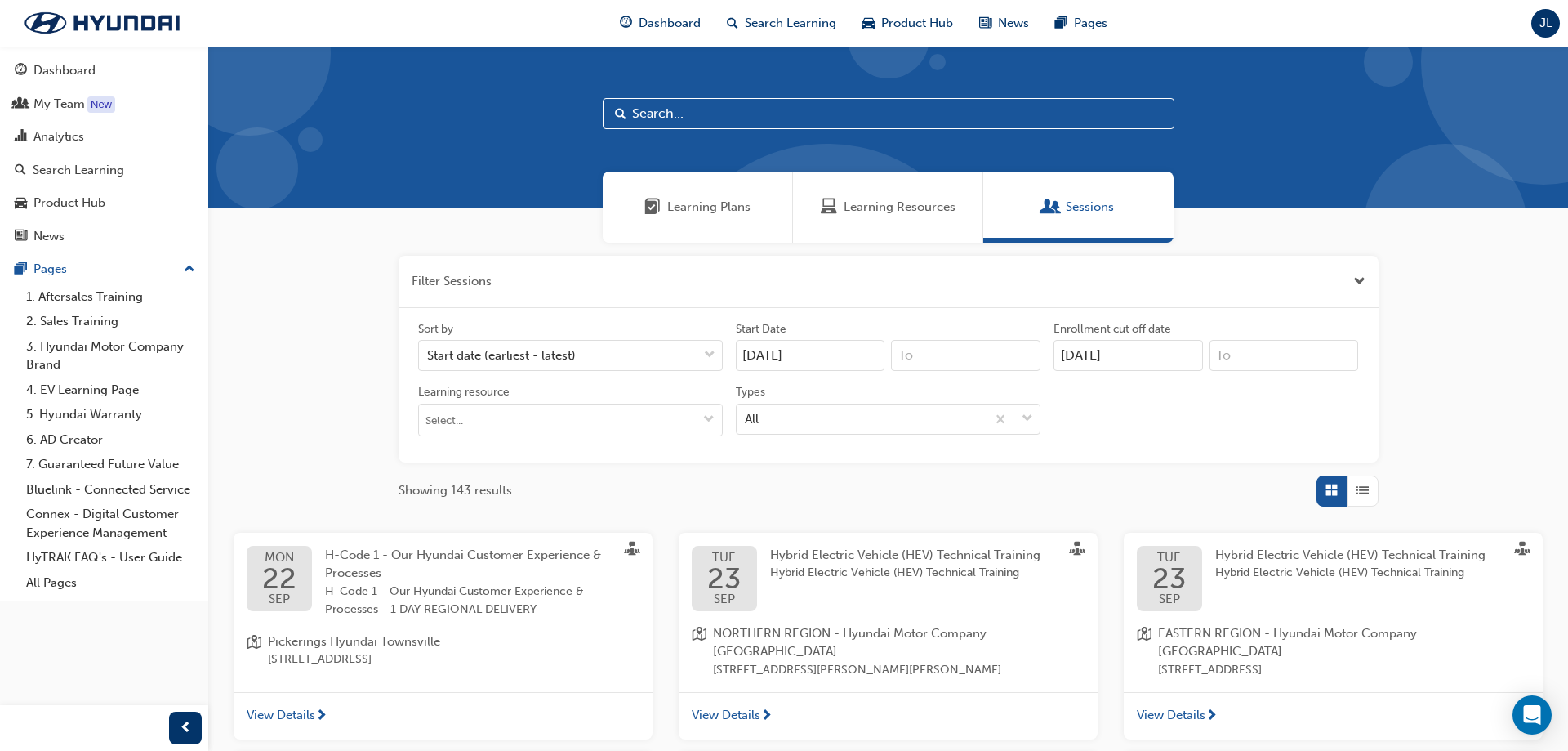
click at [1001, 282] on button "button" at bounding box center [888, 282] width 980 height 52
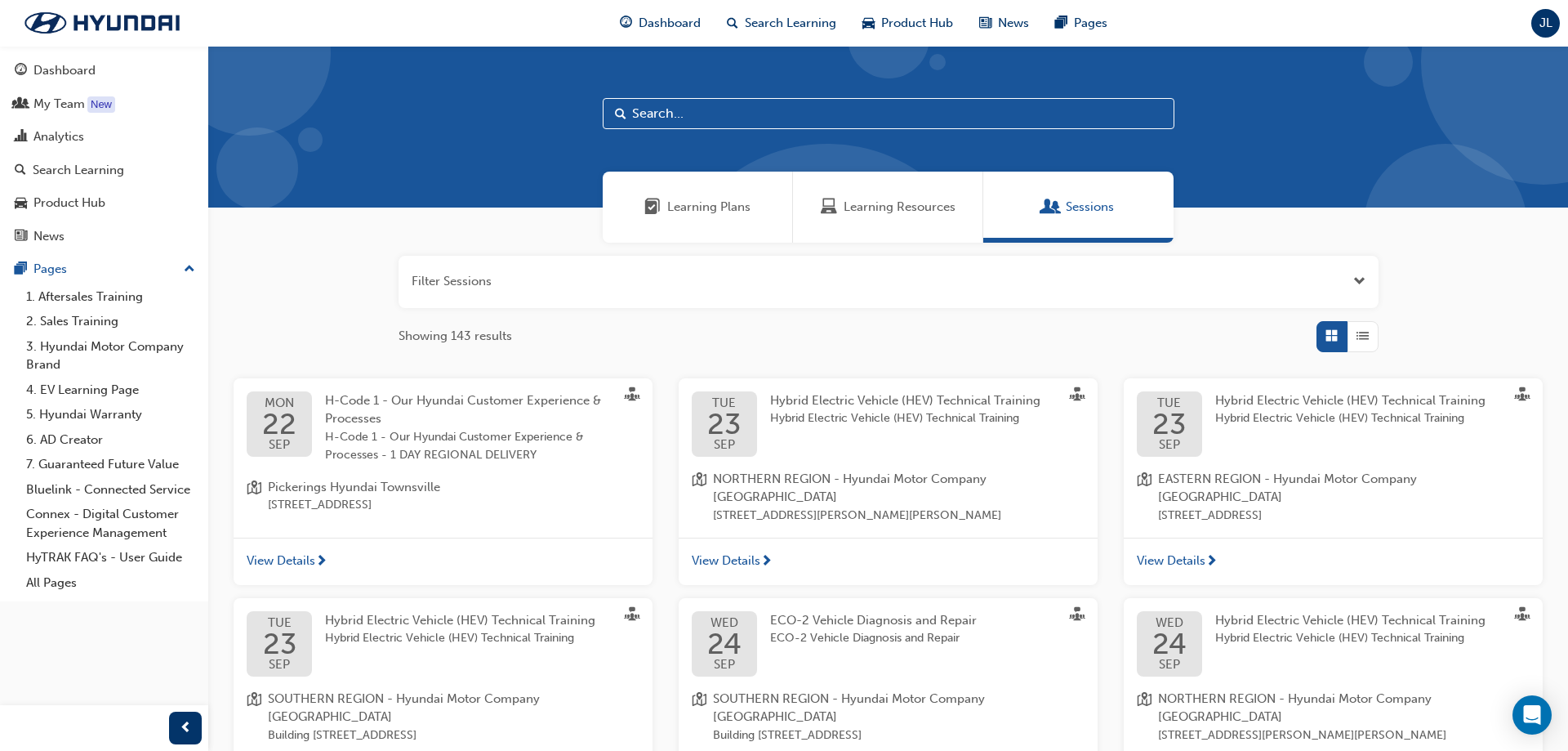
click at [1001, 340] on span "List" at bounding box center [1362, 336] width 12 height 18
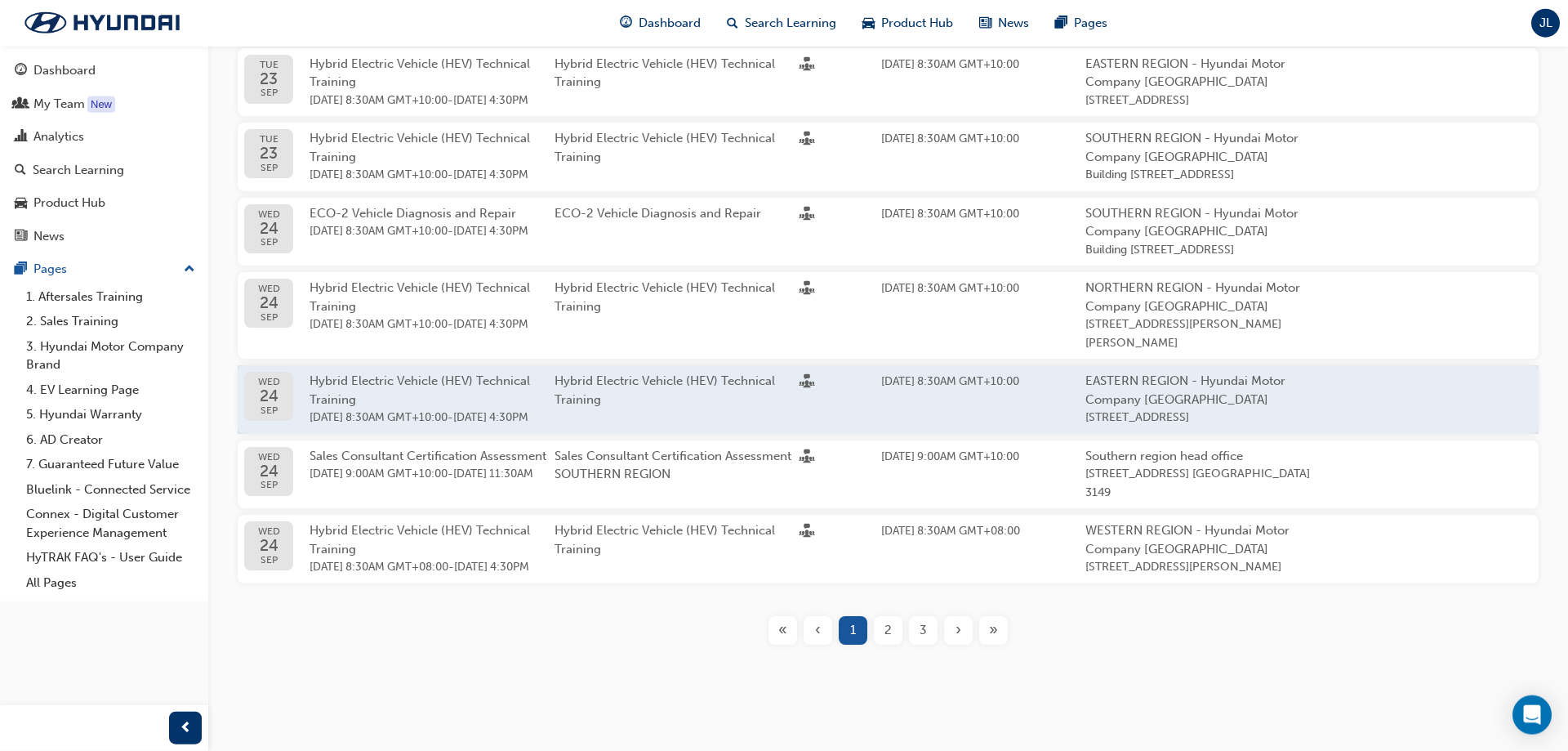
scroll to position [640, 0]
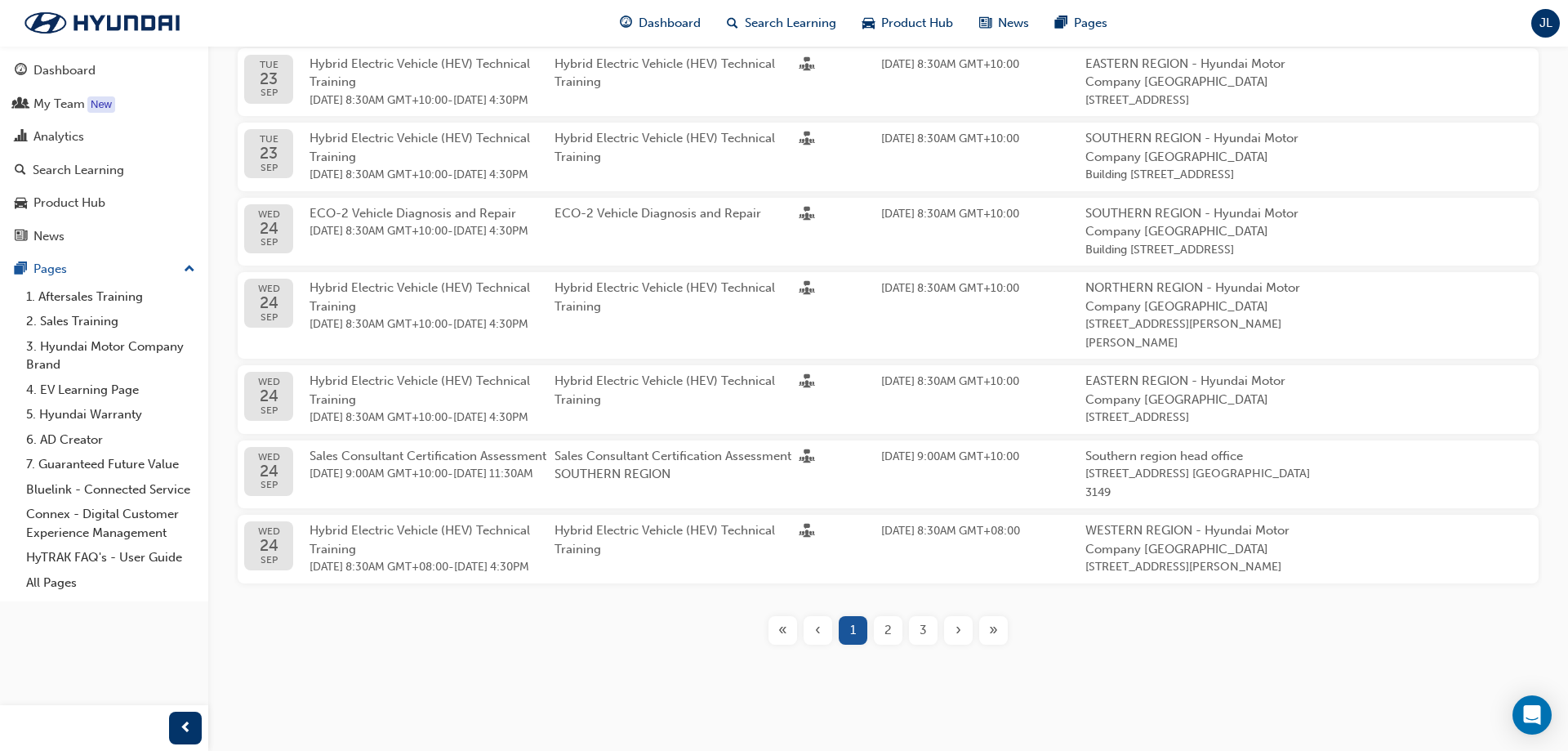
click at [879, 435] on div "2" at bounding box center [887, 630] width 28 height 28
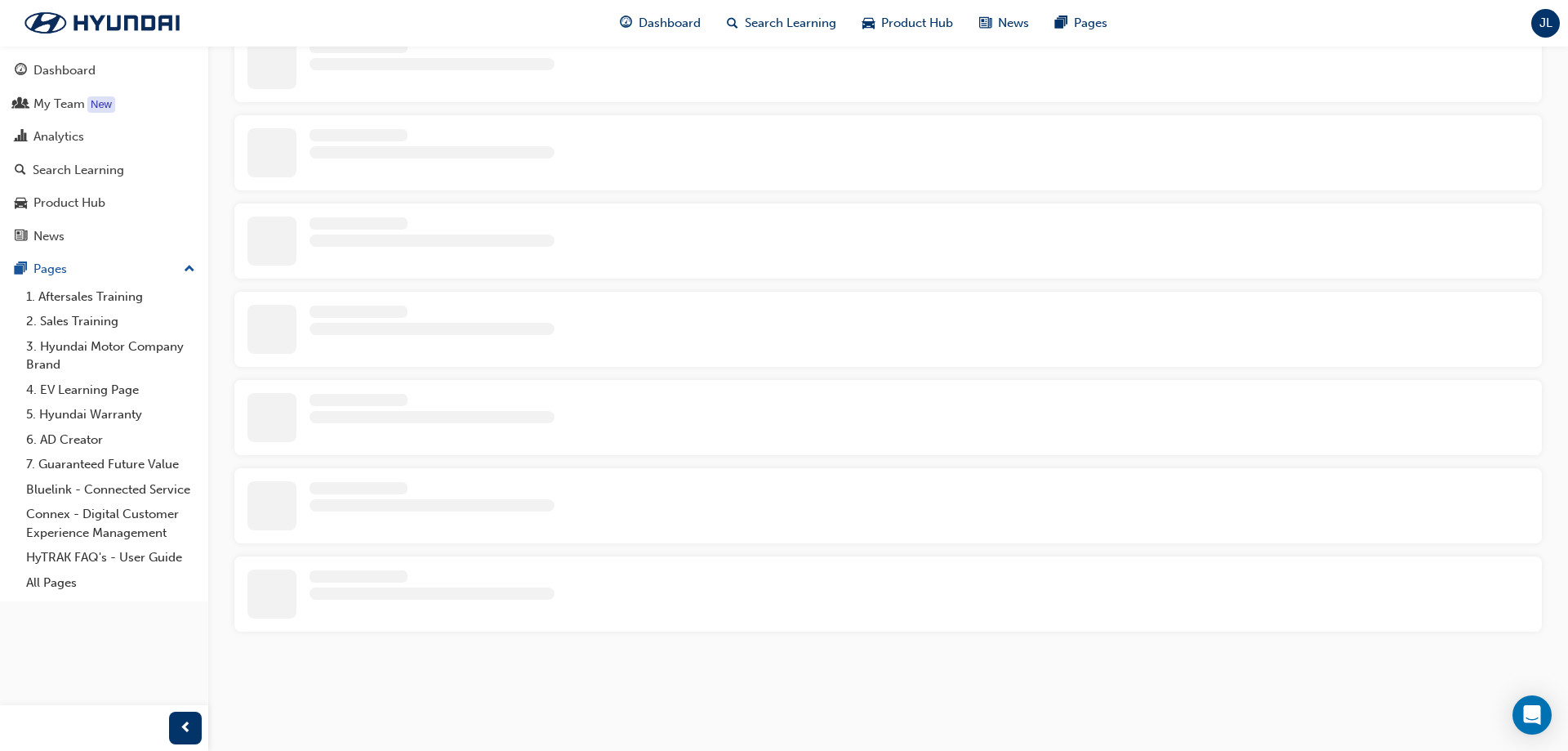
scroll to position [528, 0]
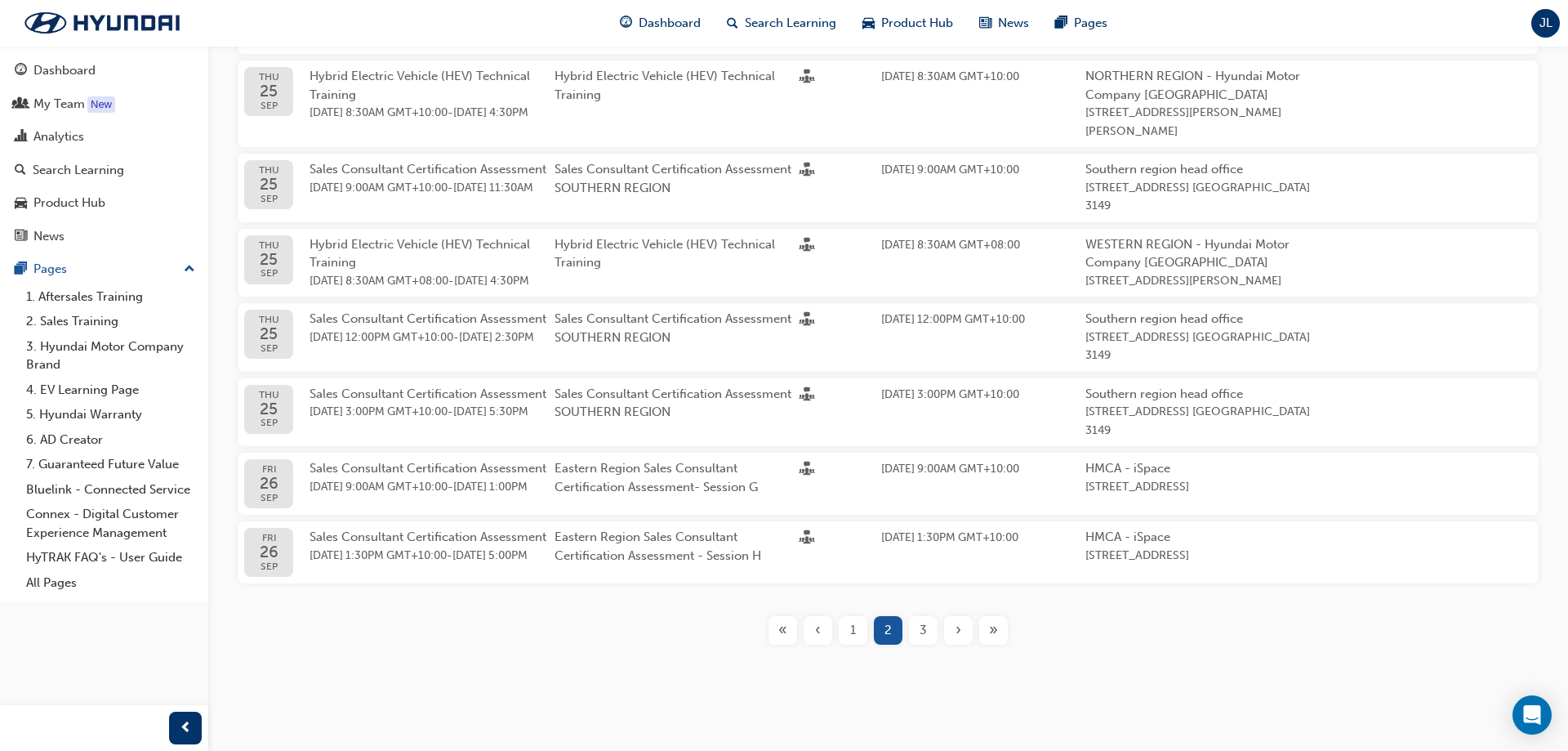
click at [922, 435] on div "3" at bounding box center [923, 630] width 28 height 28
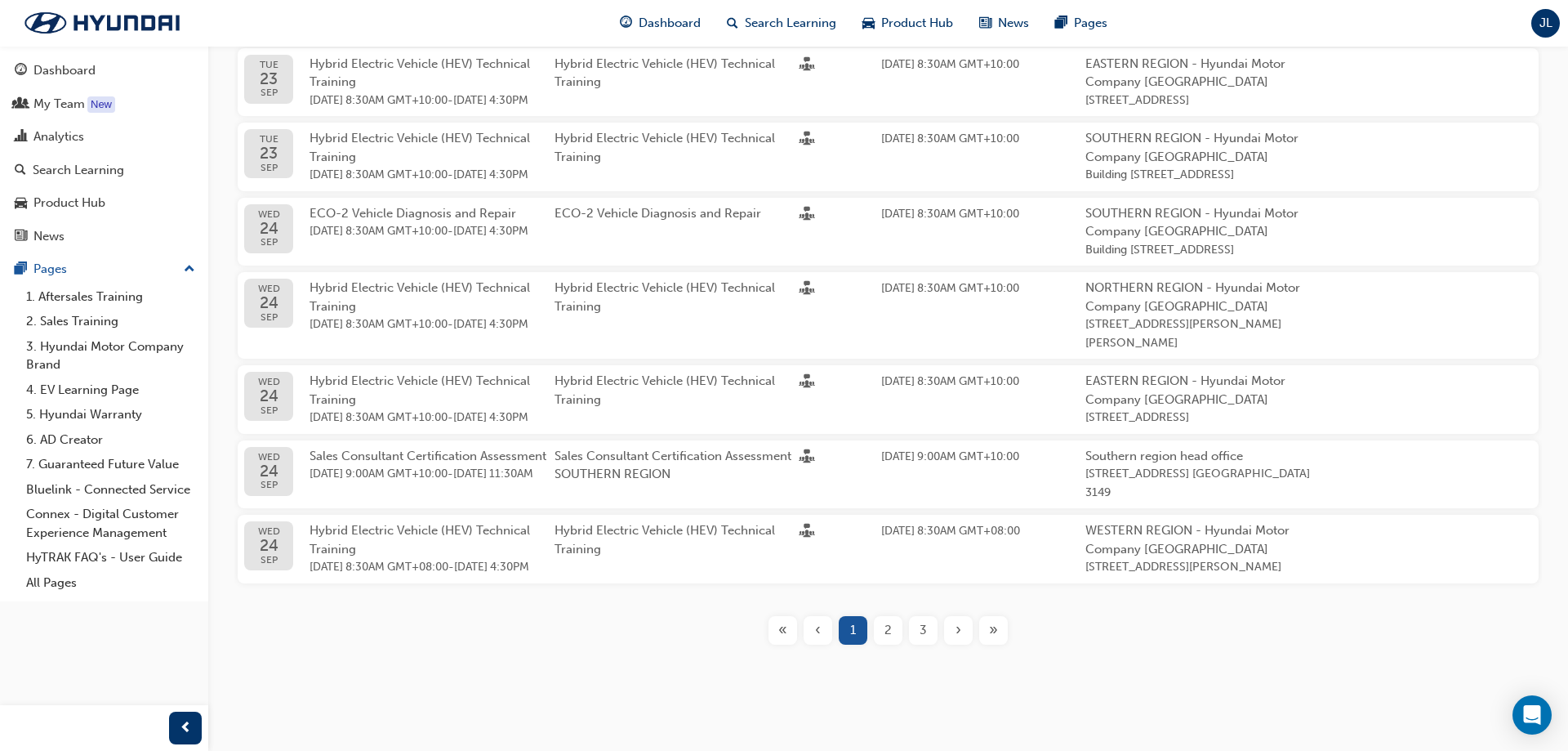
click at [919, 435] on div "3" at bounding box center [923, 630] width 28 height 28
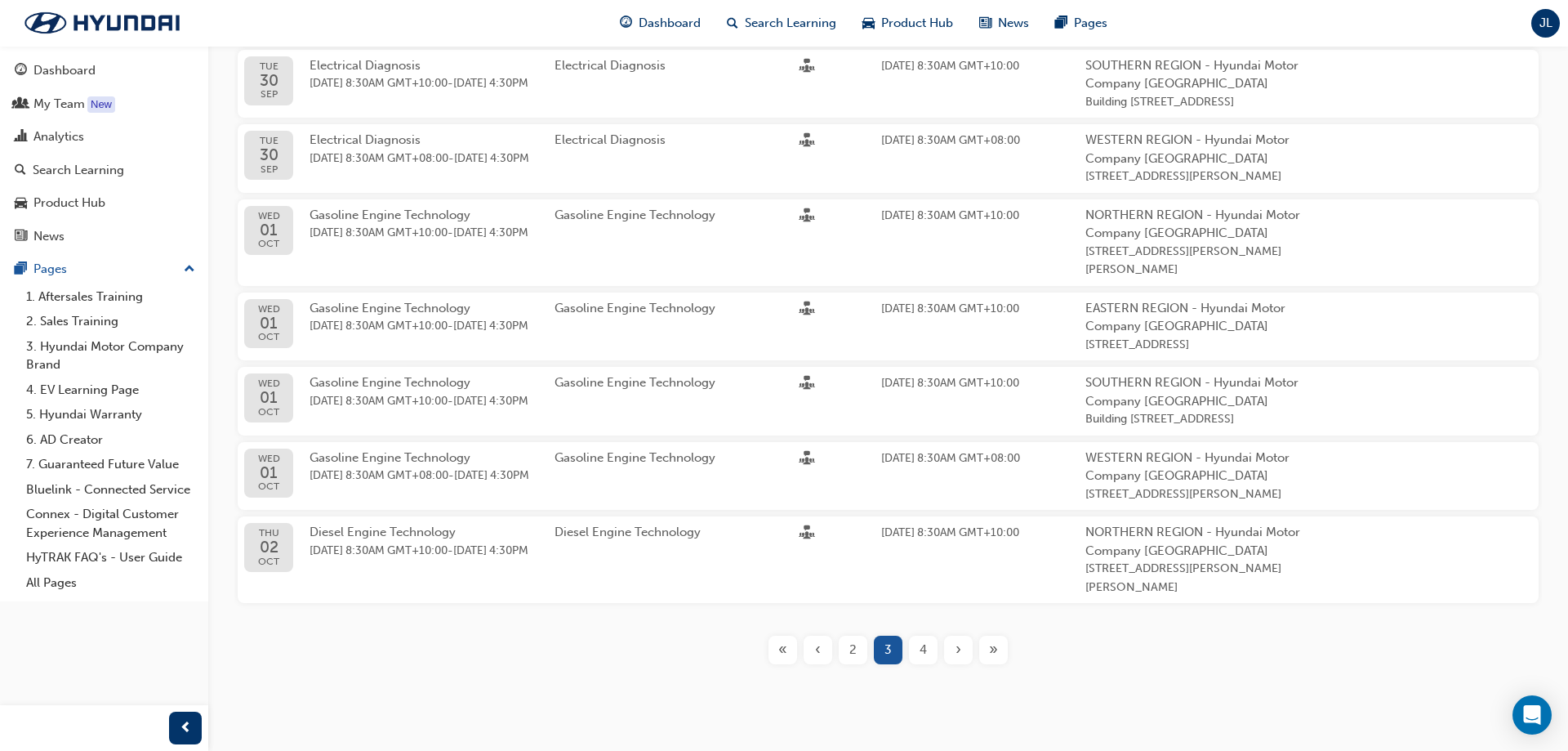
click at [922, 435] on span "4" at bounding box center [923, 650] width 7 height 18
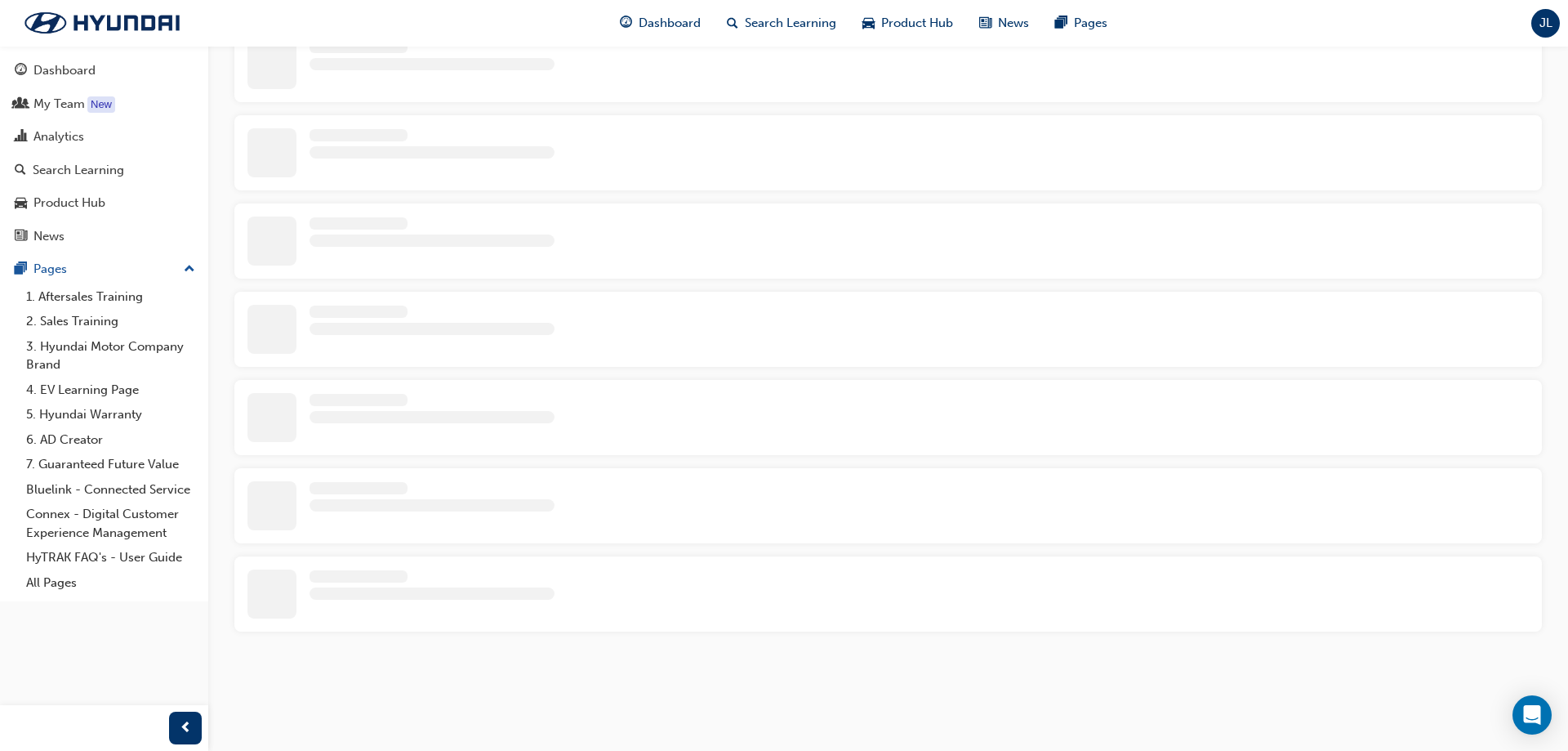
scroll to position [602, 0]
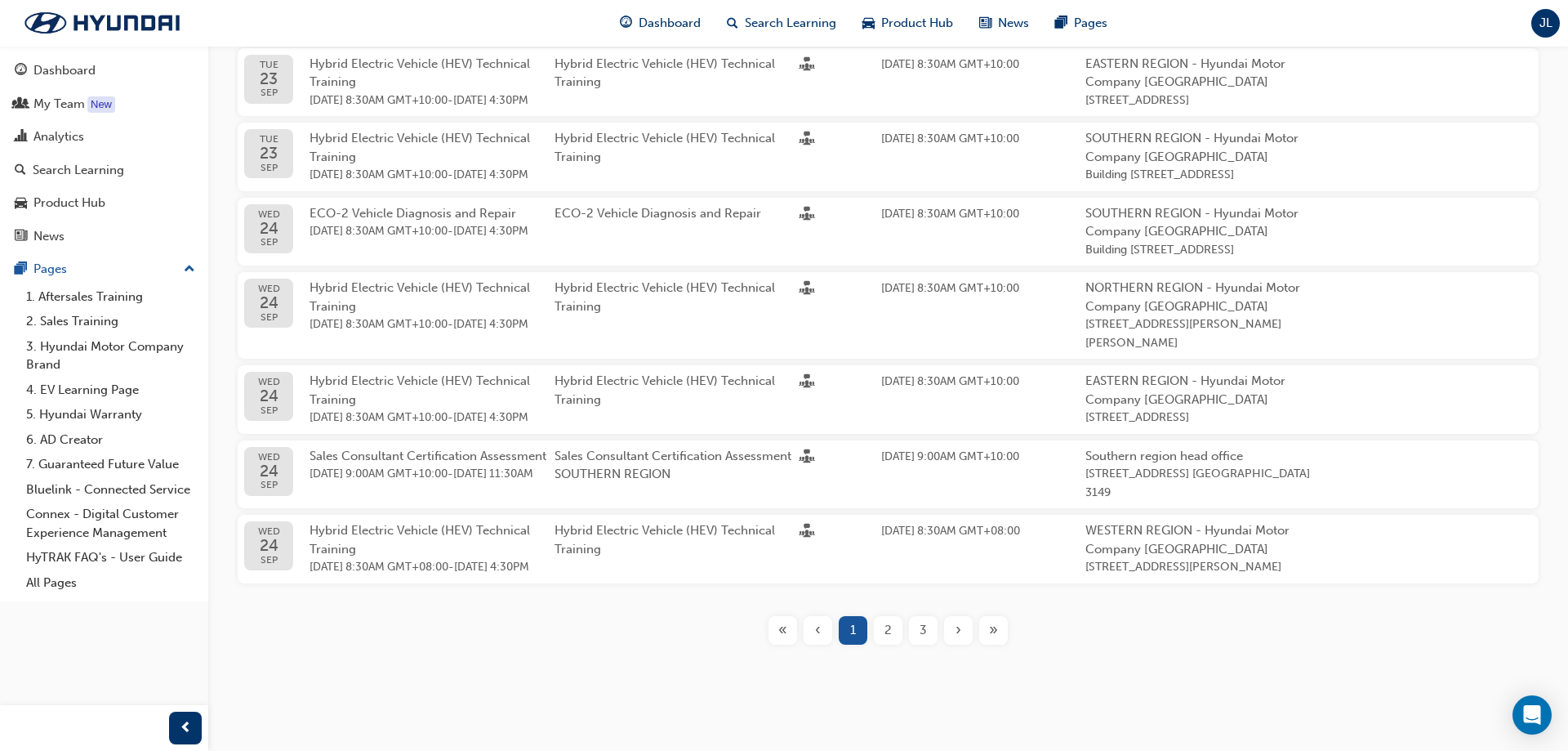
click at [950, 435] on div "›" at bounding box center [958, 630] width 28 height 28
click at [961, 435] on div "›" at bounding box center [958, 630] width 28 height 28
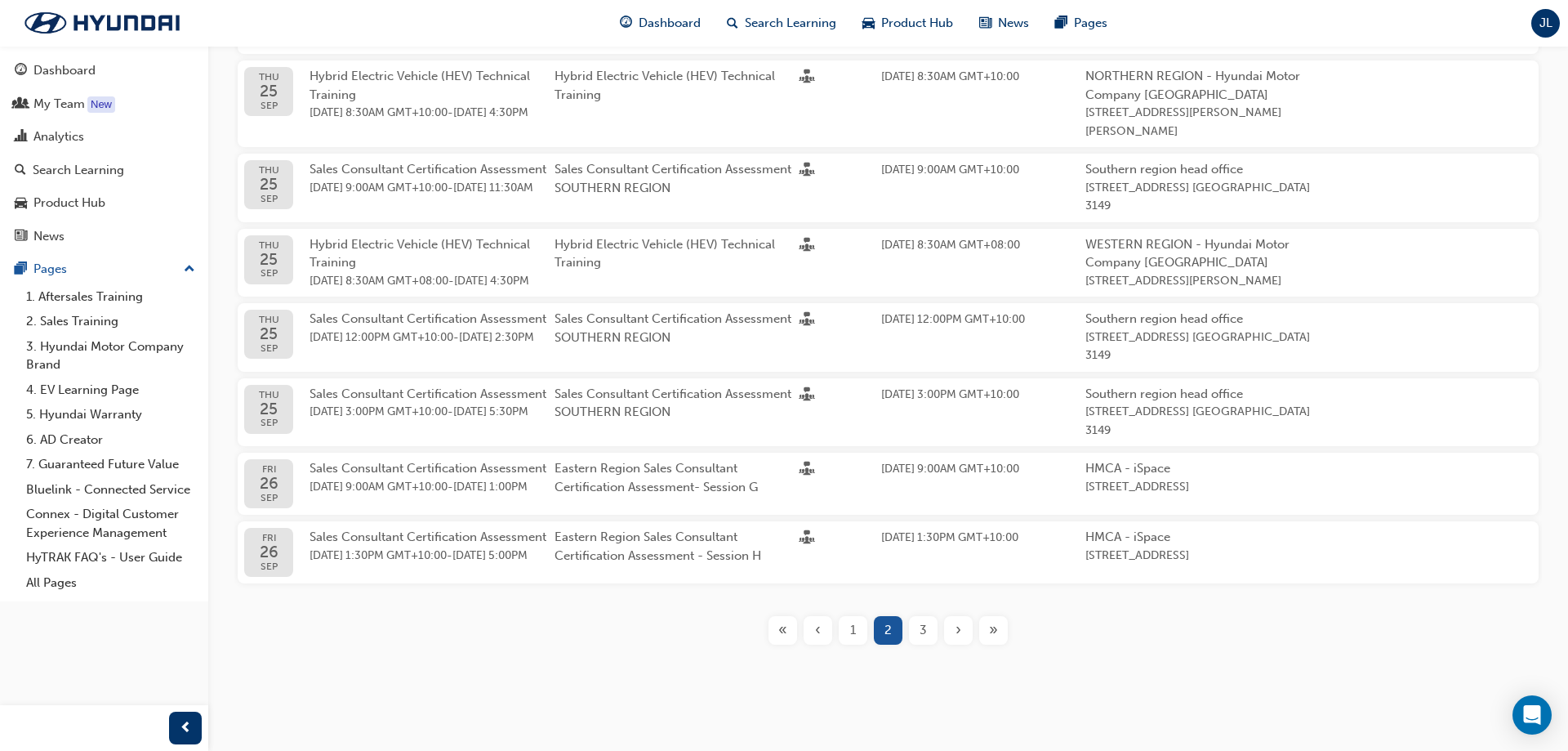
click at [957, 435] on span "›" at bounding box center [959, 630] width 5 height 18
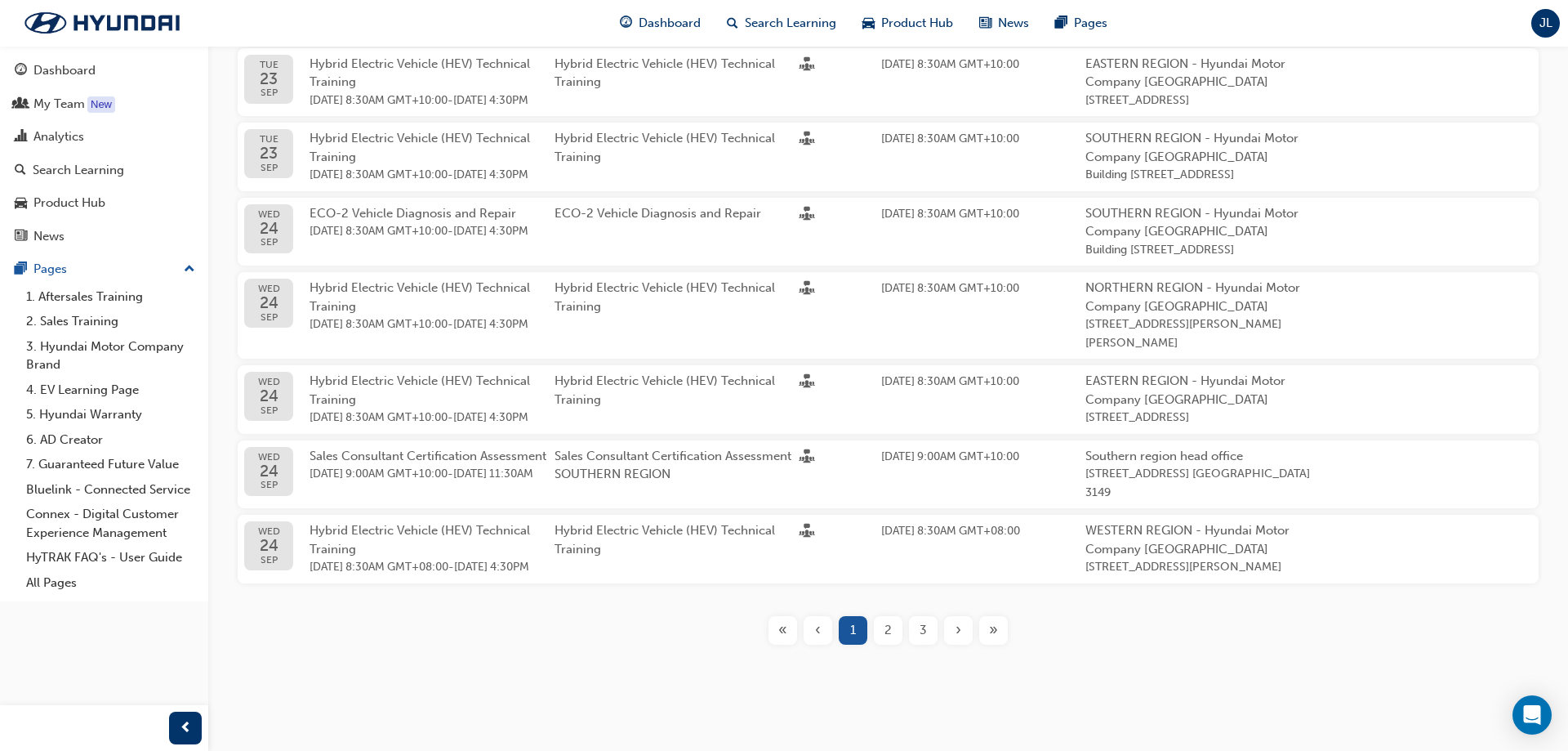
scroll to position [638, 0]
click at [957, 435] on span "›" at bounding box center [959, 630] width 5 height 18
click at [992, 435] on span "»" at bounding box center [993, 630] width 9 height 18
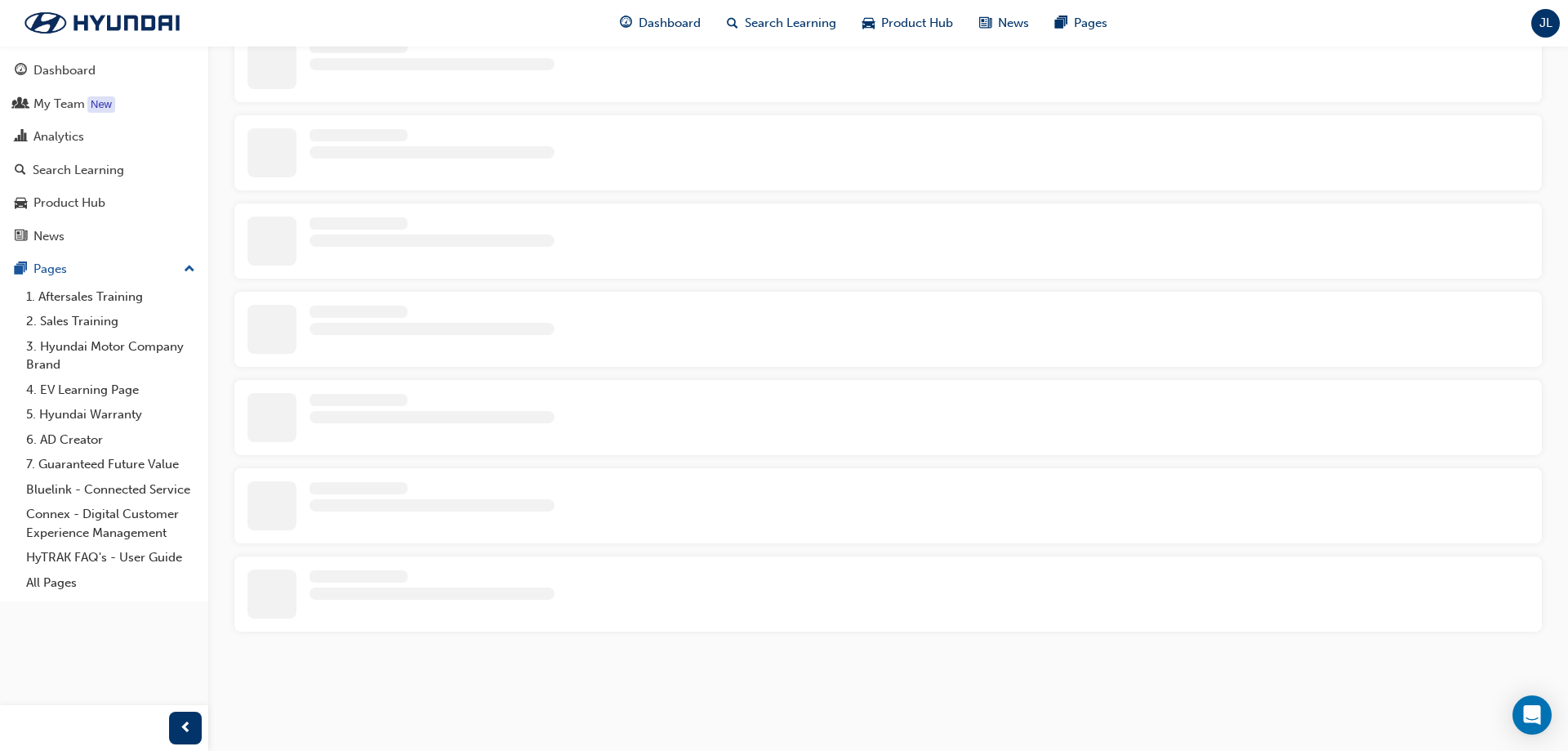
scroll to position [528, 0]
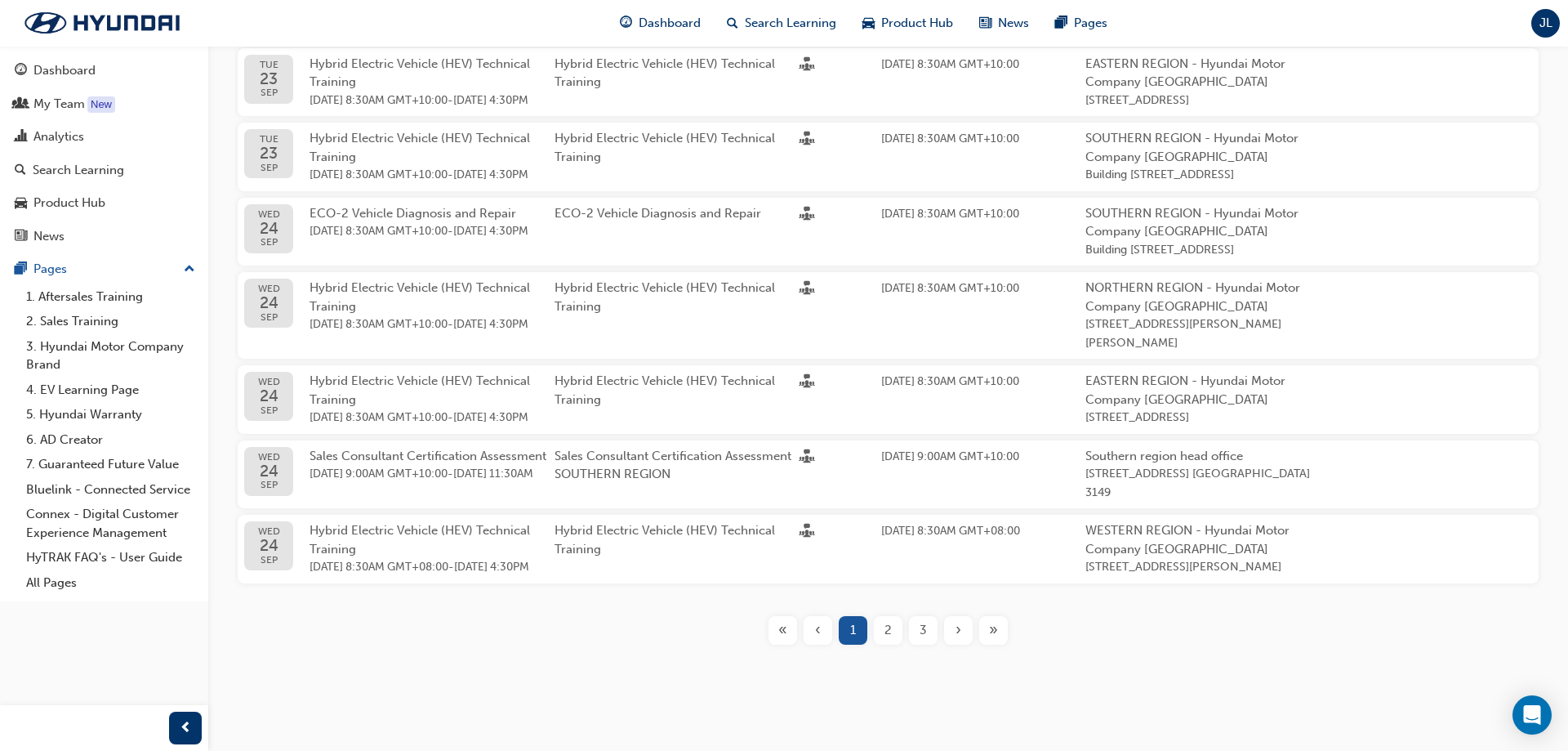
click at [985, 435] on div "»" at bounding box center [992, 630] width 28 height 28
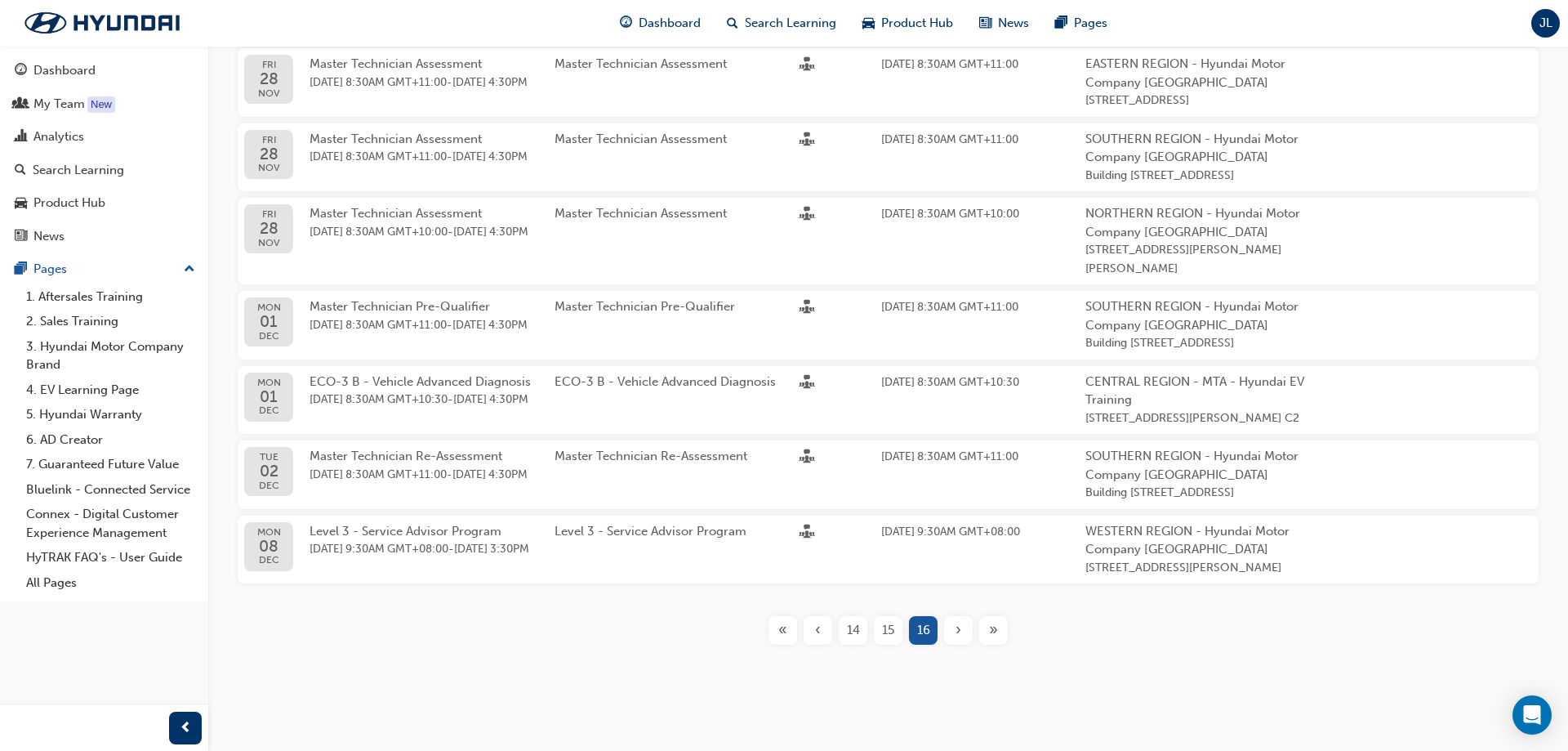
scroll to position [510, 0]
click at [881, 435] on div "15" at bounding box center [887, 630] width 28 height 28
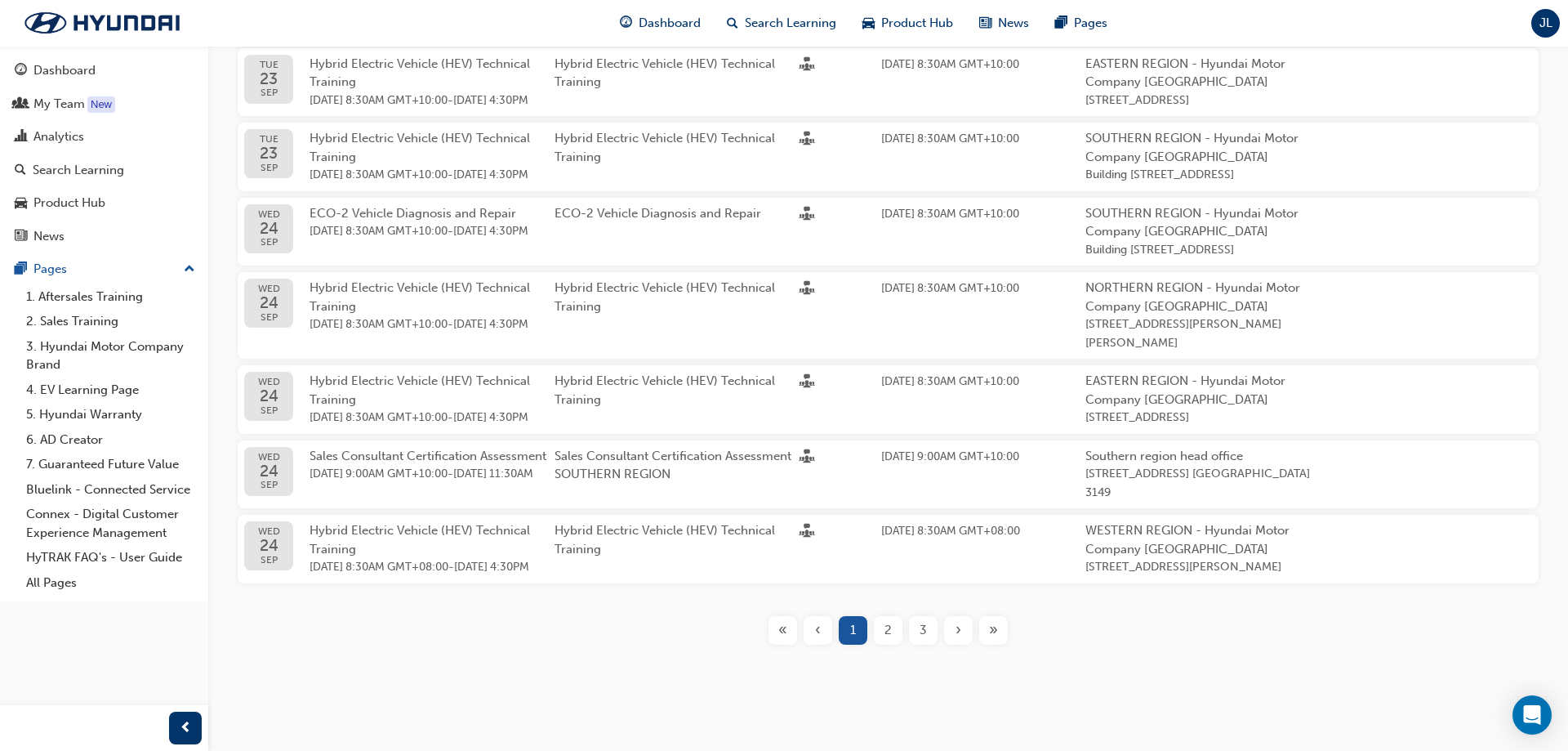
click at [1000, 435] on div "»" at bounding box center [992, 630] width 28 height 28
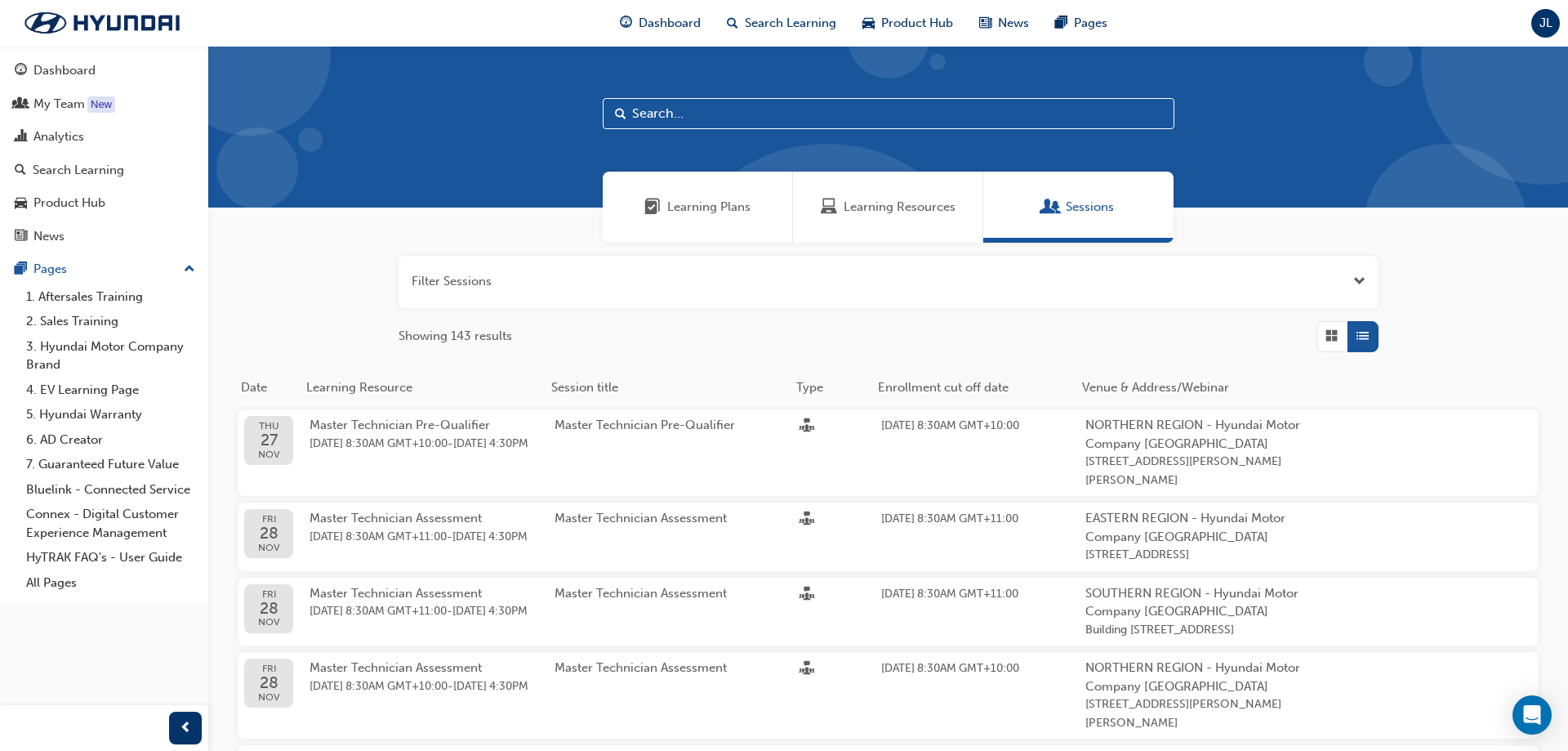
click at [896, 211] on span "Learning Resources" at bounding box center [899, 207] width 112 height 18
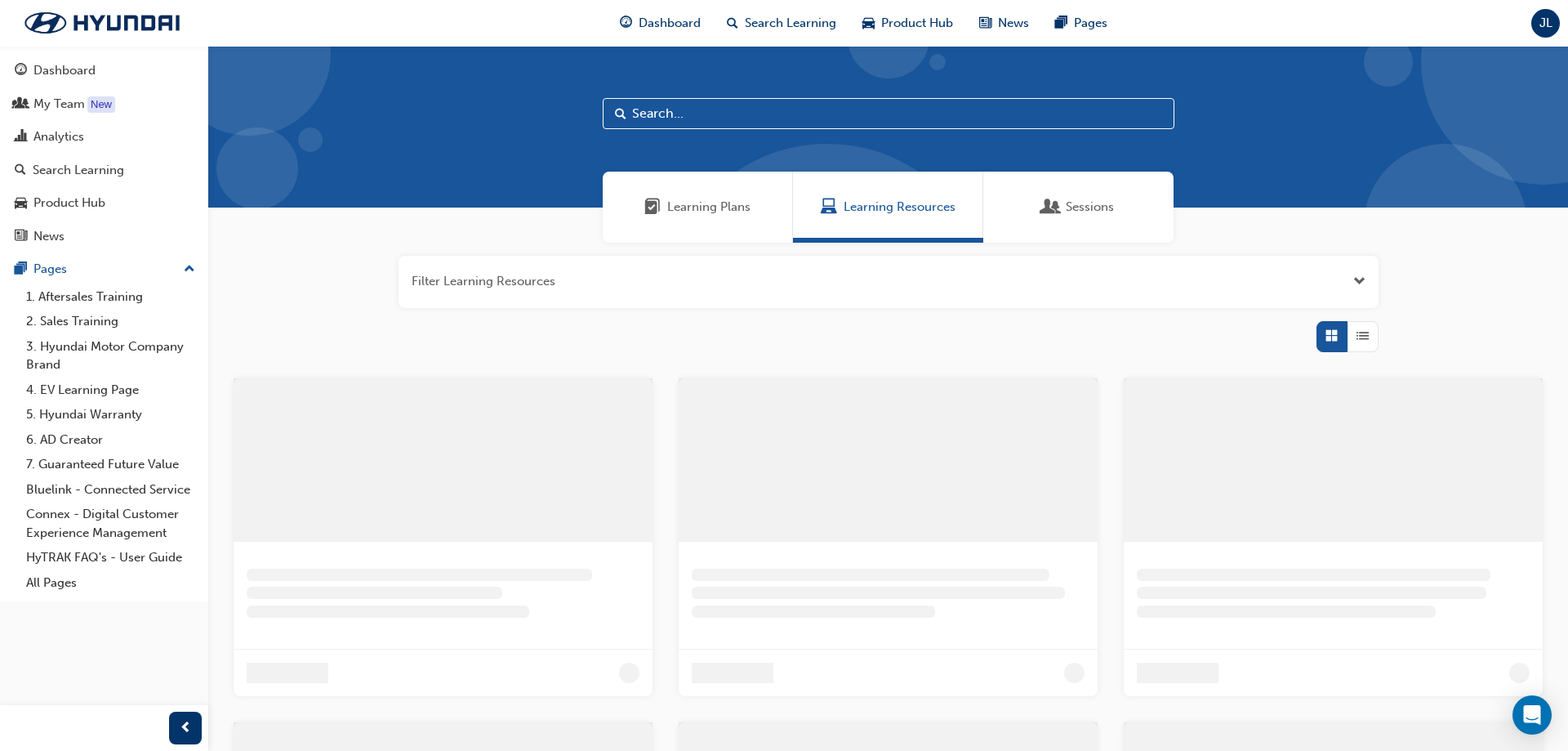
click at [698, 213] on span "Learning Plans" at bounding box center [708, 207] width 83 height 18
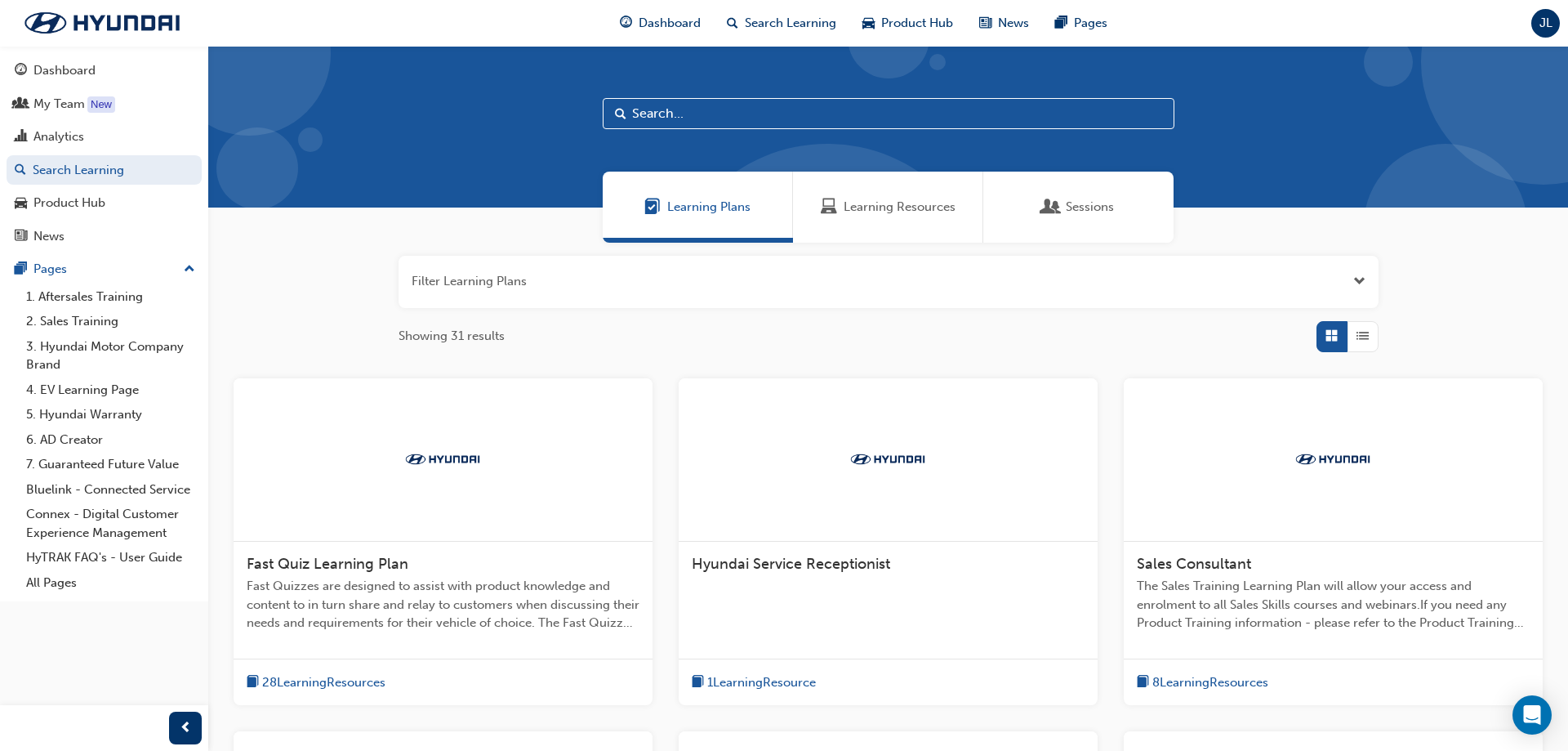
click at [1001, 206] on span "Sessions" at bounding box center [1090, 207] width 49 height 18
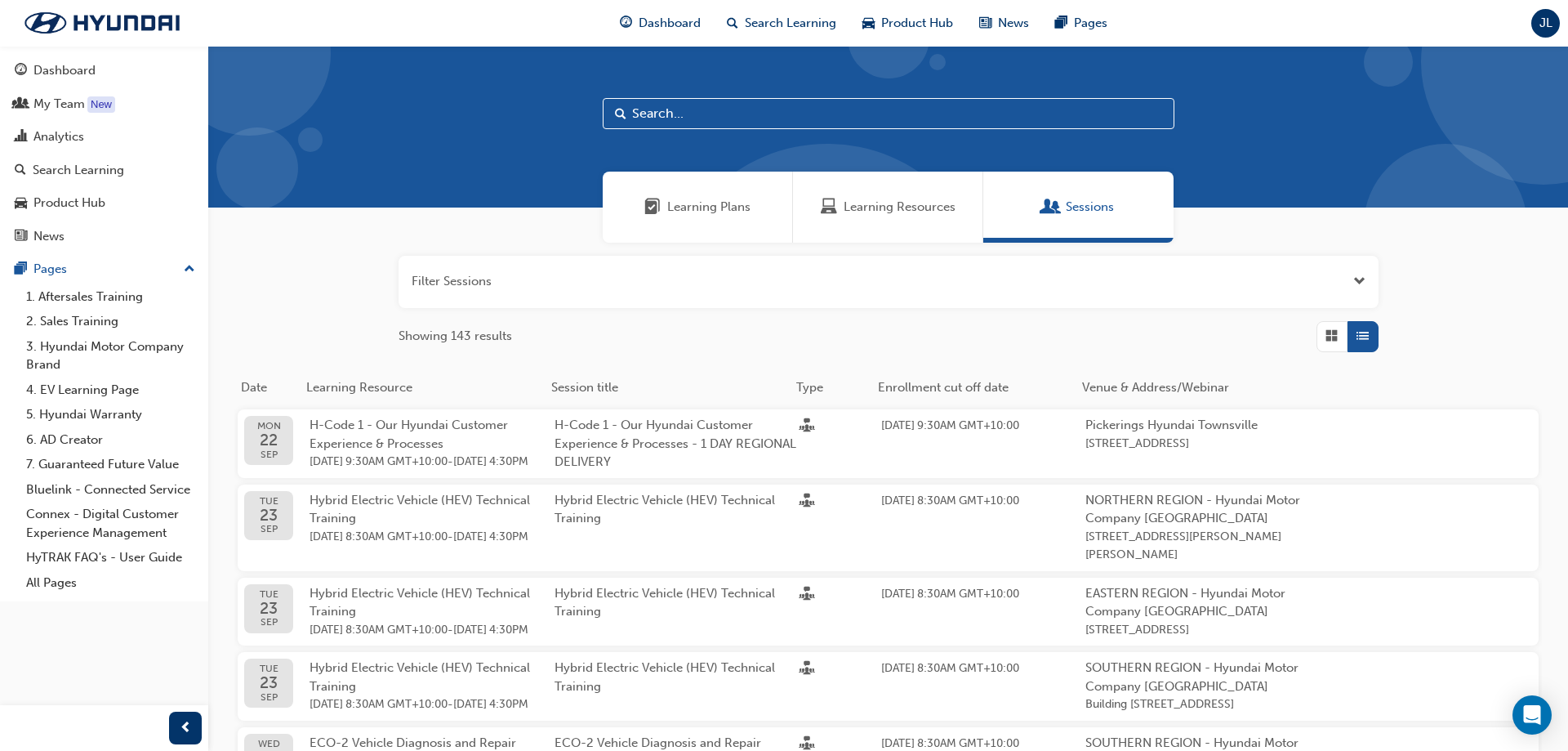
click at [1001, 280] on span "Open the filter" at bounding box center [1358, 282] width 12 height 18
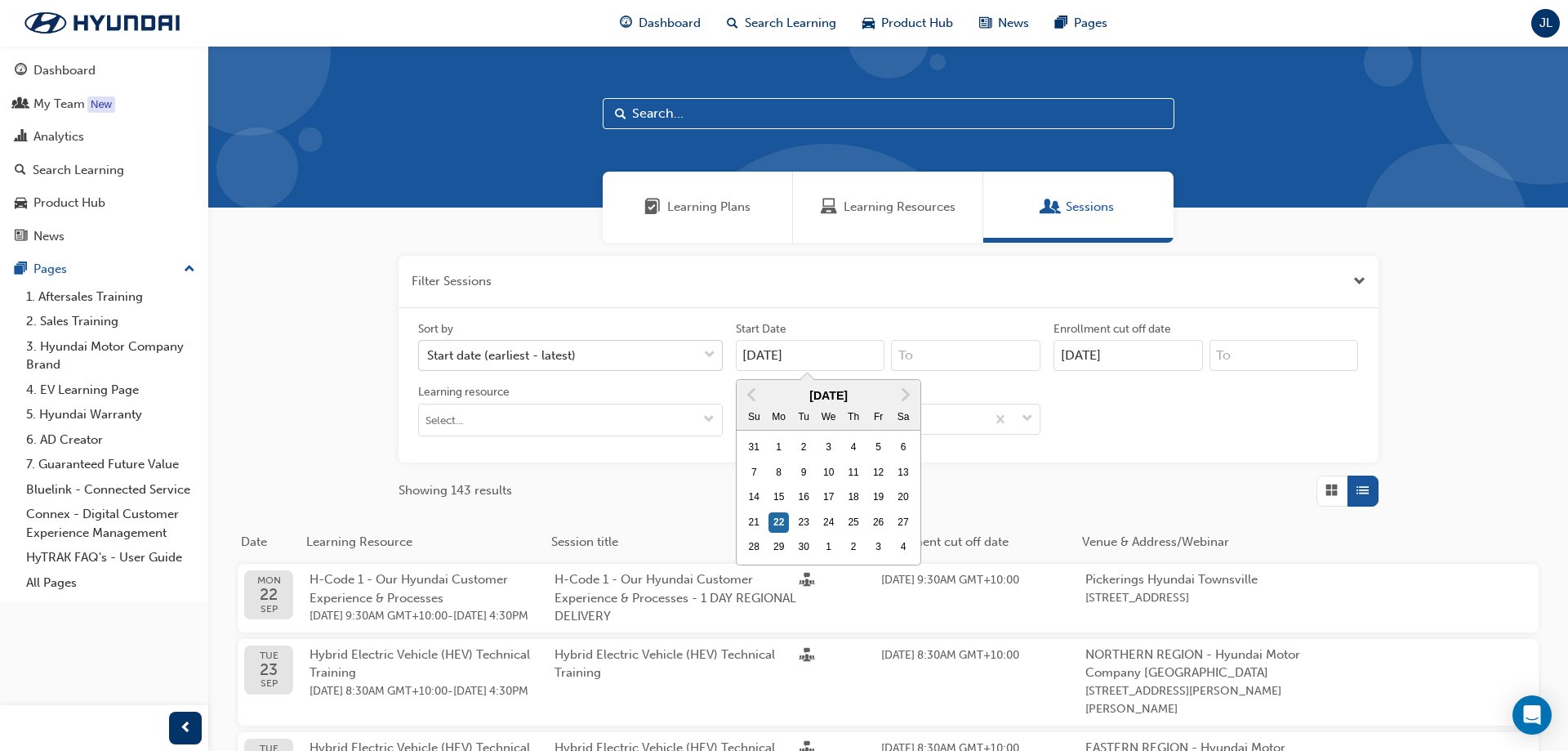
drag, startPoint x: 839, startPoint y: 361, endPoint x: 663, endPoint y: 351, distance: 176.3
click at [736, 351] on input "[DATE]" at bounding box center [810, 356] width 149 height 31
click at [911, 397] on button "Next Month" at bounding box center [905, 394] width 27 height 27
click at [833, 435] on div "1" at bounding box center [828, 447] width 21 height 21
click at [833, 371] on input "[DATE]" at bounding box center [810, 356] width 149 height 31
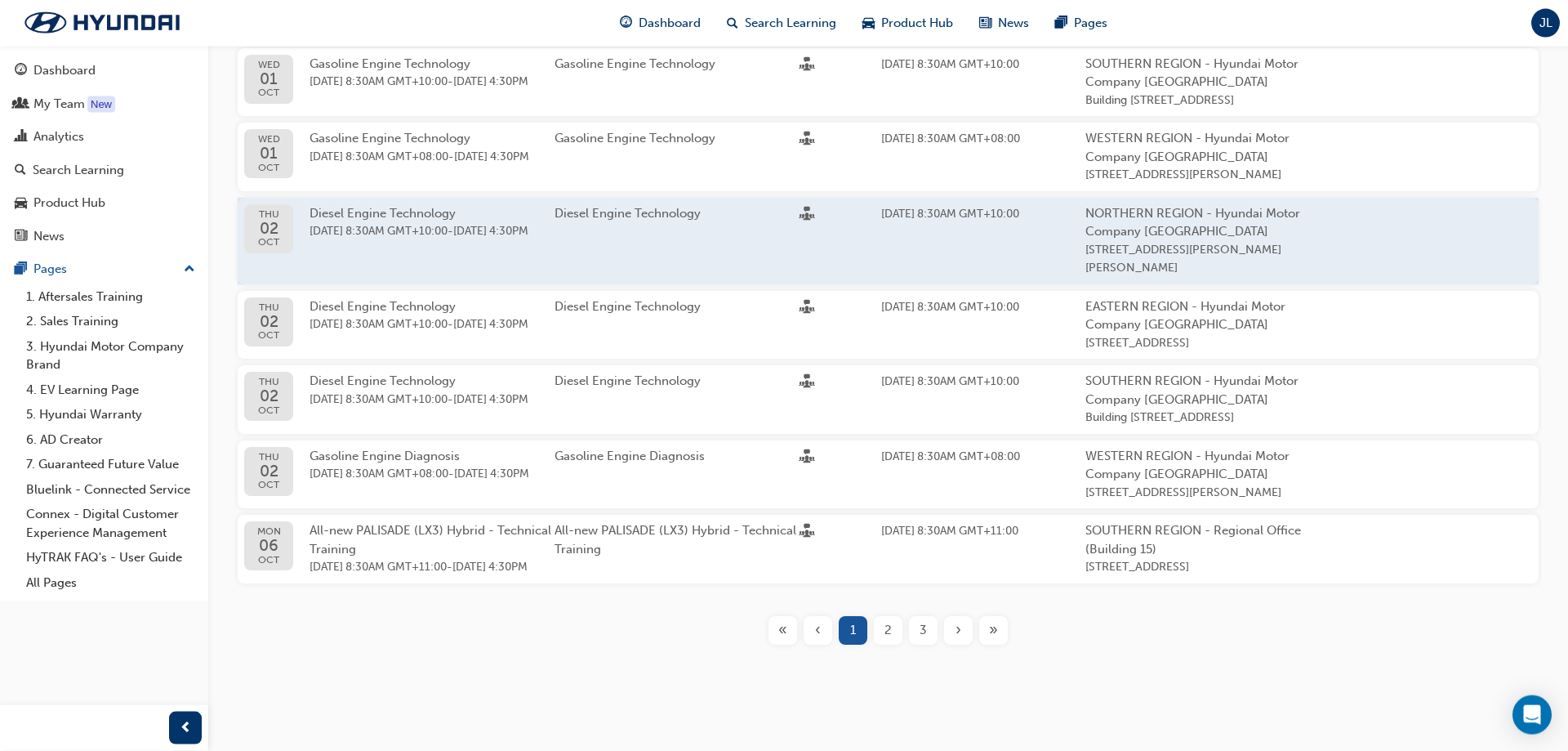
scroll to position [739, 0]
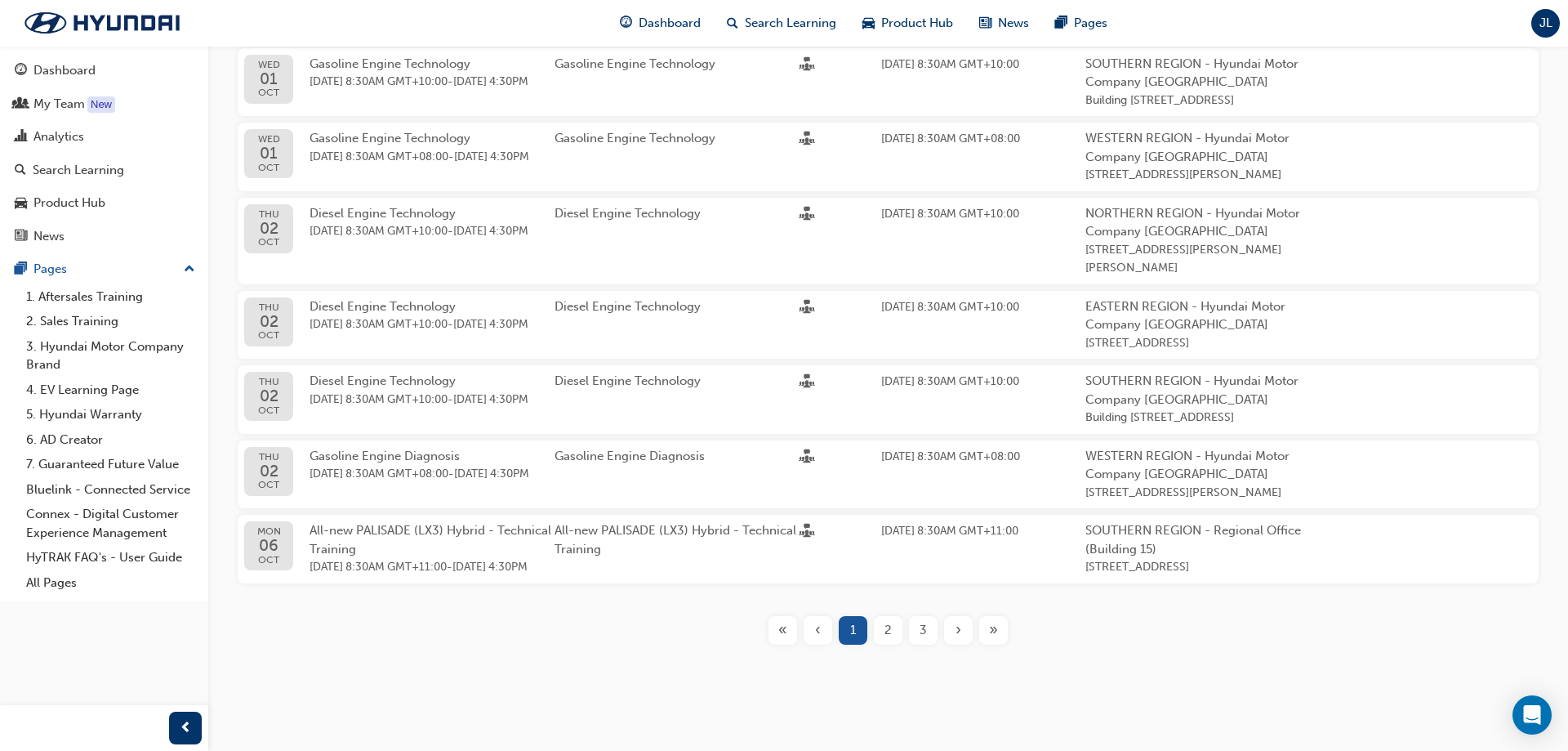
click at [887, 435] on span "2" at bounding box center [888, 630] width 7 height 18
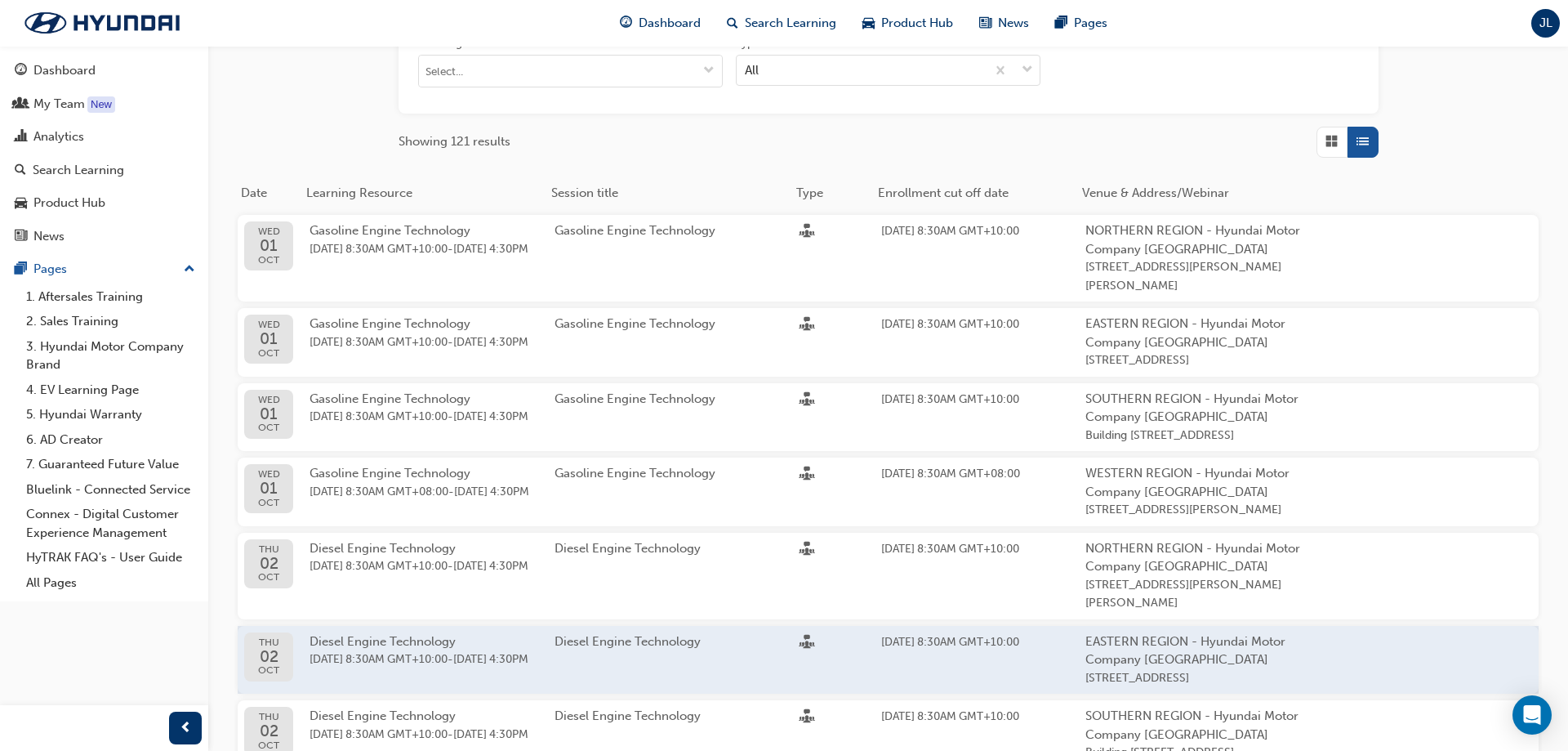
scroll to position [16, 0]
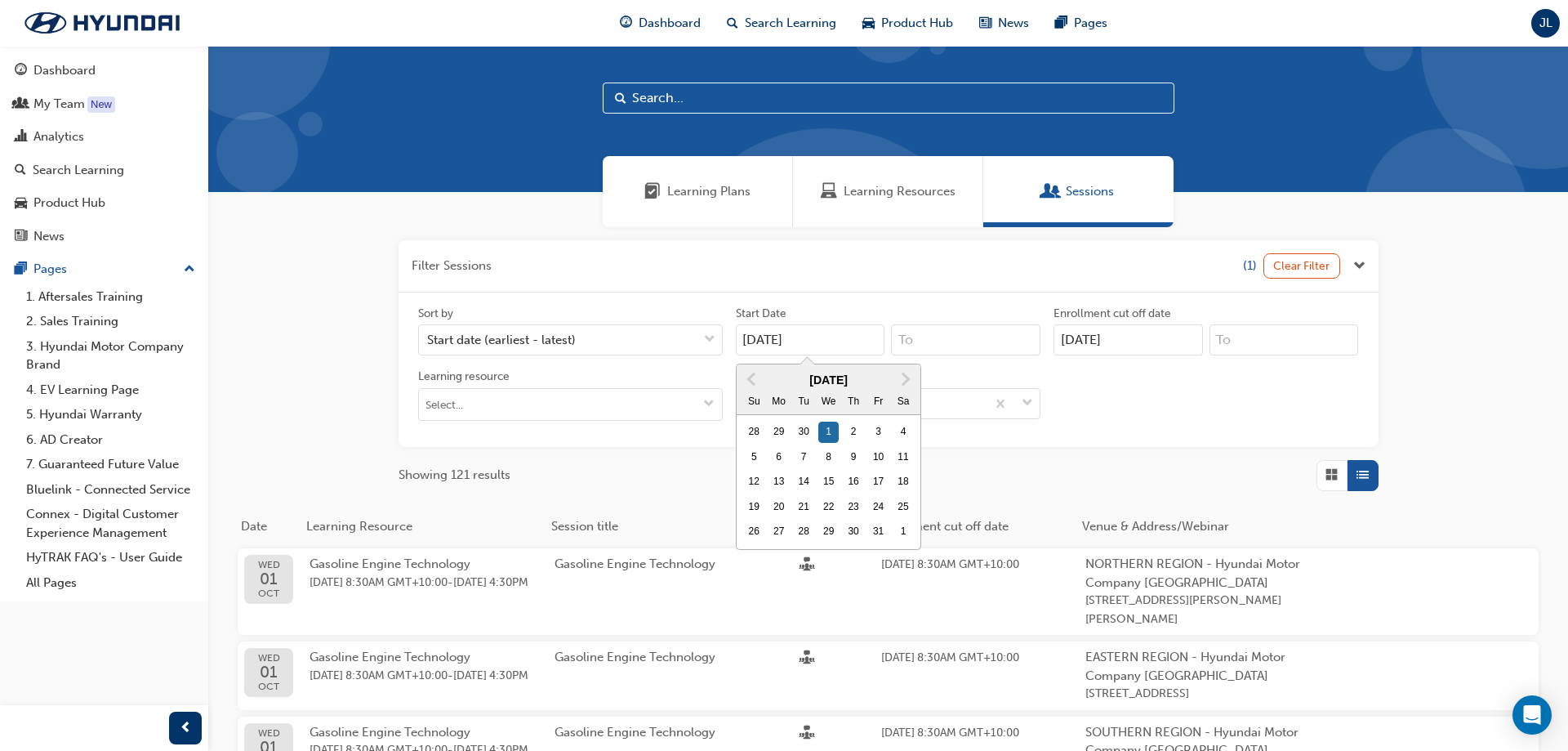
click at [843, 341] on input "[DATE]" at bounding box center [810, 340] width 149 height 31
click at [775, 435] on div "6" at bounding box center [778, 457] width 21 height 21
click at [775, 356] on input "[DATE]" at bounding box center [810, 340] width 149 height 31
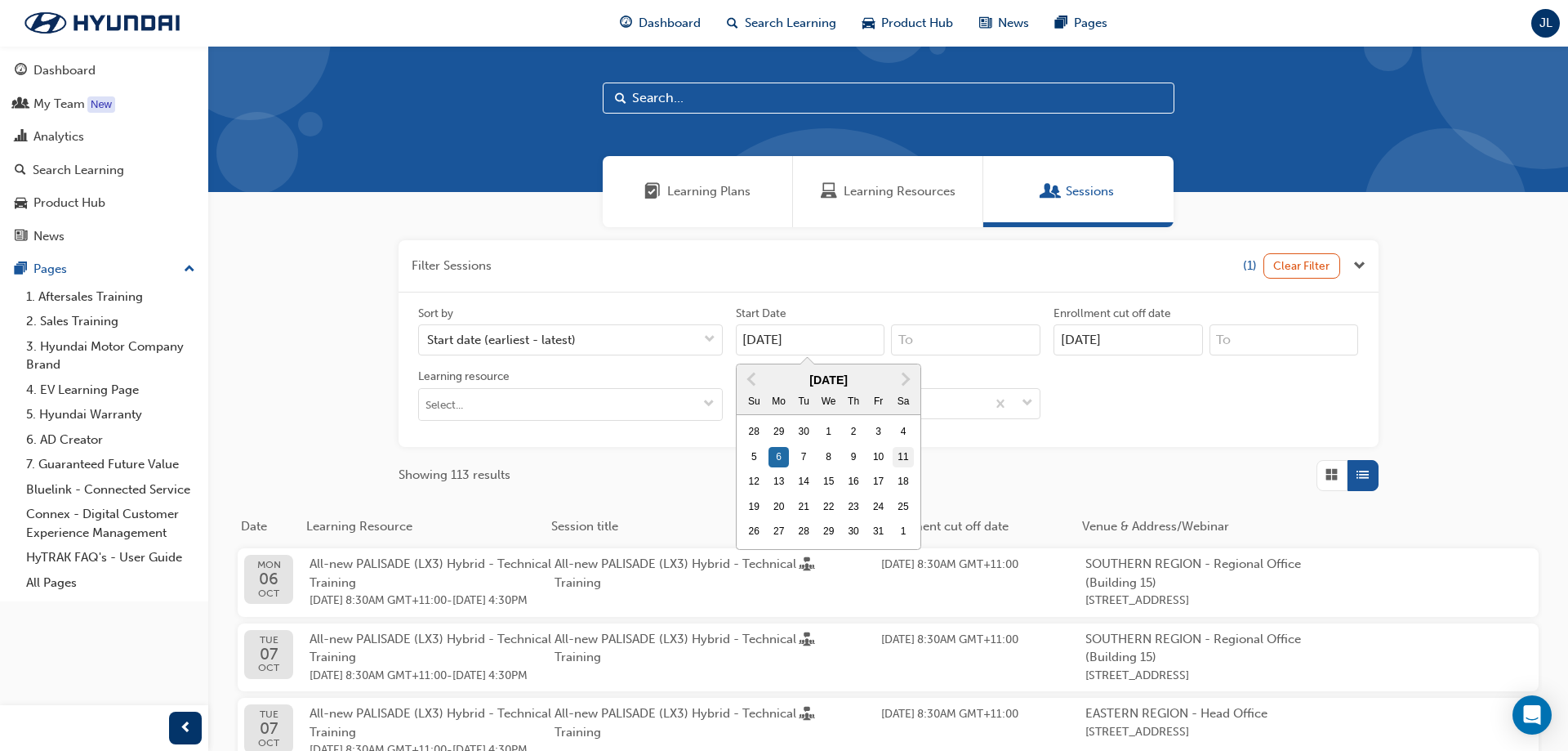
click at [900, 435] on div "11" at bounding box center [903, 457] width 21 height 21
click at [885, 356] on input "[DATE]" at bounding box center [810, 340] width 149 height 31
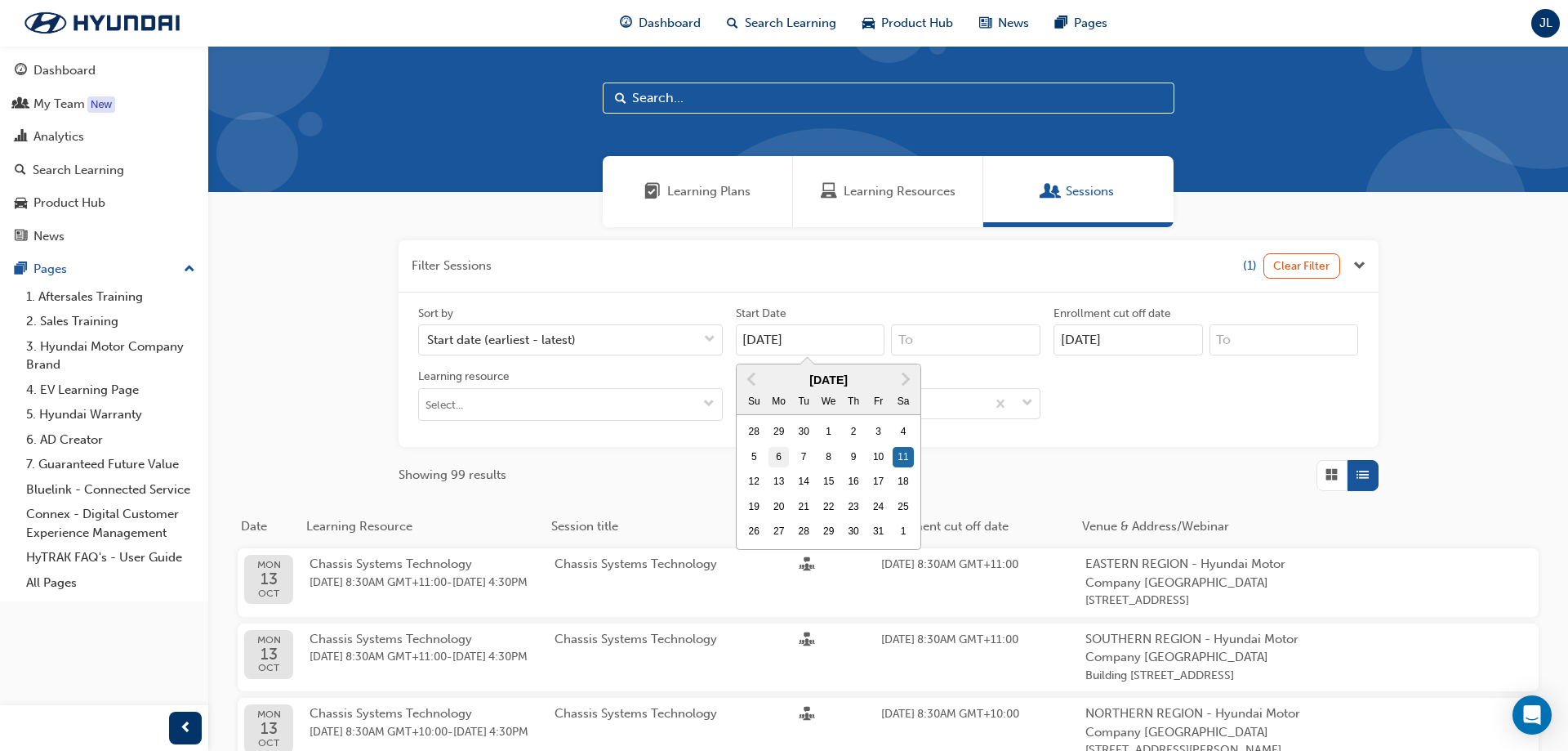
click at [775, 435] on div "6" at bounding box center [778, 457] width 21 height 21
click at [775, 356] on input "[DATE]" at bounding box center [810, 340] width 149 height 31
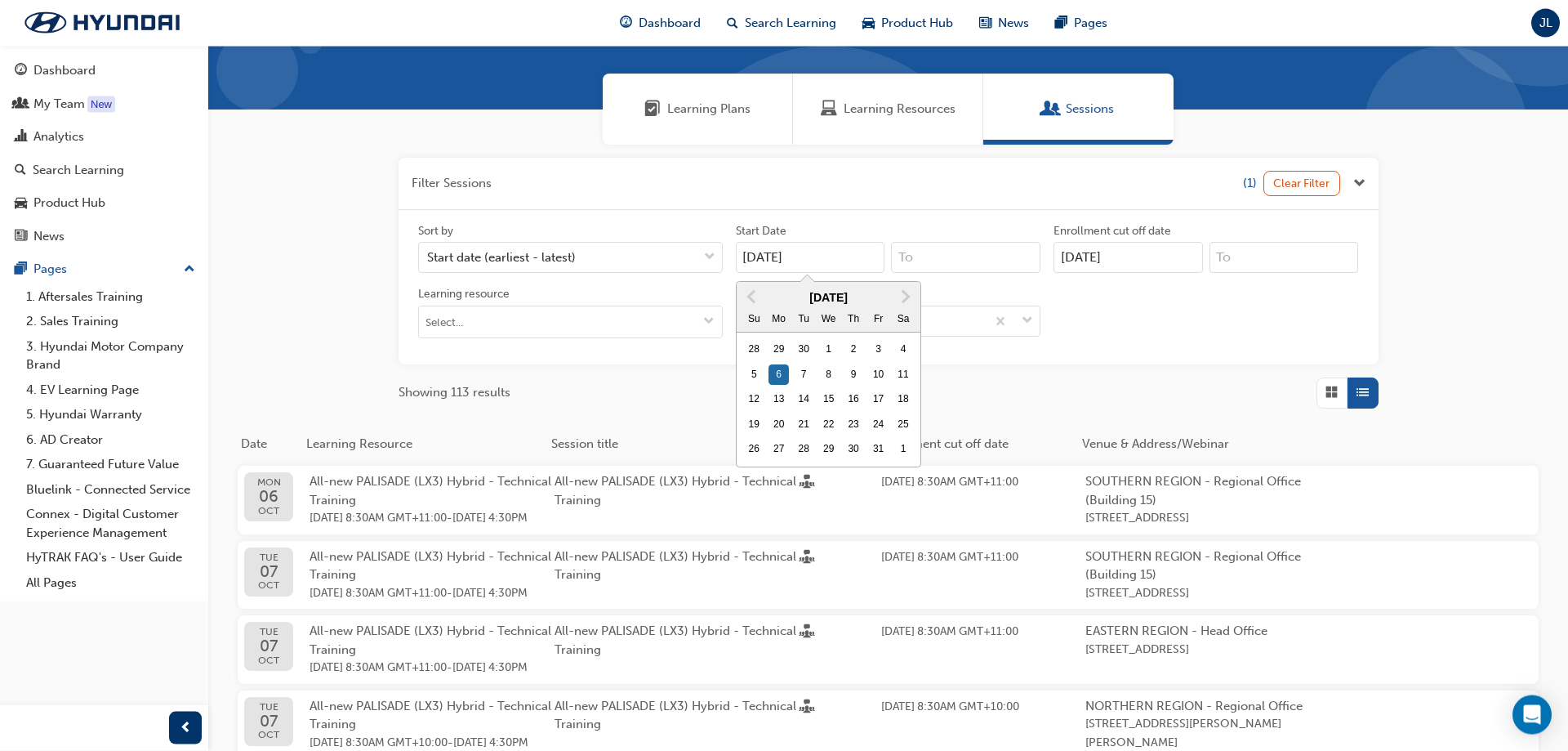
scroll to position [99, 0]
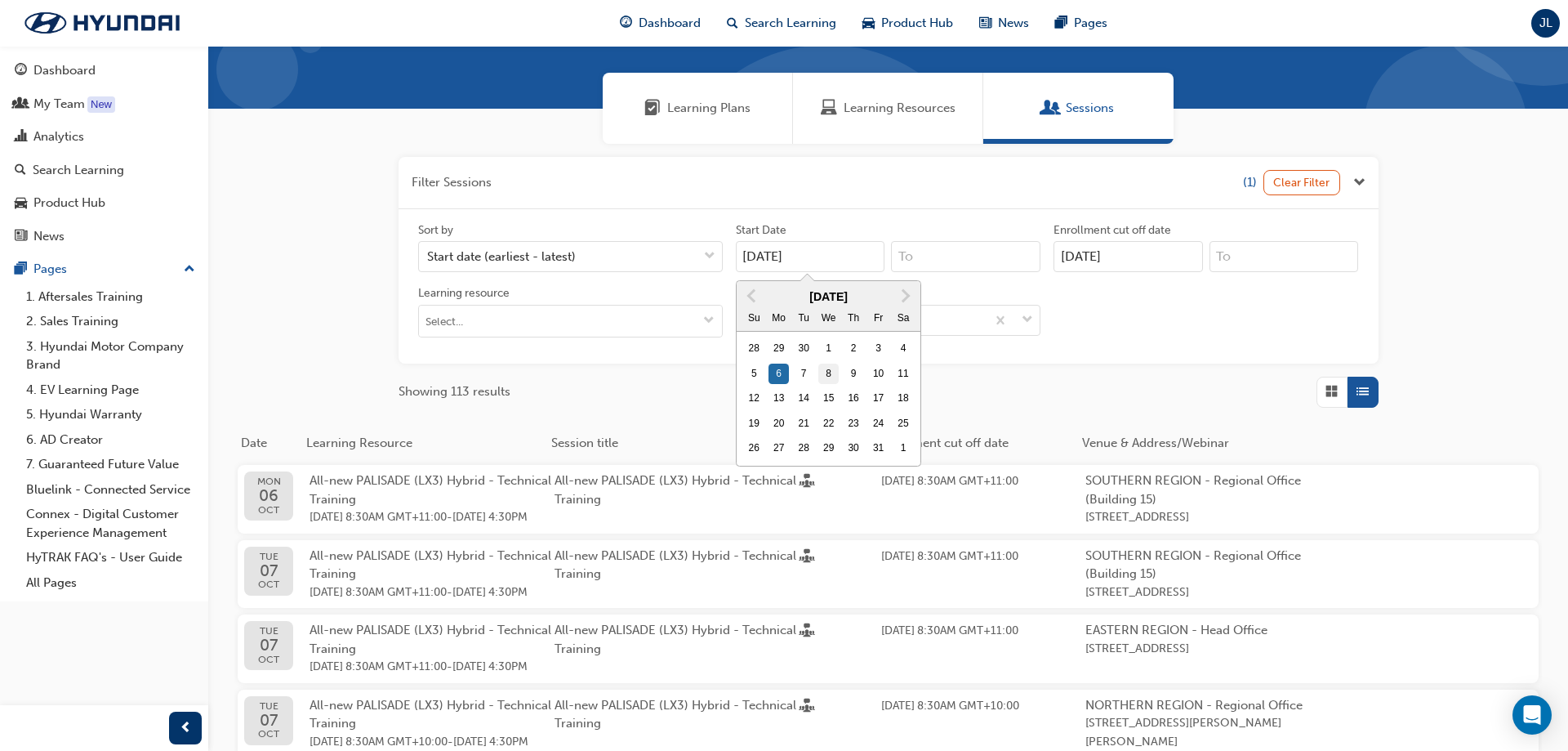
click at [831, 372] on div "8" at bounding box center [828, 374] width 21 height 21
click at [831, 272] on input "[DATE]" at bounding box center [810, 257] width 149 height 31
type input "[DATE]"
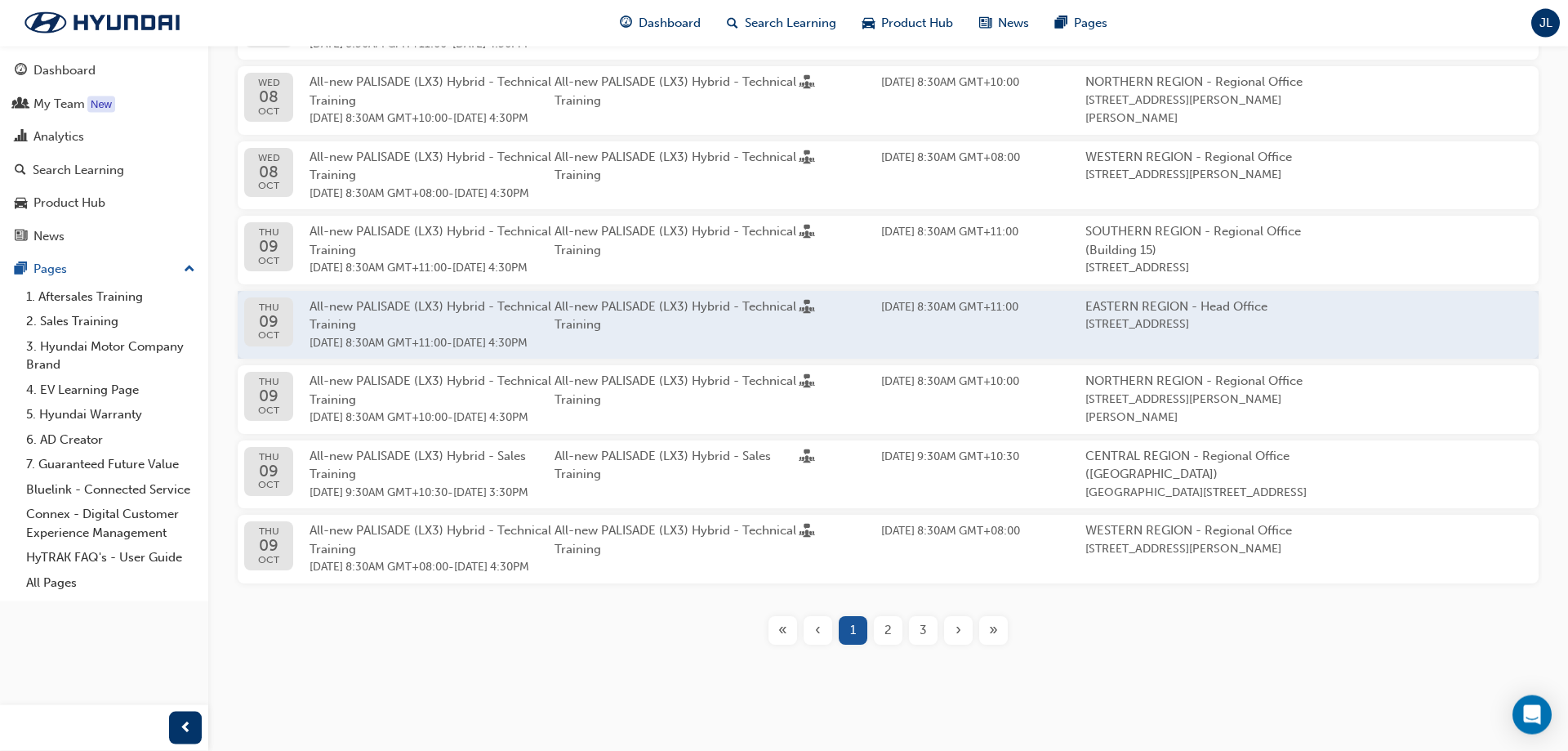
scroll to position [766, 0]
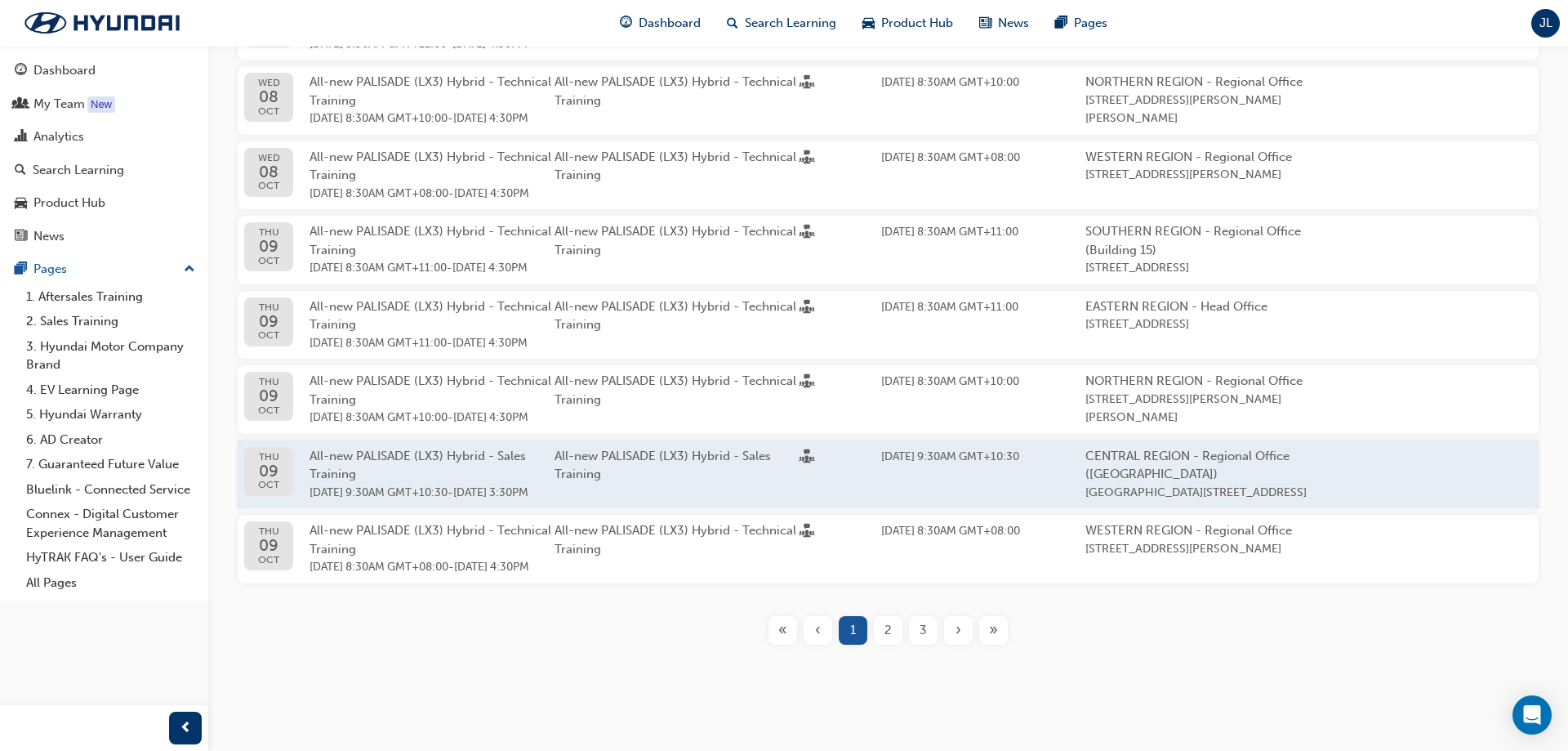
click at [663, 435] on div "All-new PALISADE (LX3) Hybrid - Sales Training" at bounding box center [676, 474] width 245 height 56
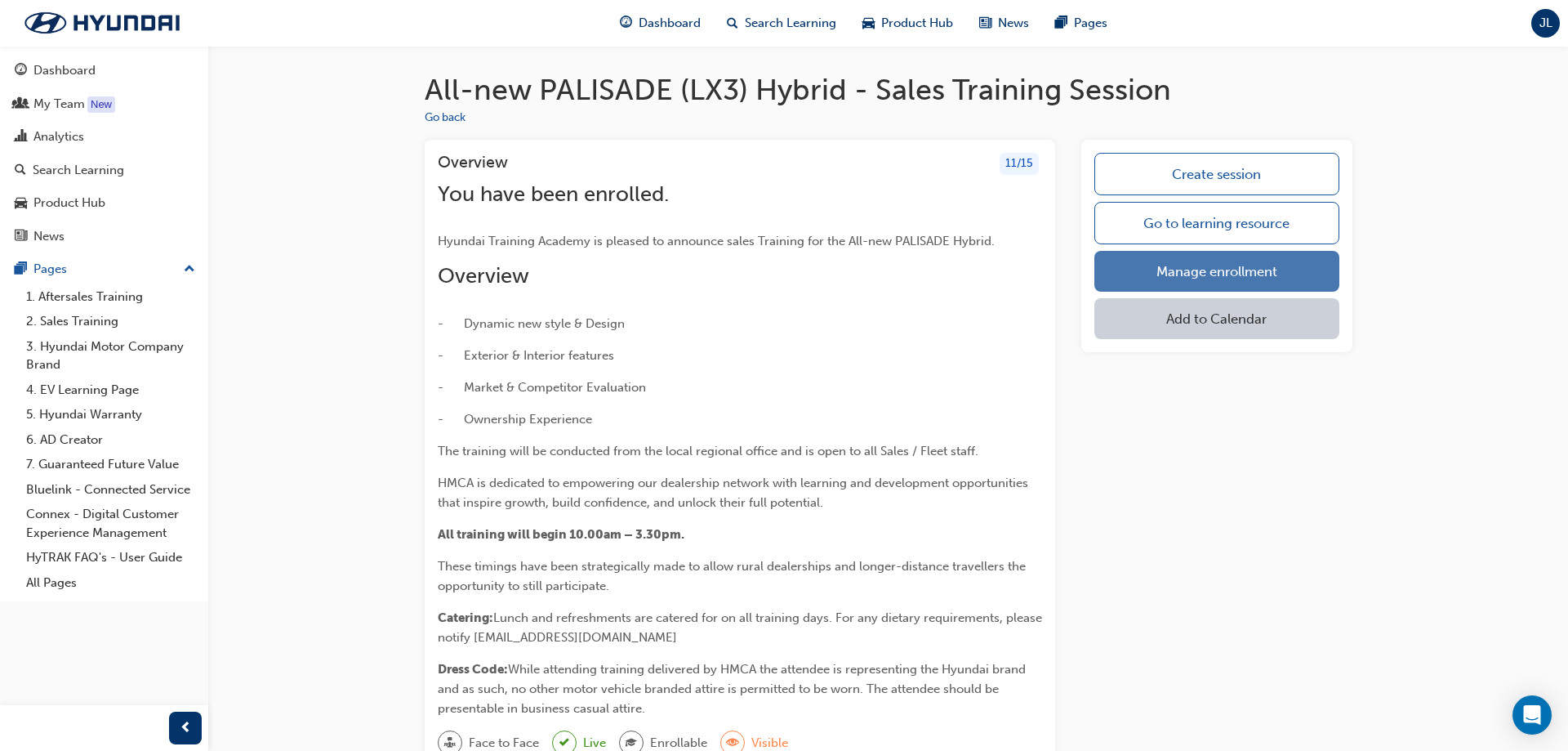
click at [1001, 279] on link "Manage enrollment" at bounding box center [1216, 271] width 244 height 41
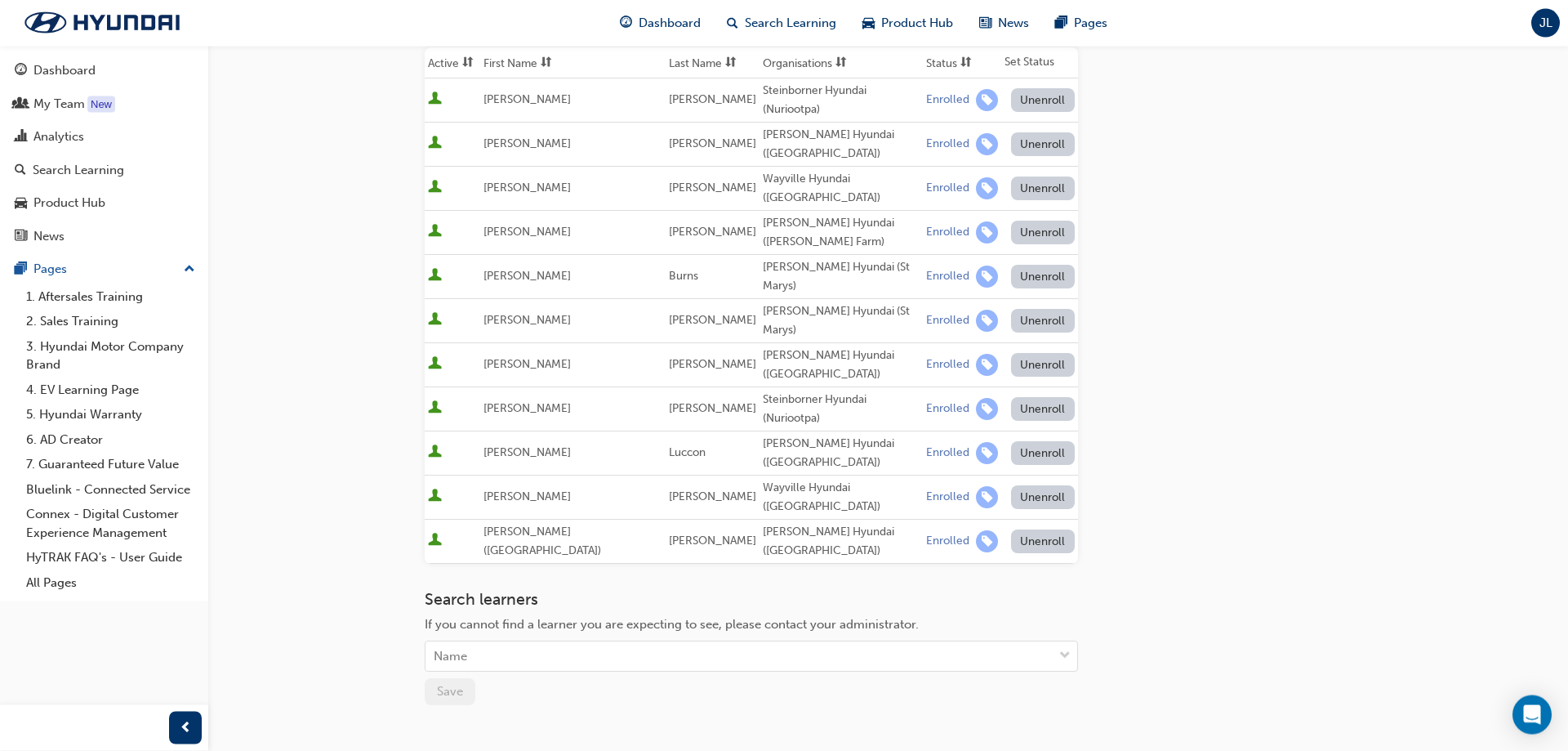
scroll to position [371, 0]
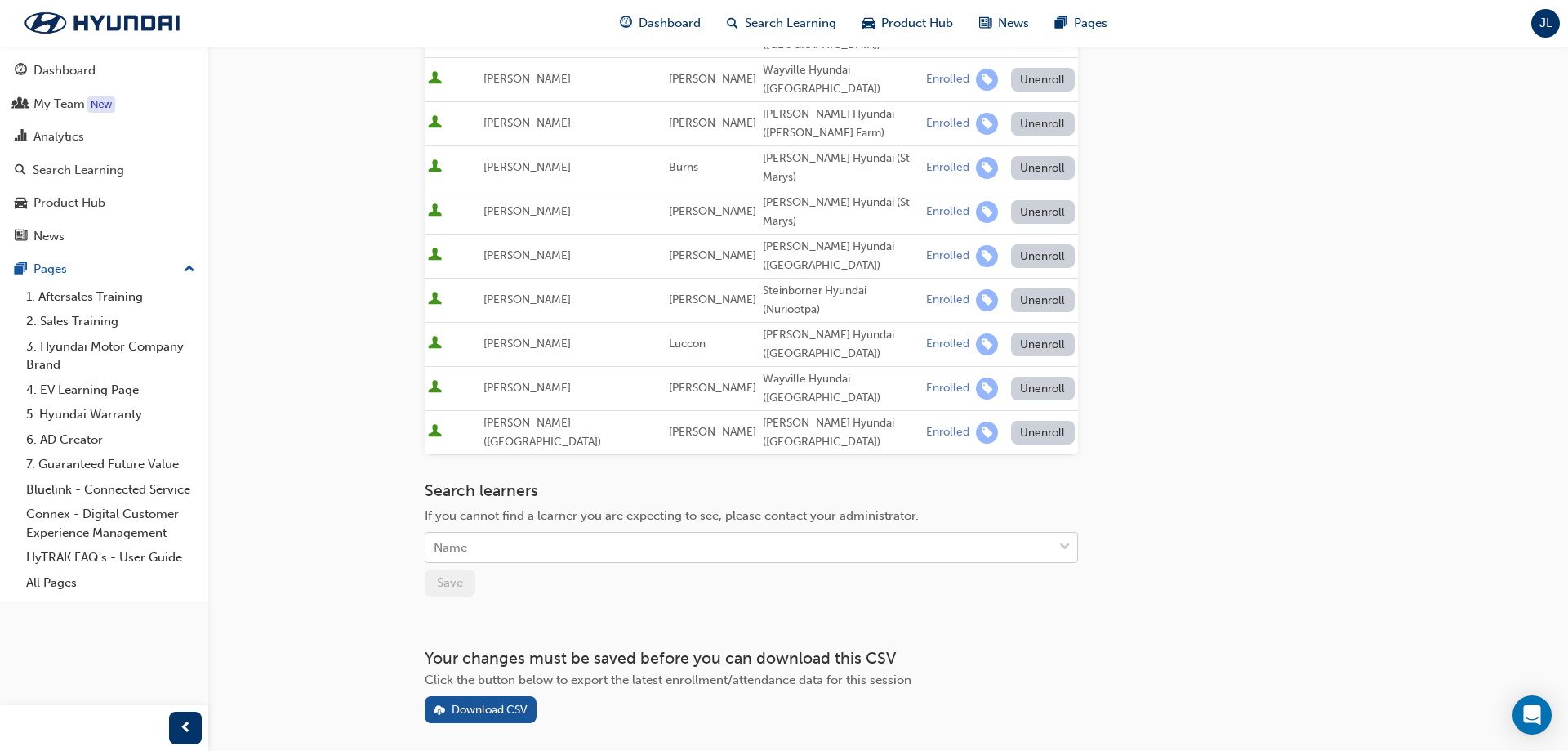
click at [636, 435] on div "Name" at bounding box center [739, 547] width 627 height 28
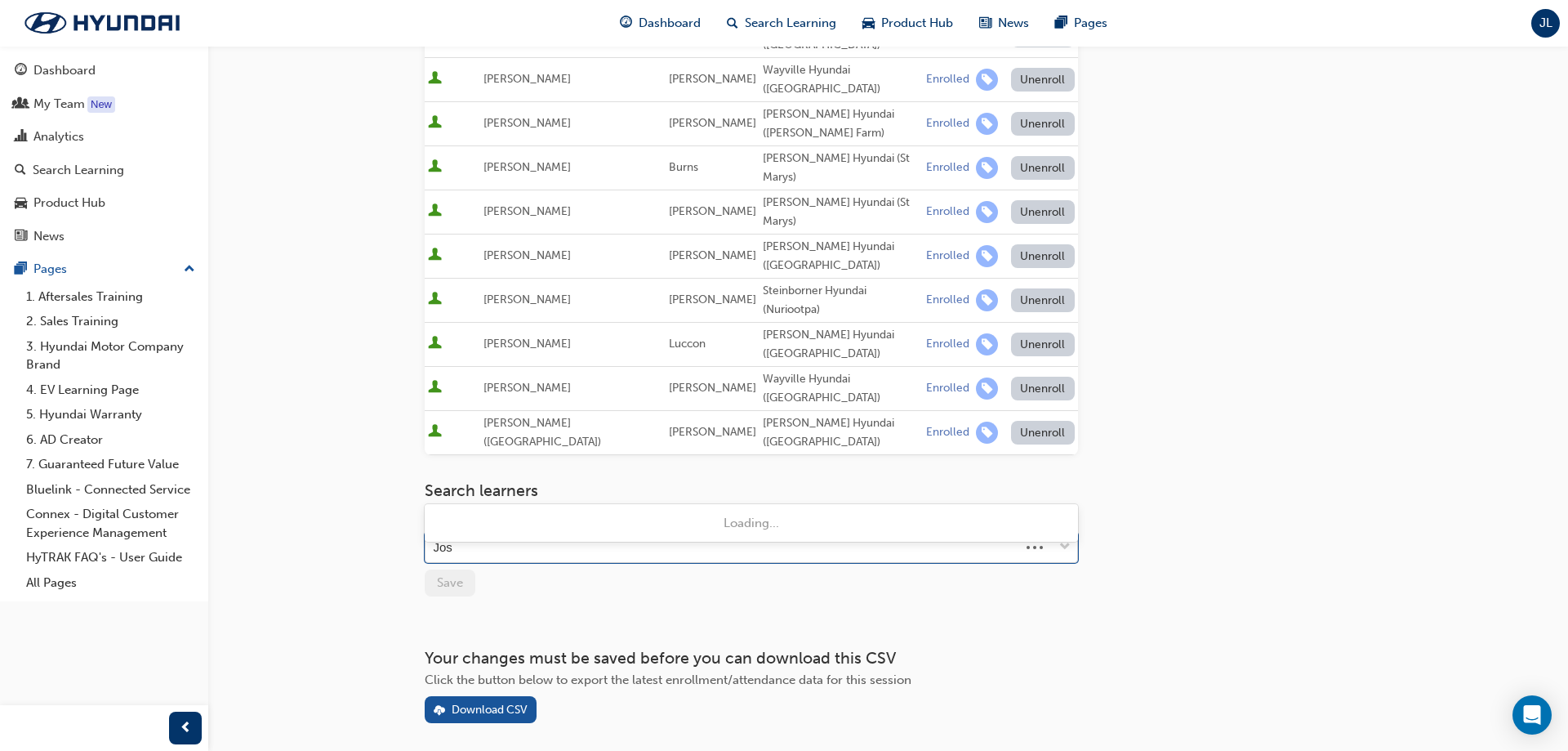
type input "[PERSON_NAME]"
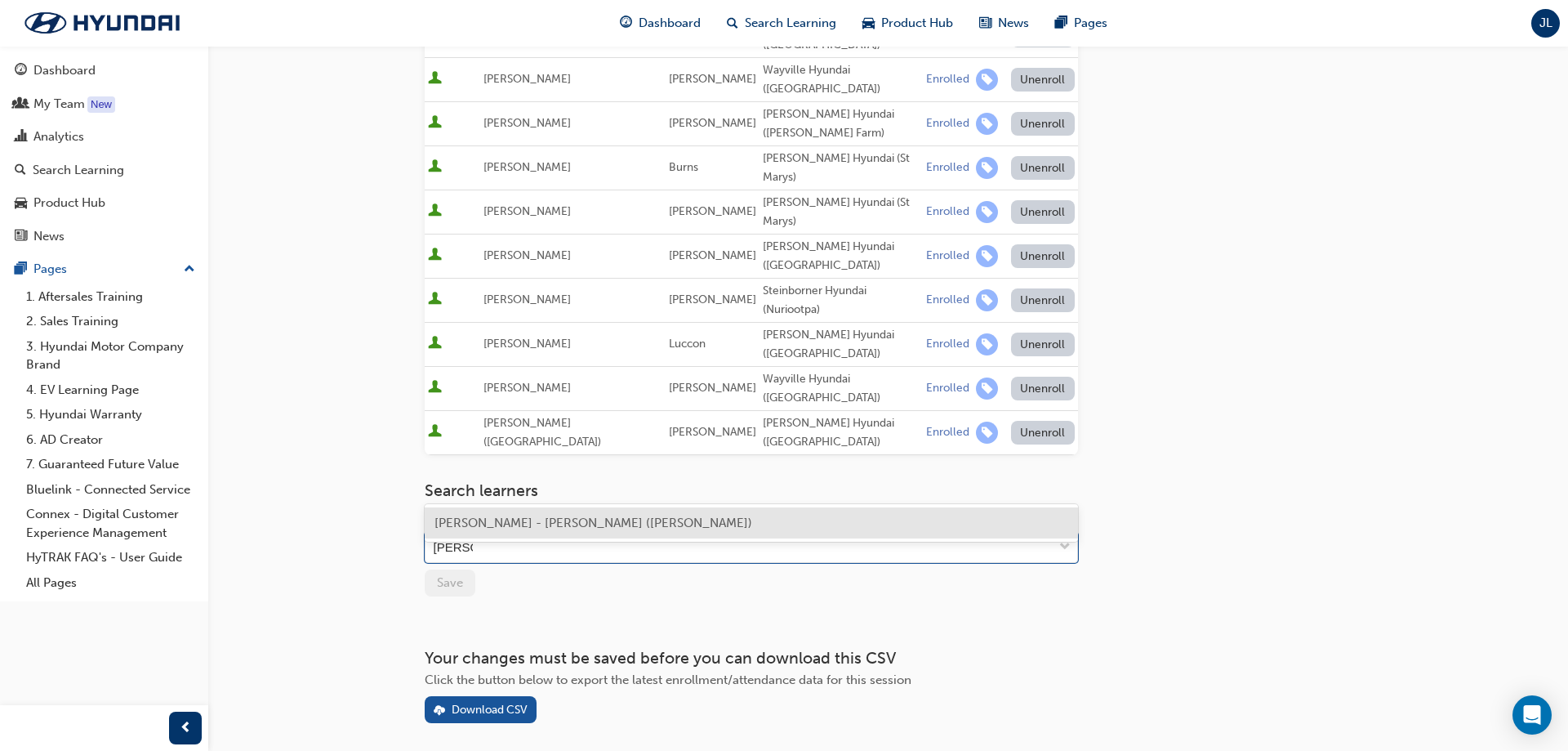
click at [802, 435] on div "[PERSON_NAME] - [PERSON_NAME] ([PERSON_NAME])" at bounding box center [751, 523] width 653 height 32
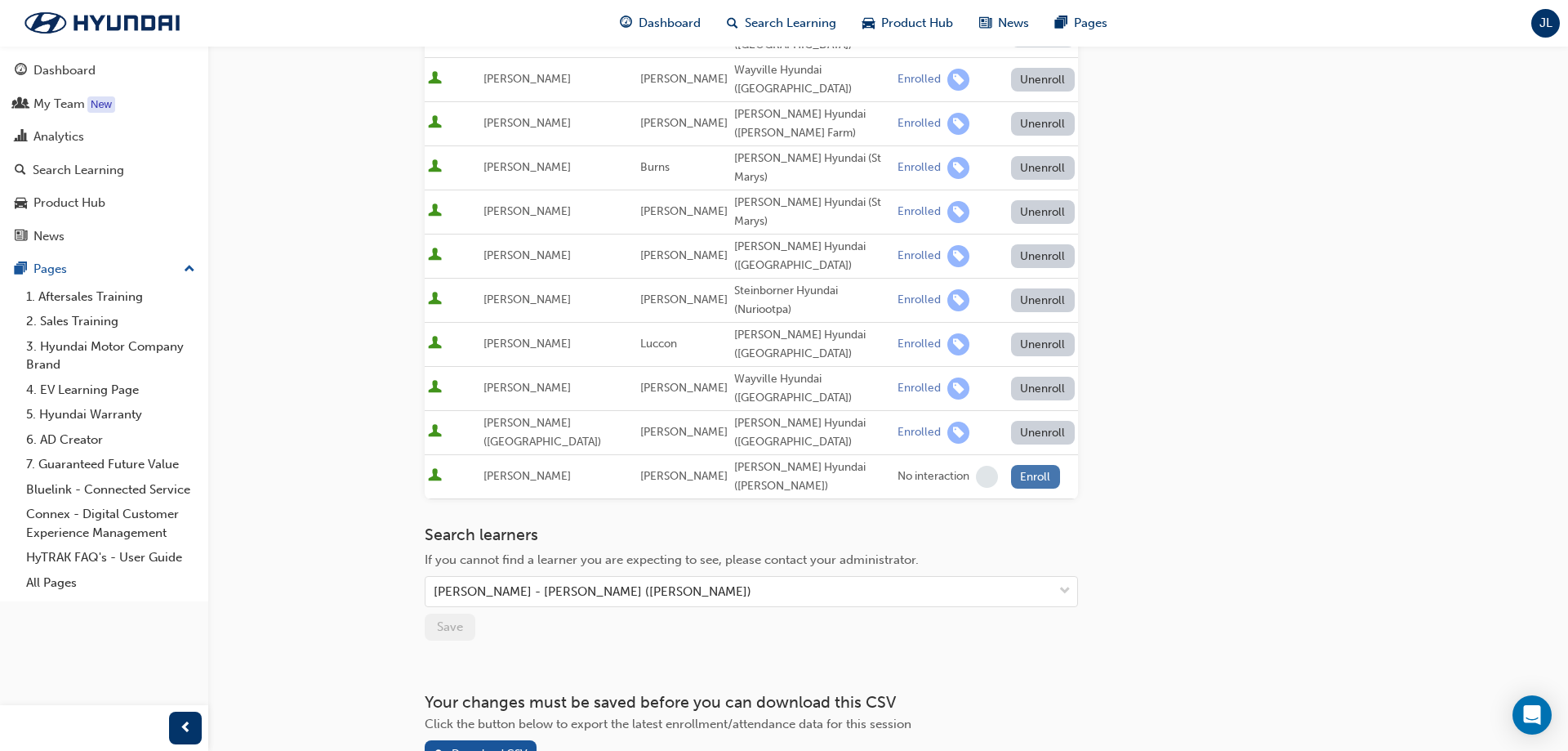
click at [1001, 435] on button "Enroll" at bounding box center [1035, 477] width 49 height 24
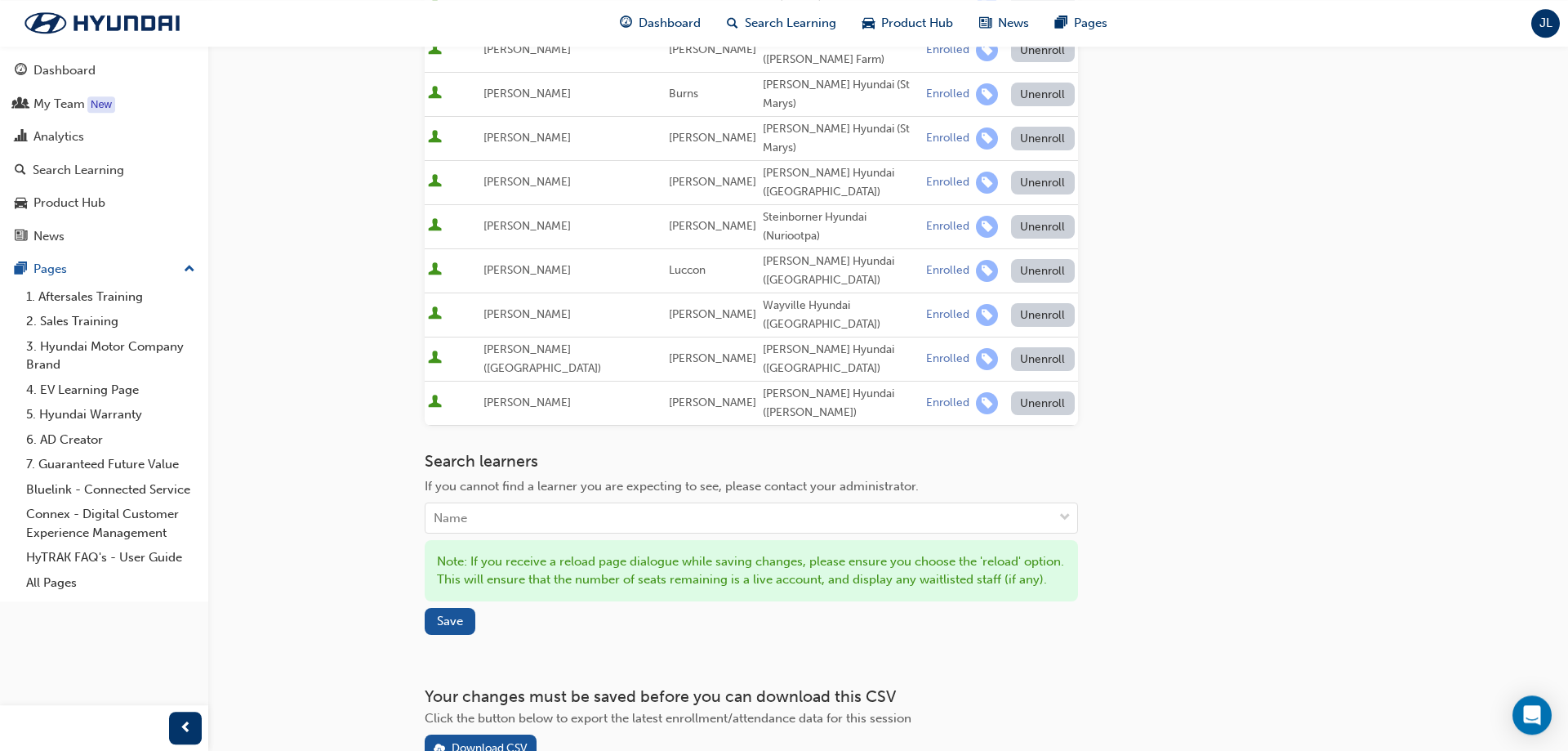
scroll to position [470, 0]
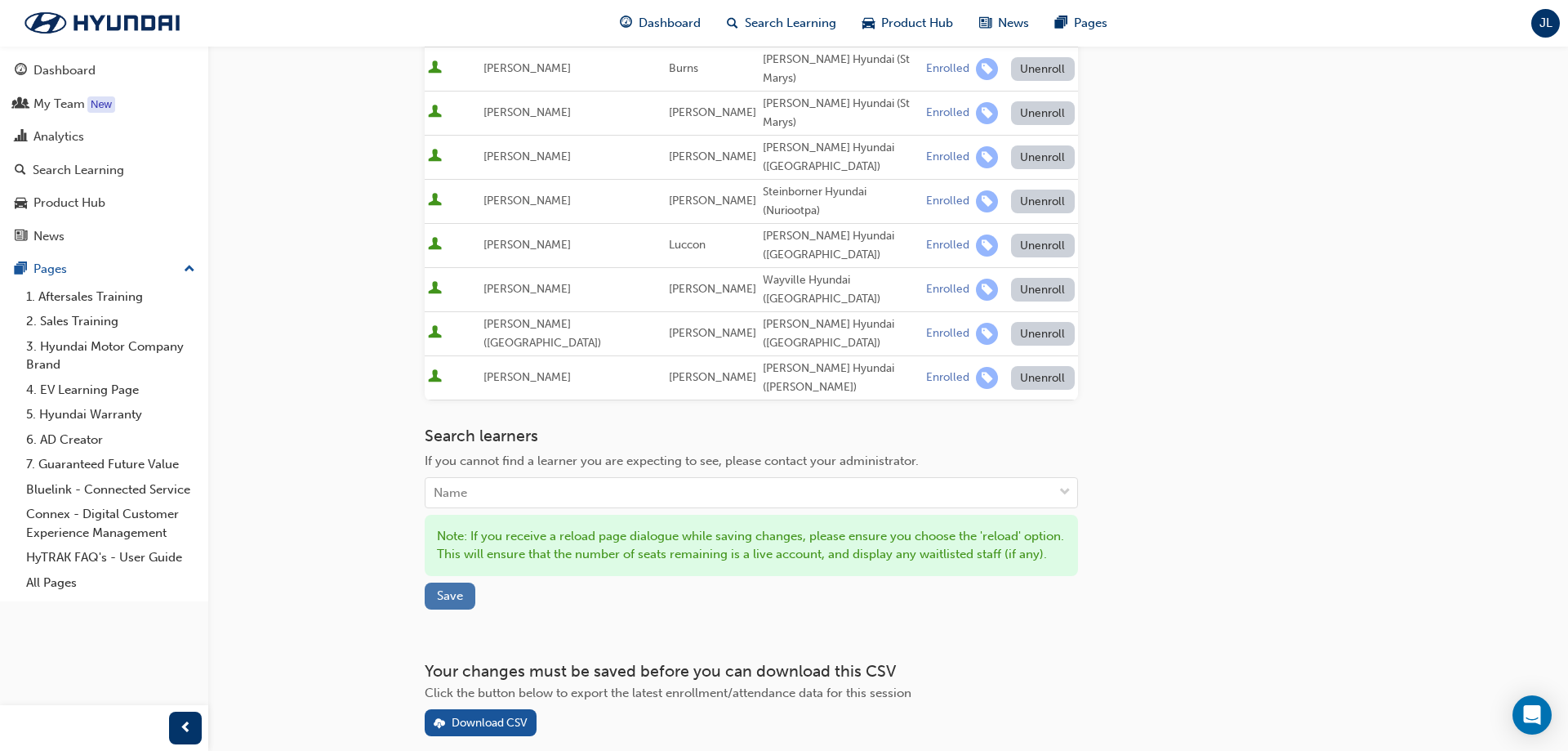
click at [449, 435] on span "Save" at bounding box center [450, 596] width 27 height 15
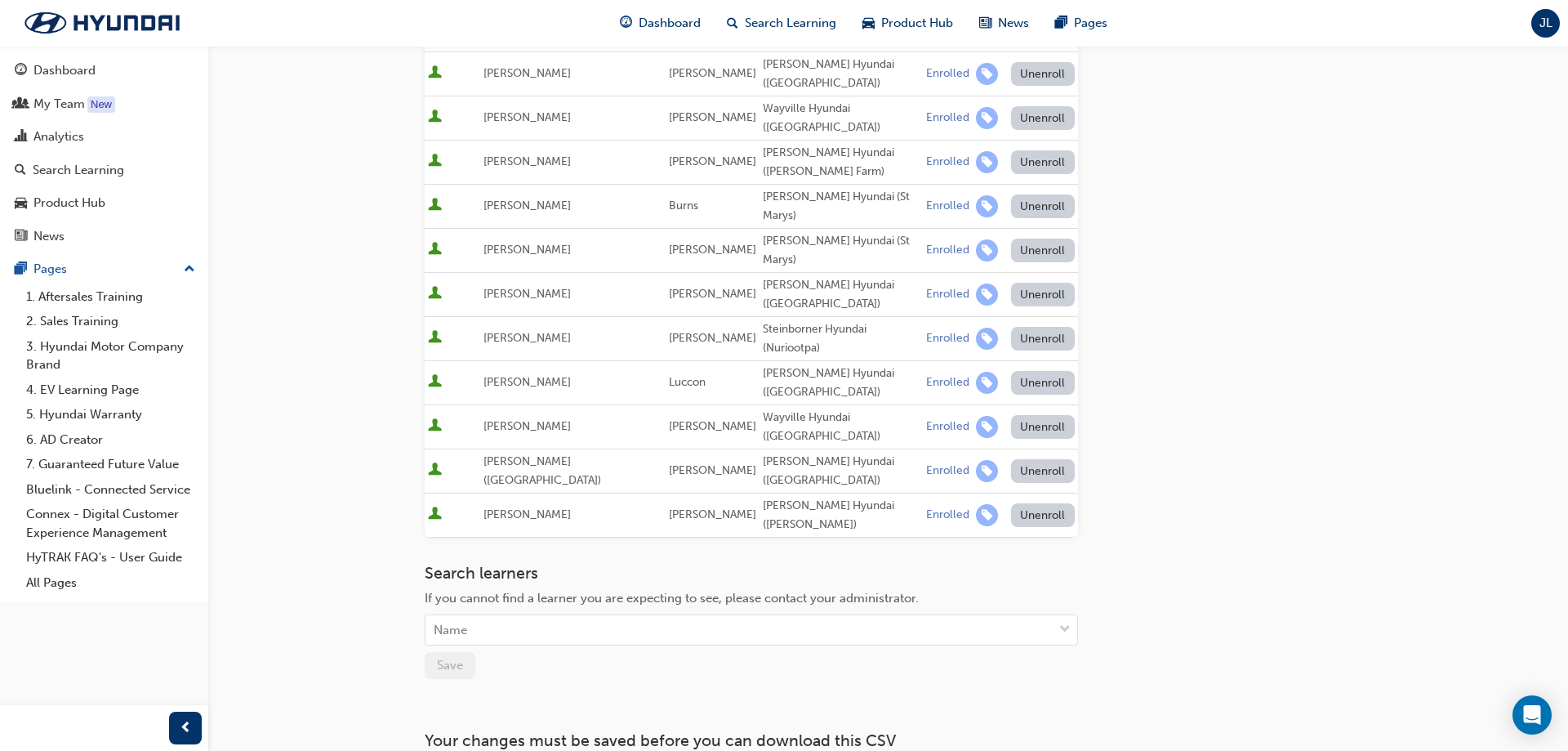
scroll to position [250, 0]
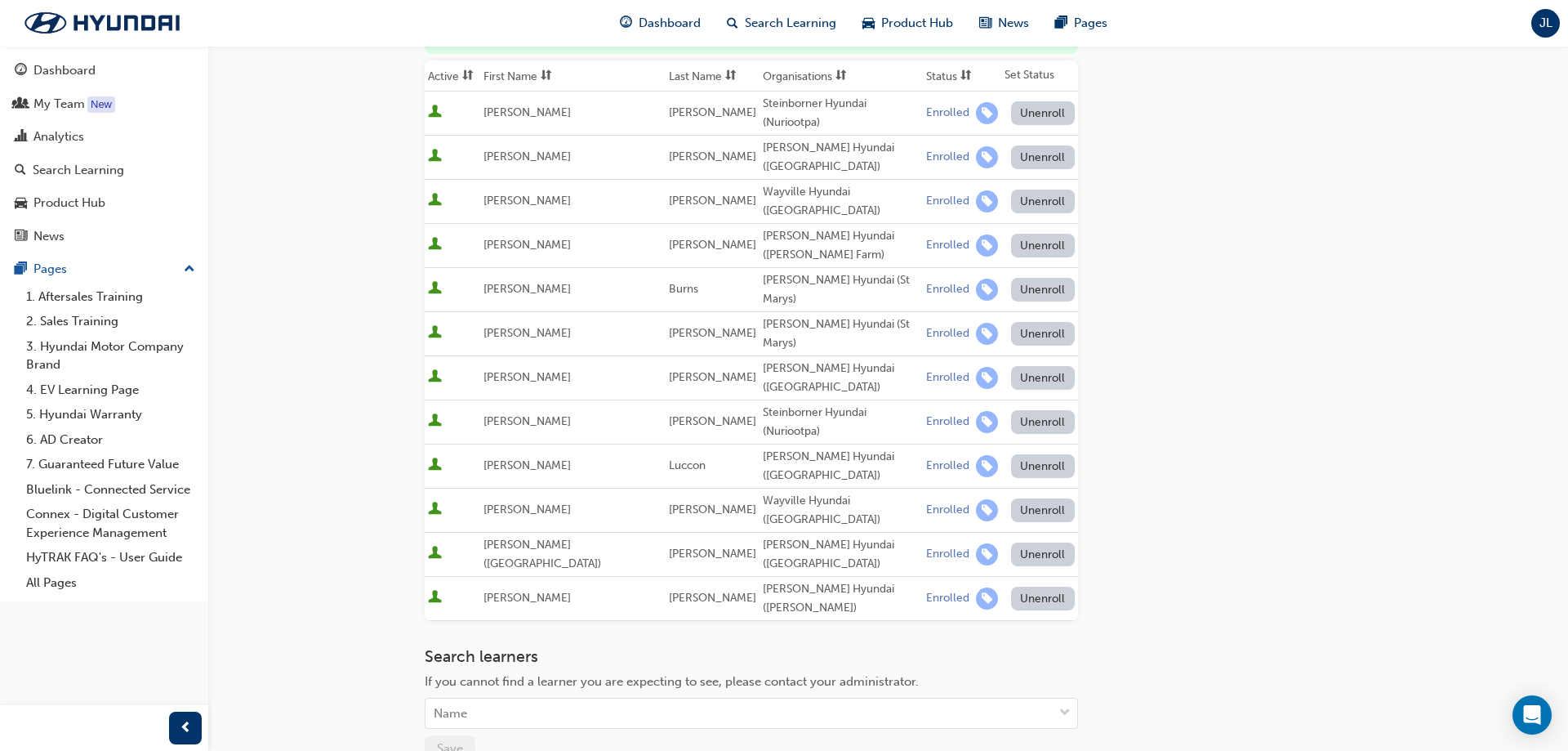
click at [1001, 243] on div "Go to session detail page Manage enrollment for All-new PALISADE (LX3) Hybrid -…" at bounding box center [888, 342] width 927 height 1093
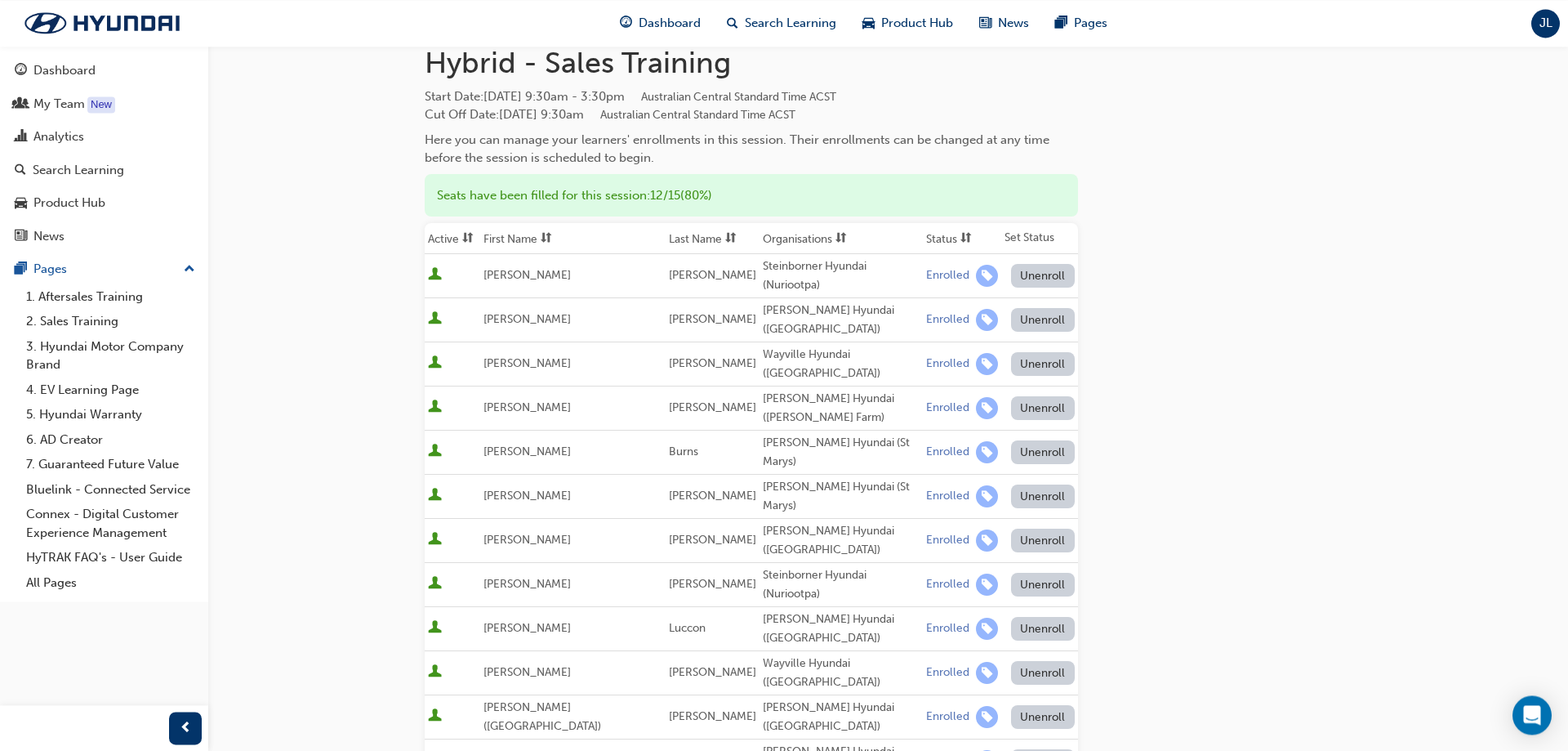
scroll to position [0, 0]
